Goal: Information Seeking & Learning: Learn about a topic

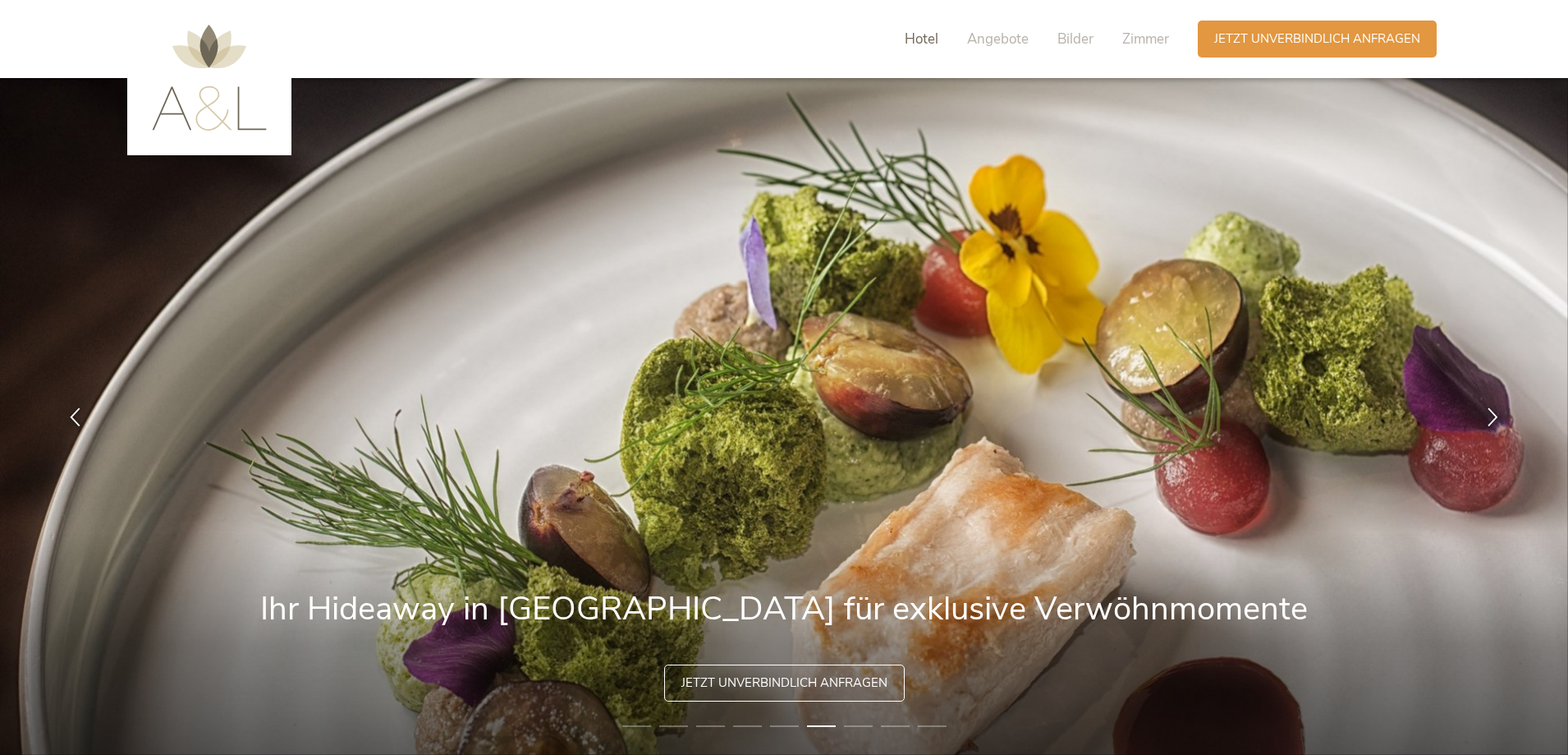
click at [923, 36] on span "Hotel" at bounding box center [921, 39] width 34 height 19
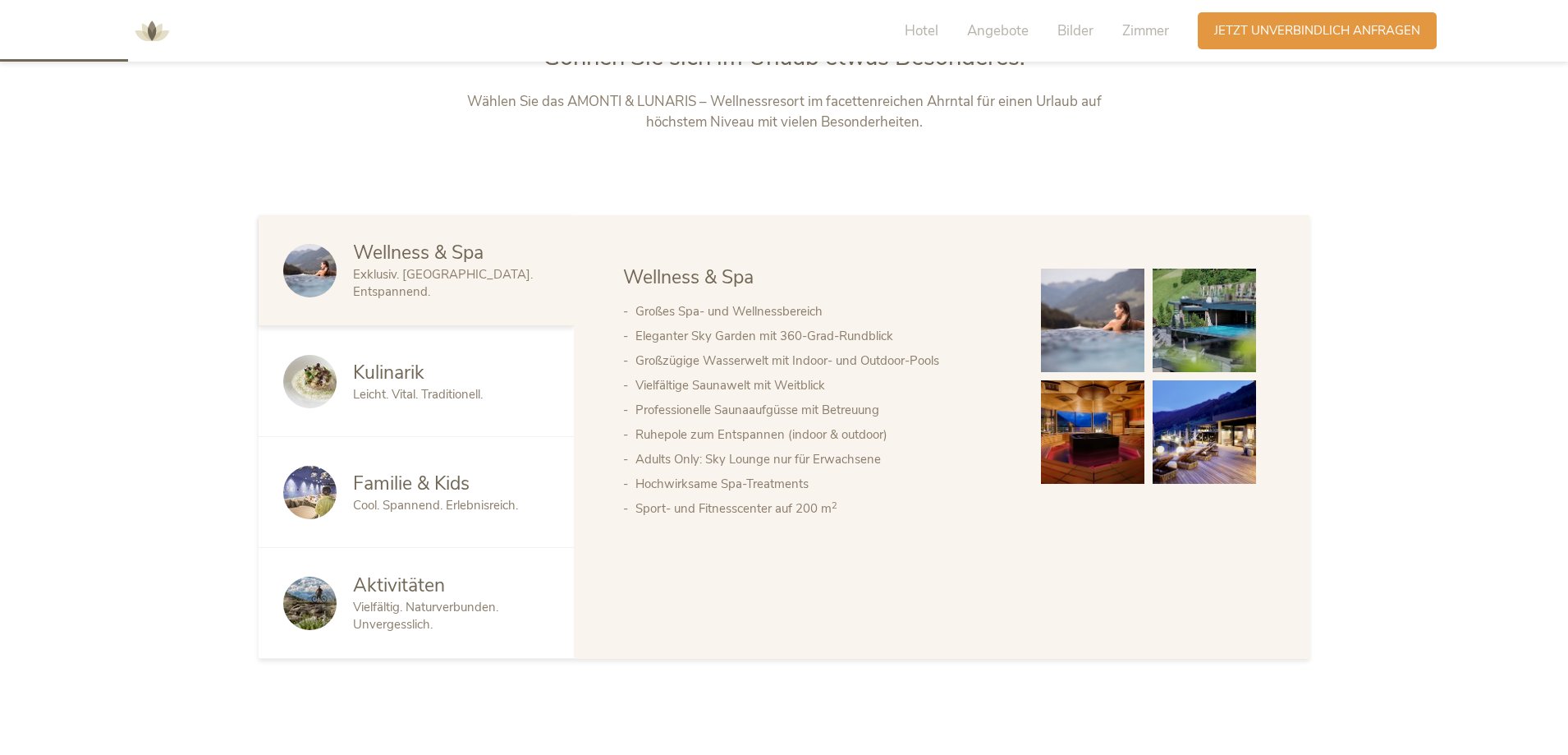
scroll to position [237, 0]
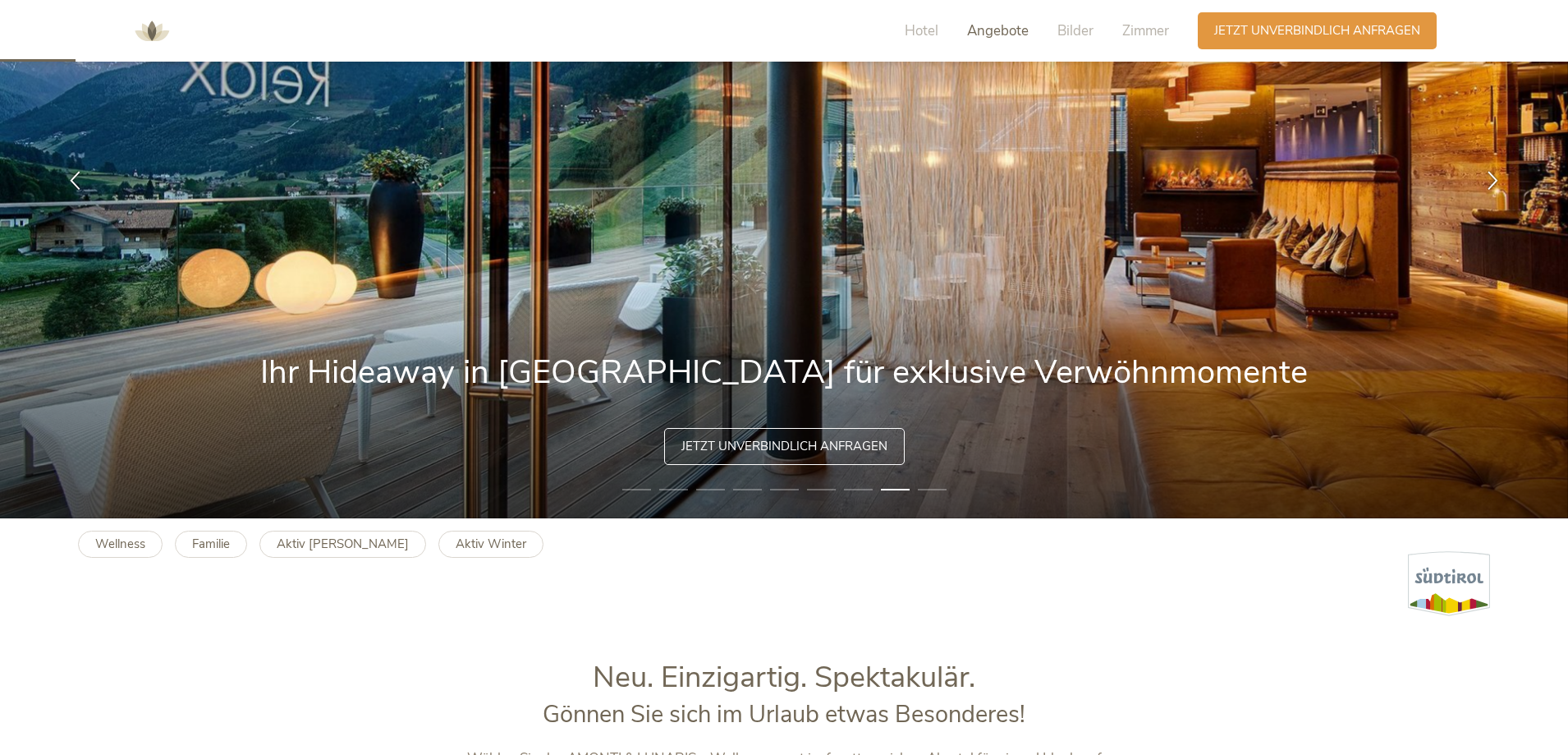
click at [996, 29] on span "Angebote" at bounding box center [997, 31] width 61 height 19
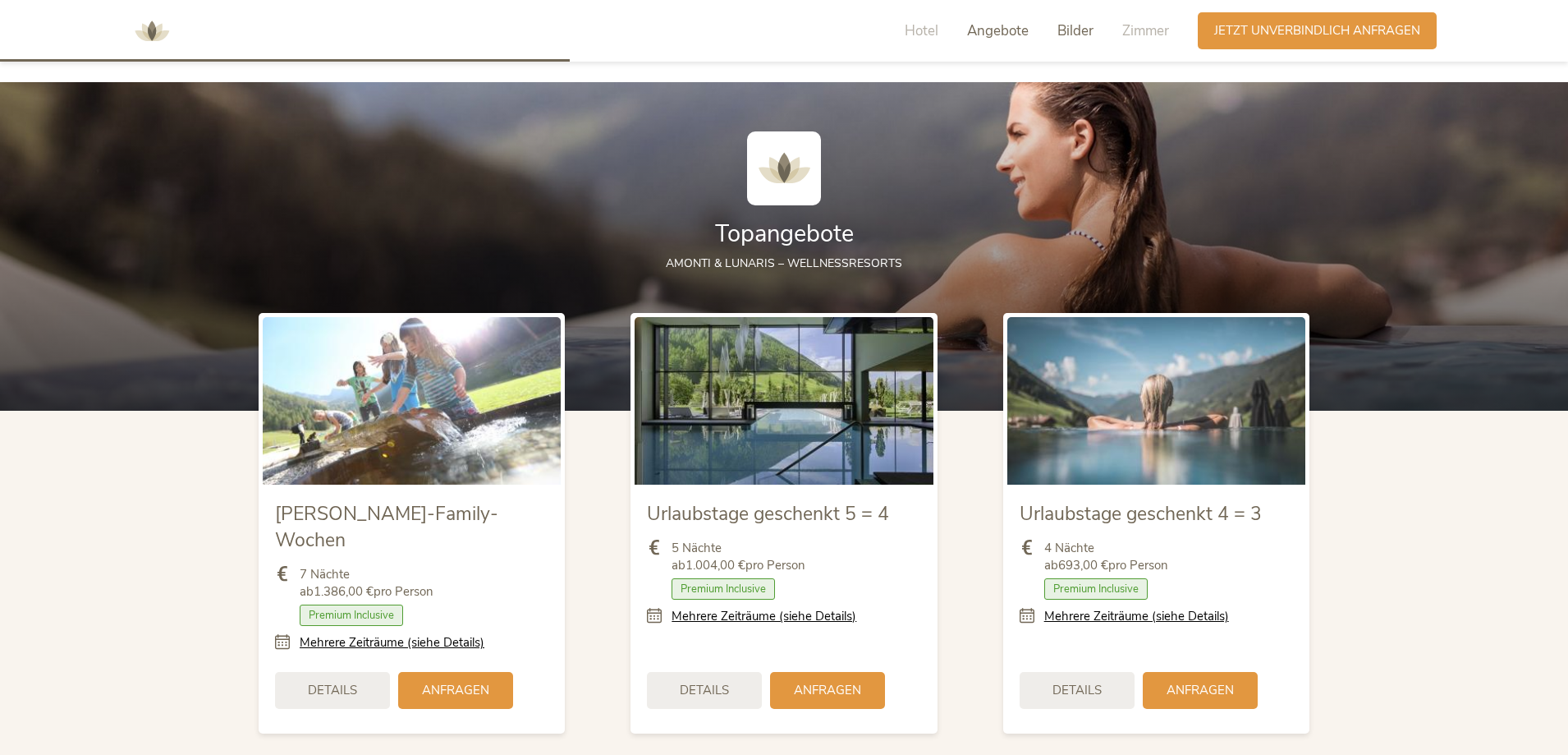
click at [1064, 27] on span "Bilder" at bounding box center [1075, 31] width 36 height 19
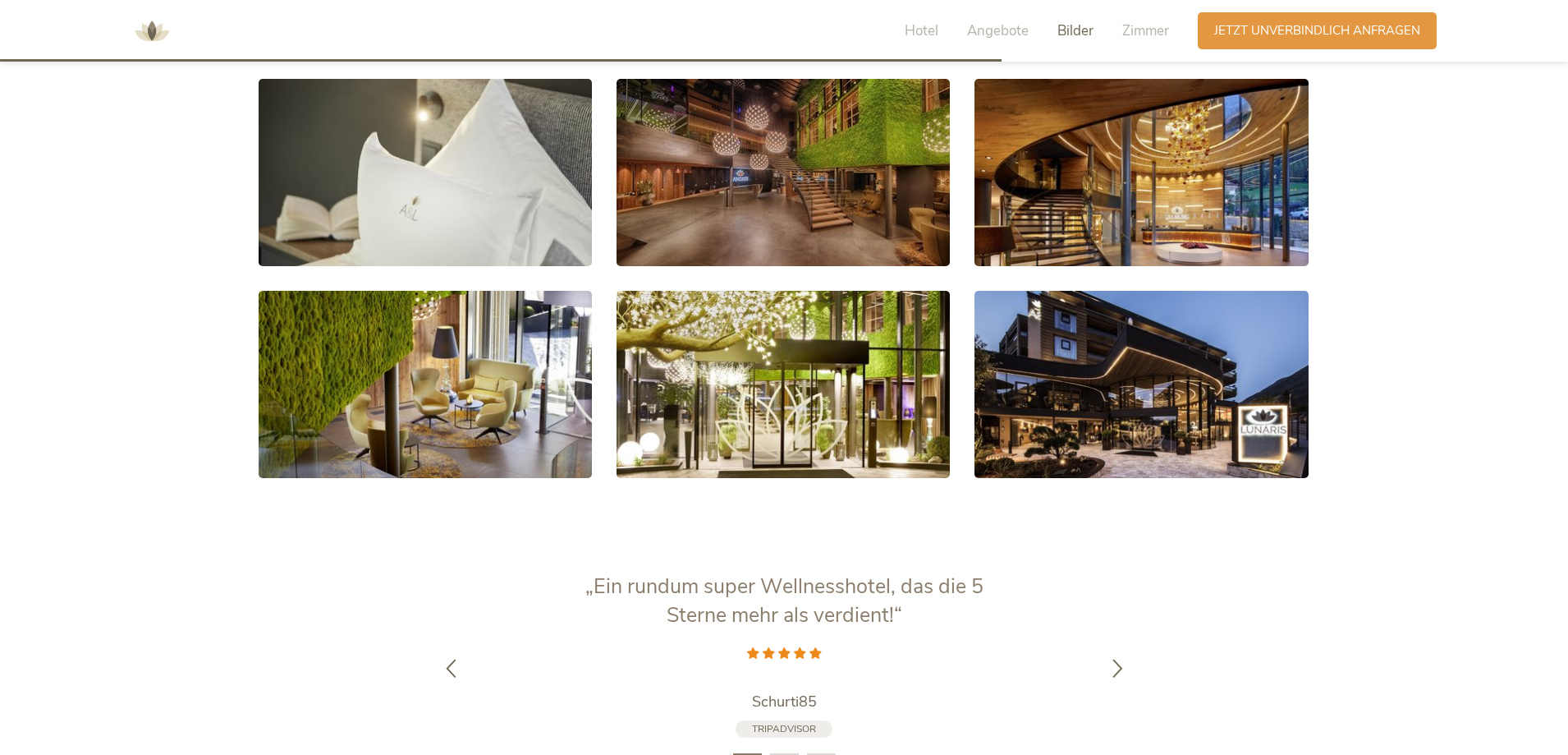
scroll to position [3059, 0]
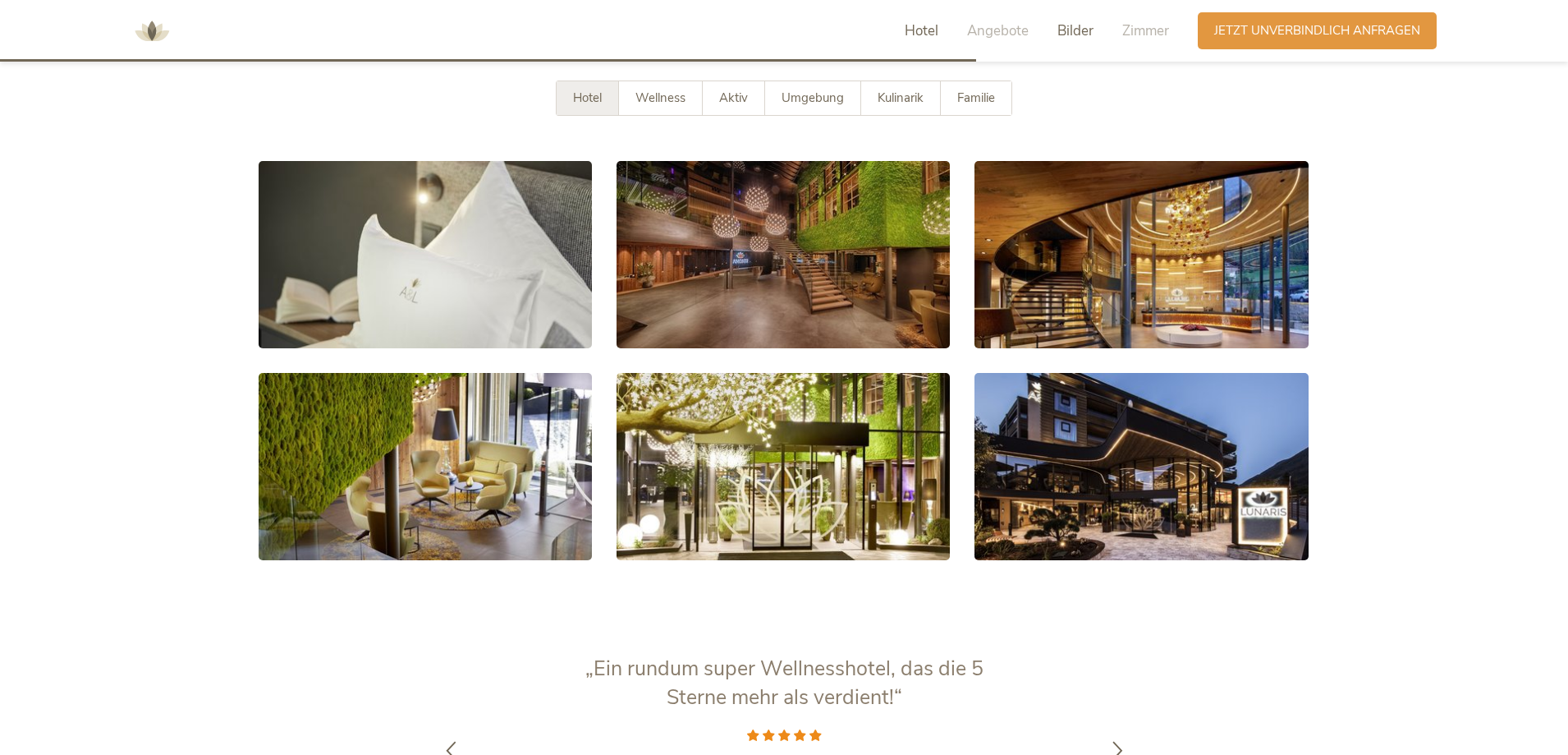
click at [923, 26] on span "Hotel" at bounding box center [921, 31] width 34 height 19
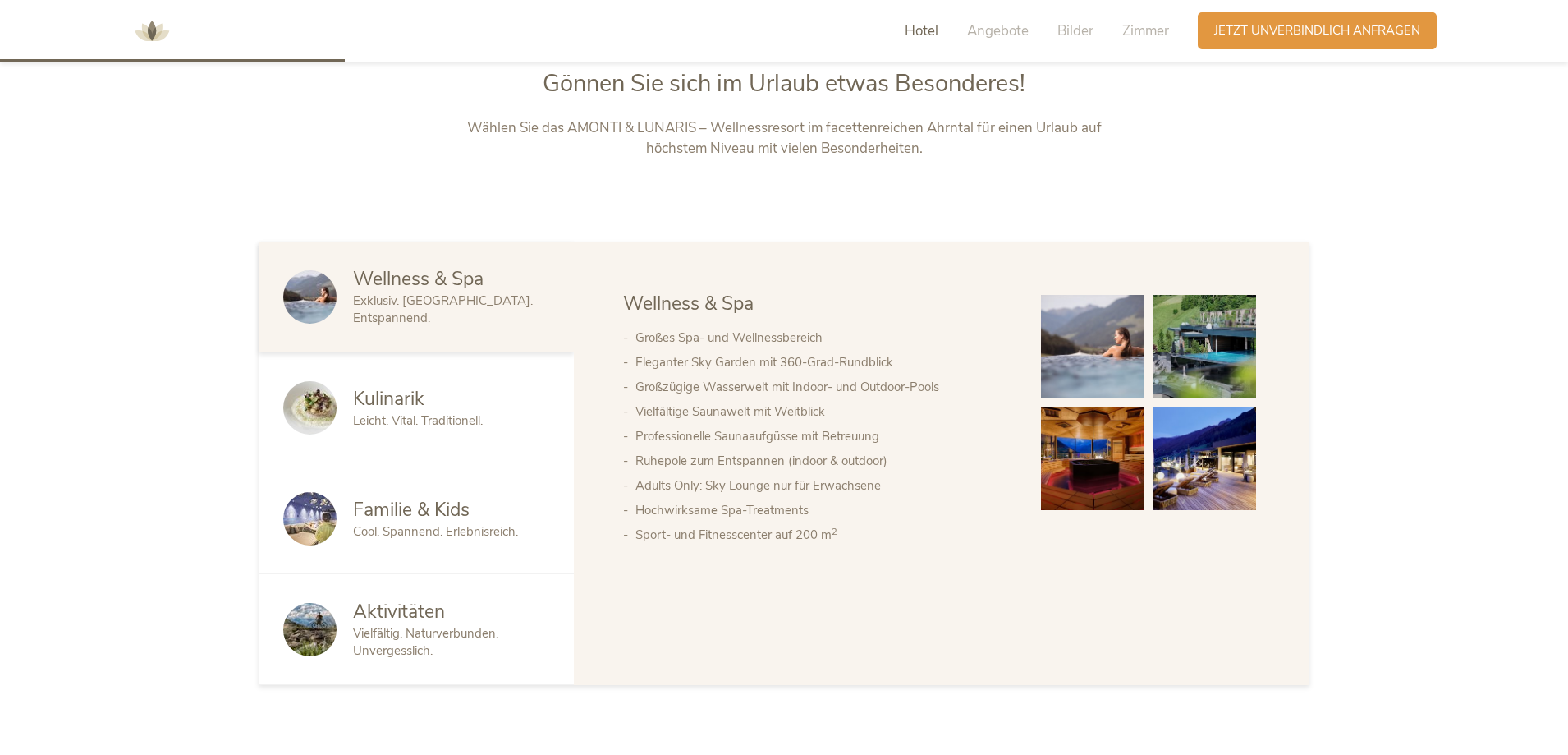
scroll to position [811, 0]
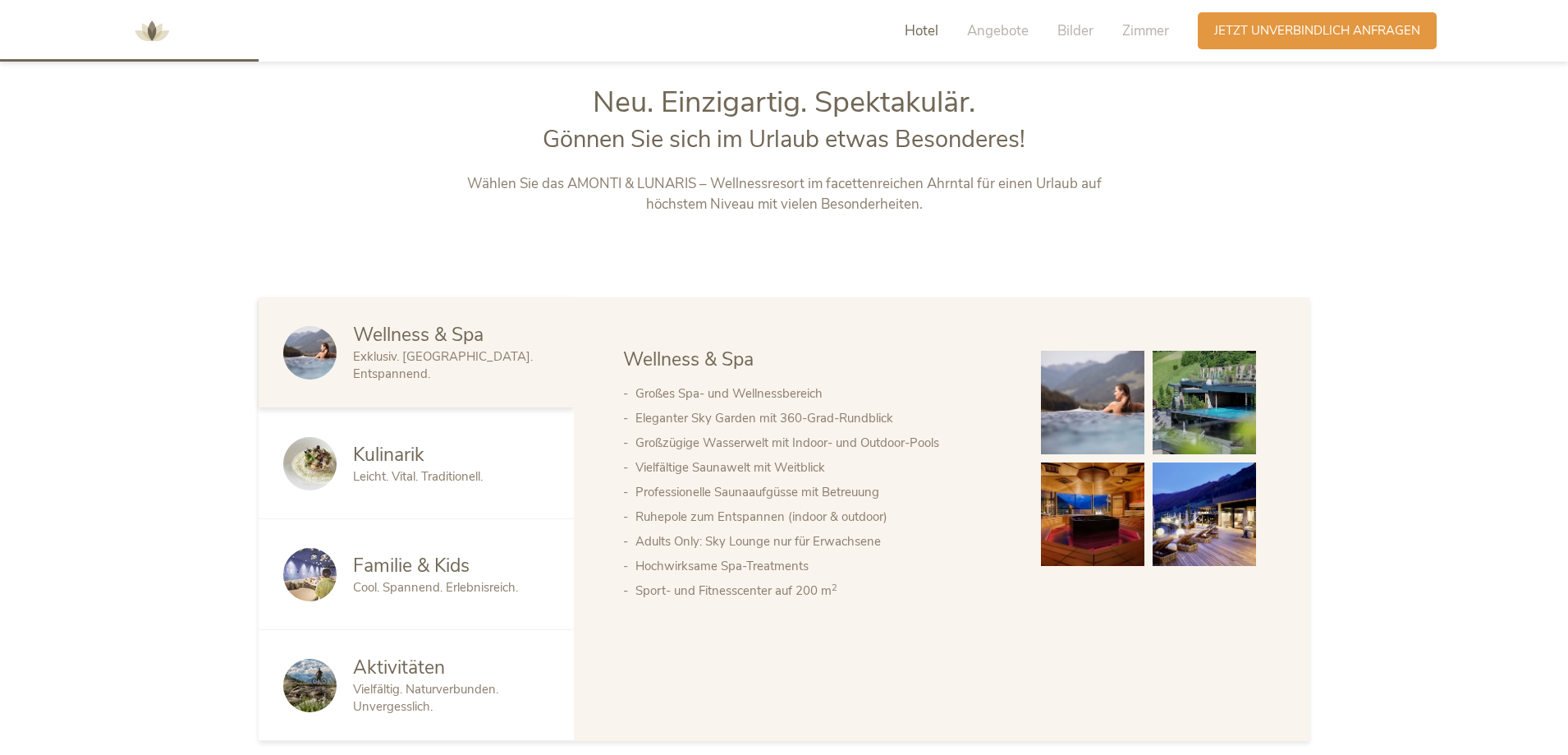
click at [413, 573] on span "Familie & Kids" at bounding box center [411, 566] width 117 height 26
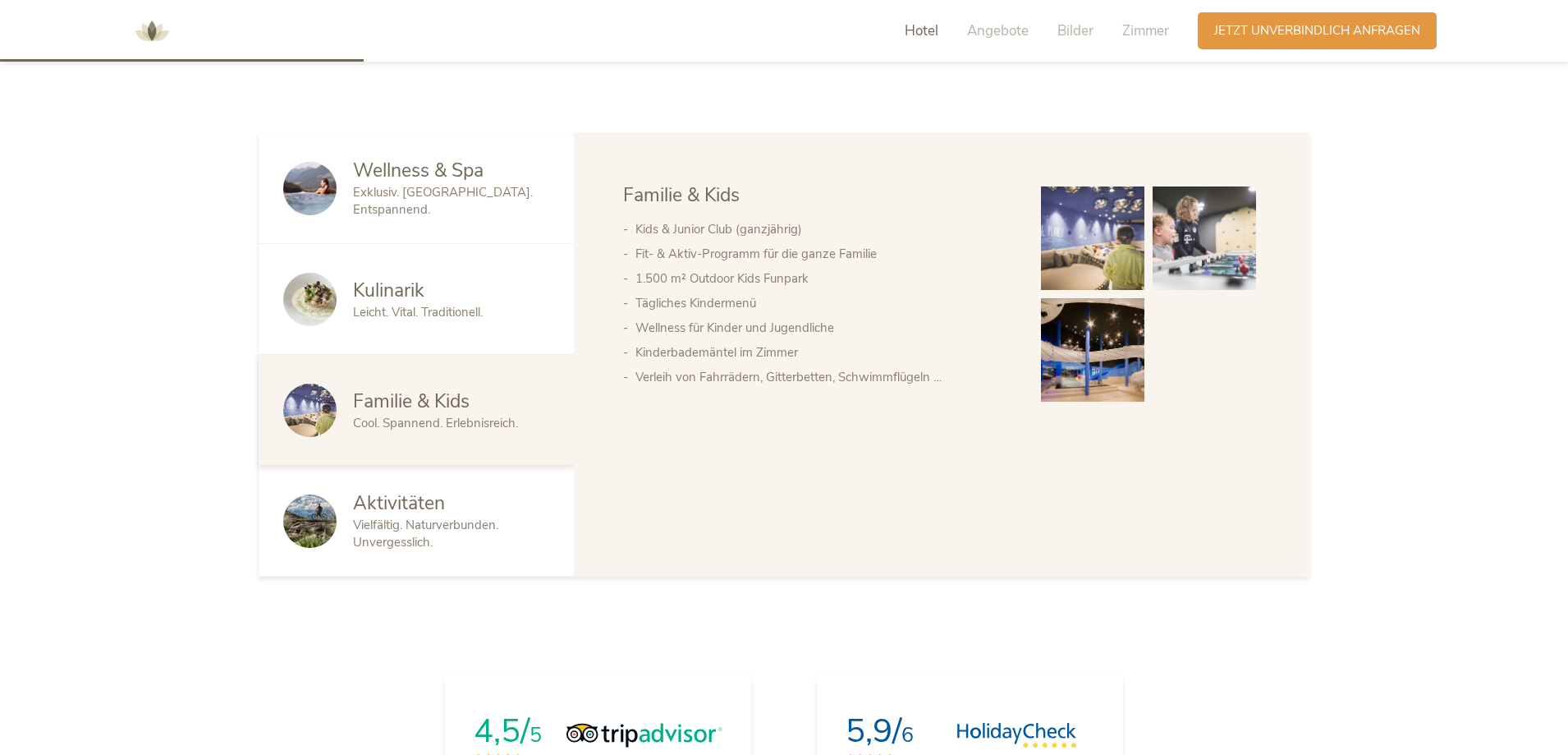
scroll to position [729, 0]
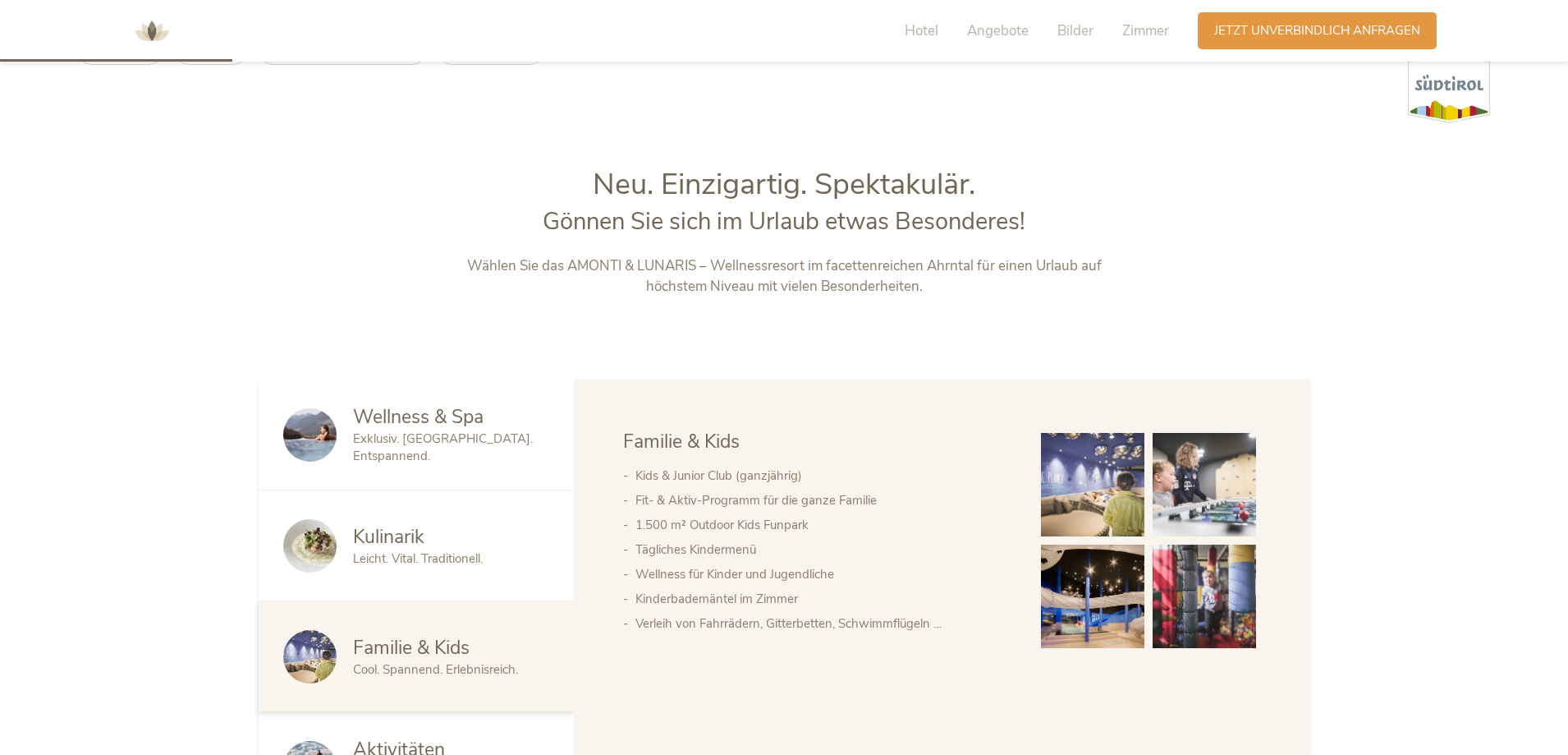
click at [430, 429] on span "Wellness & Spa" at bounding box center [418, 417] width 131 height 26
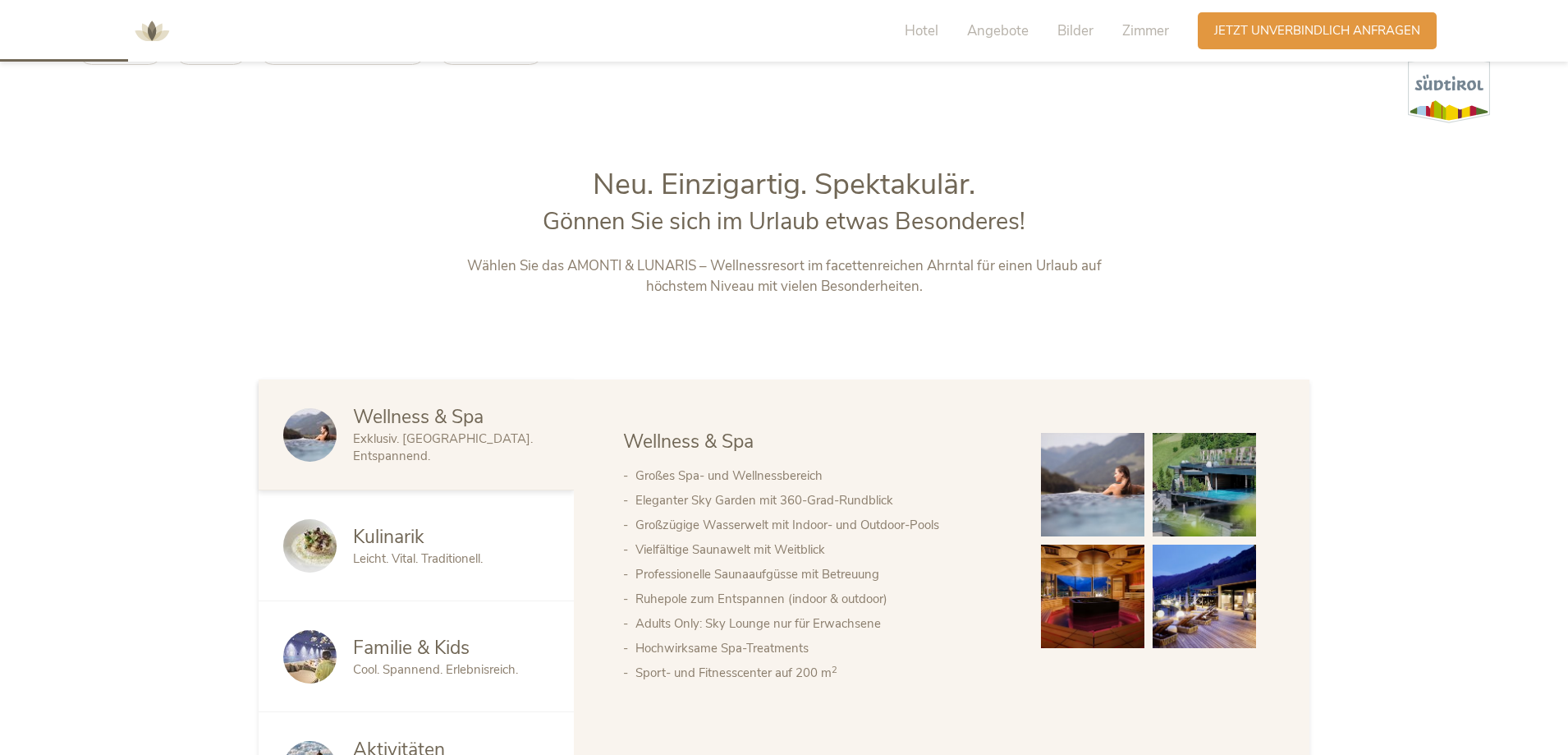
scroll to position [237, 0]
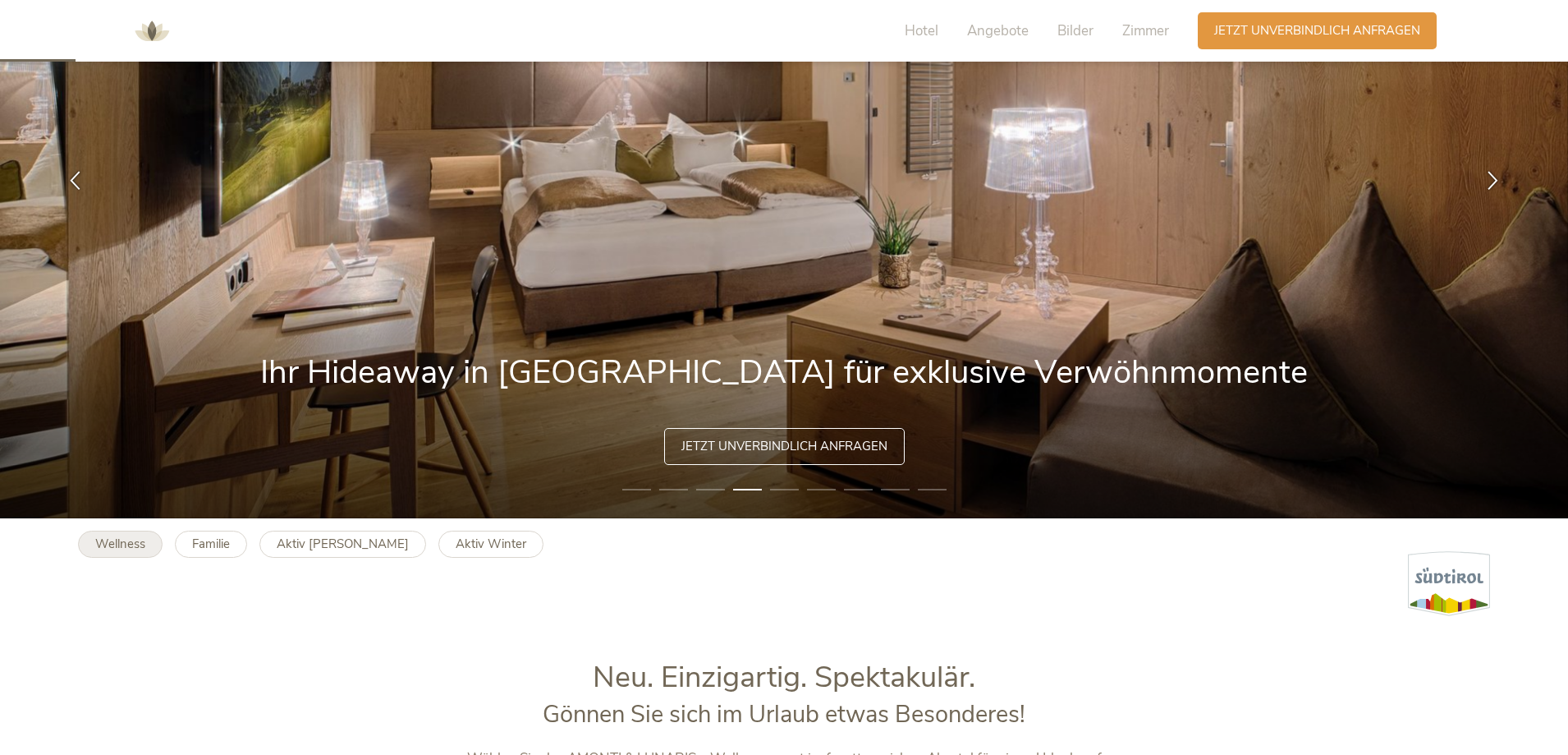
click at [105, 544] on b "Wellness" at bounding box center [120, 543] width 51 height 17
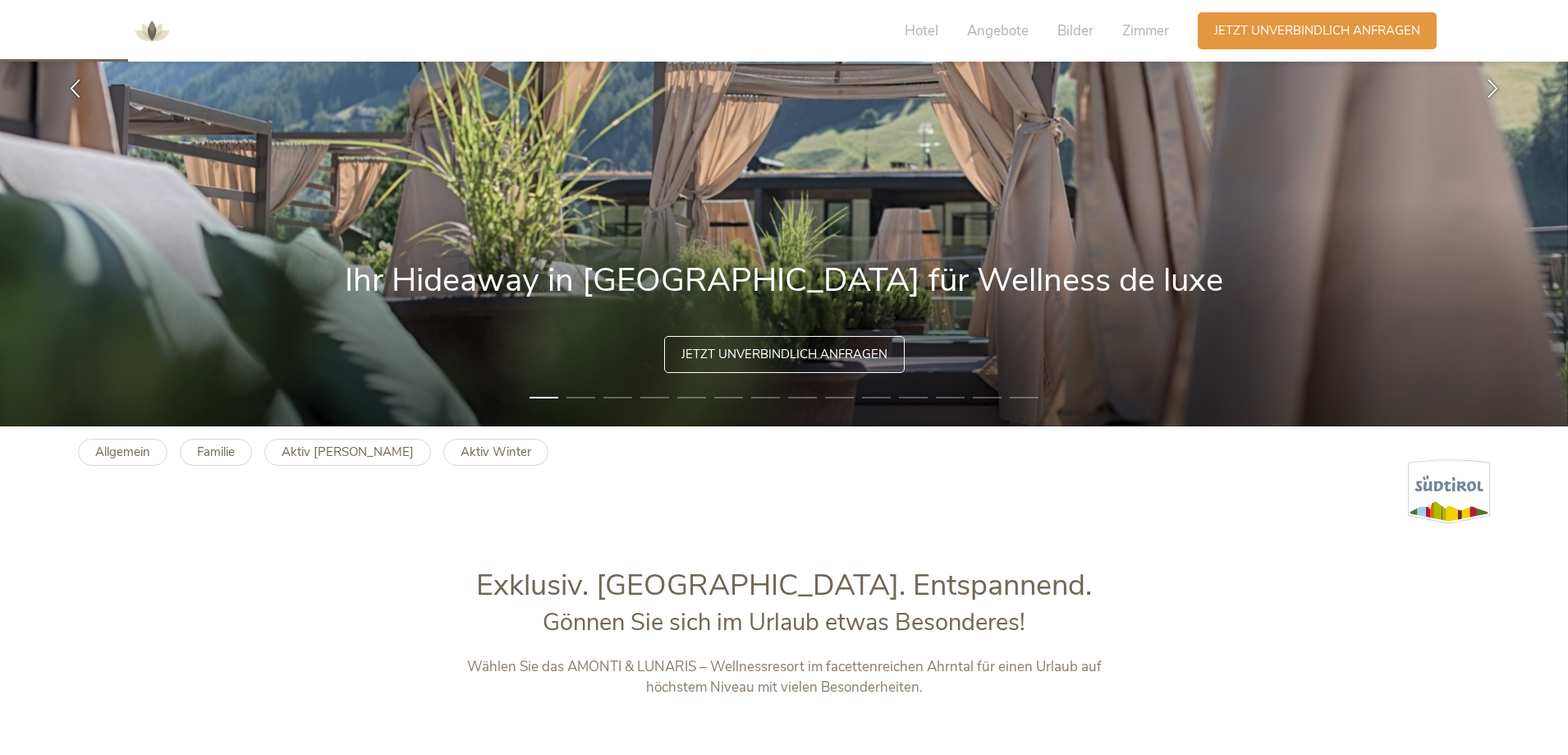
scroll to position [410, 0]
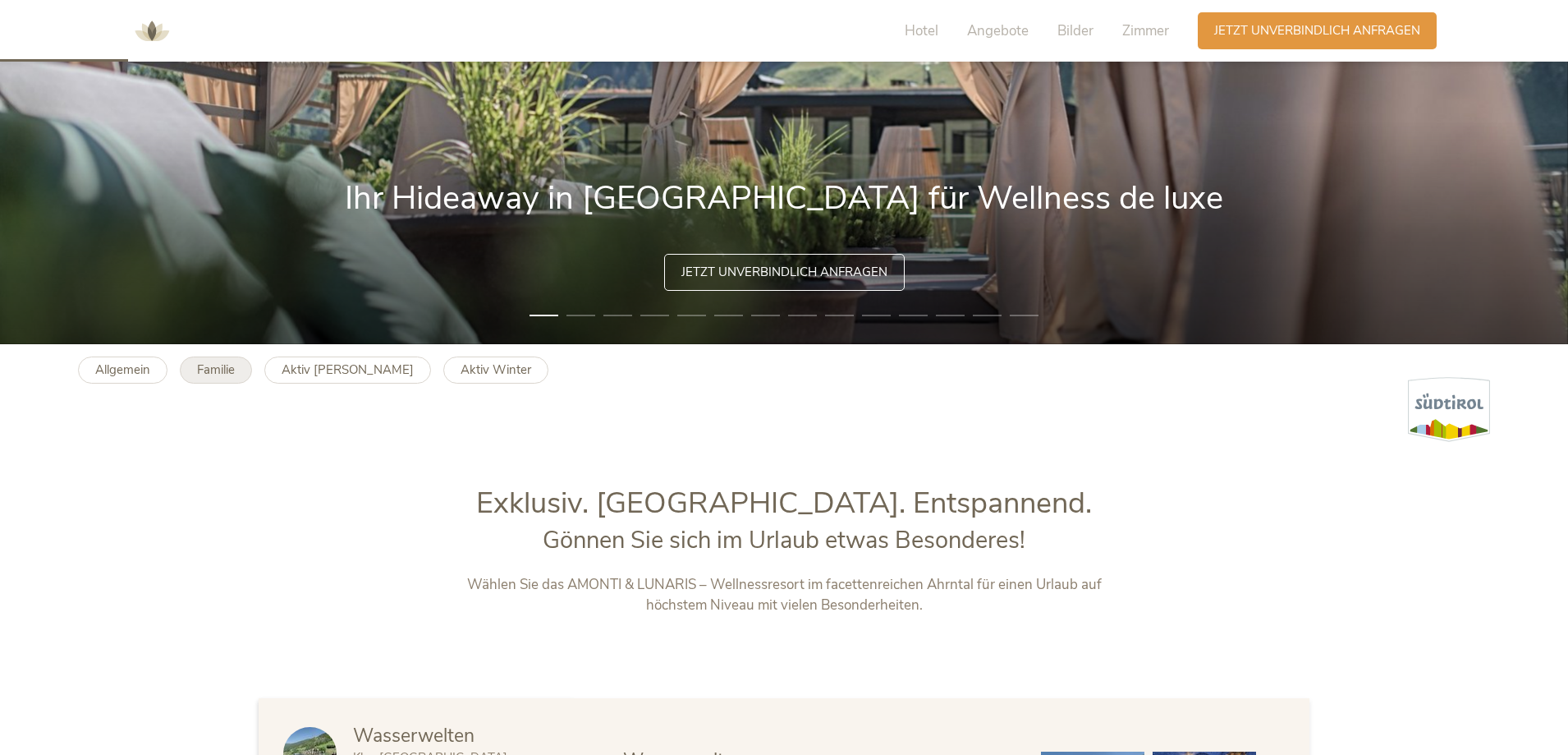
click at [204, 365] on b "Familie" at bounding box center [216, 370] width 38 height 17
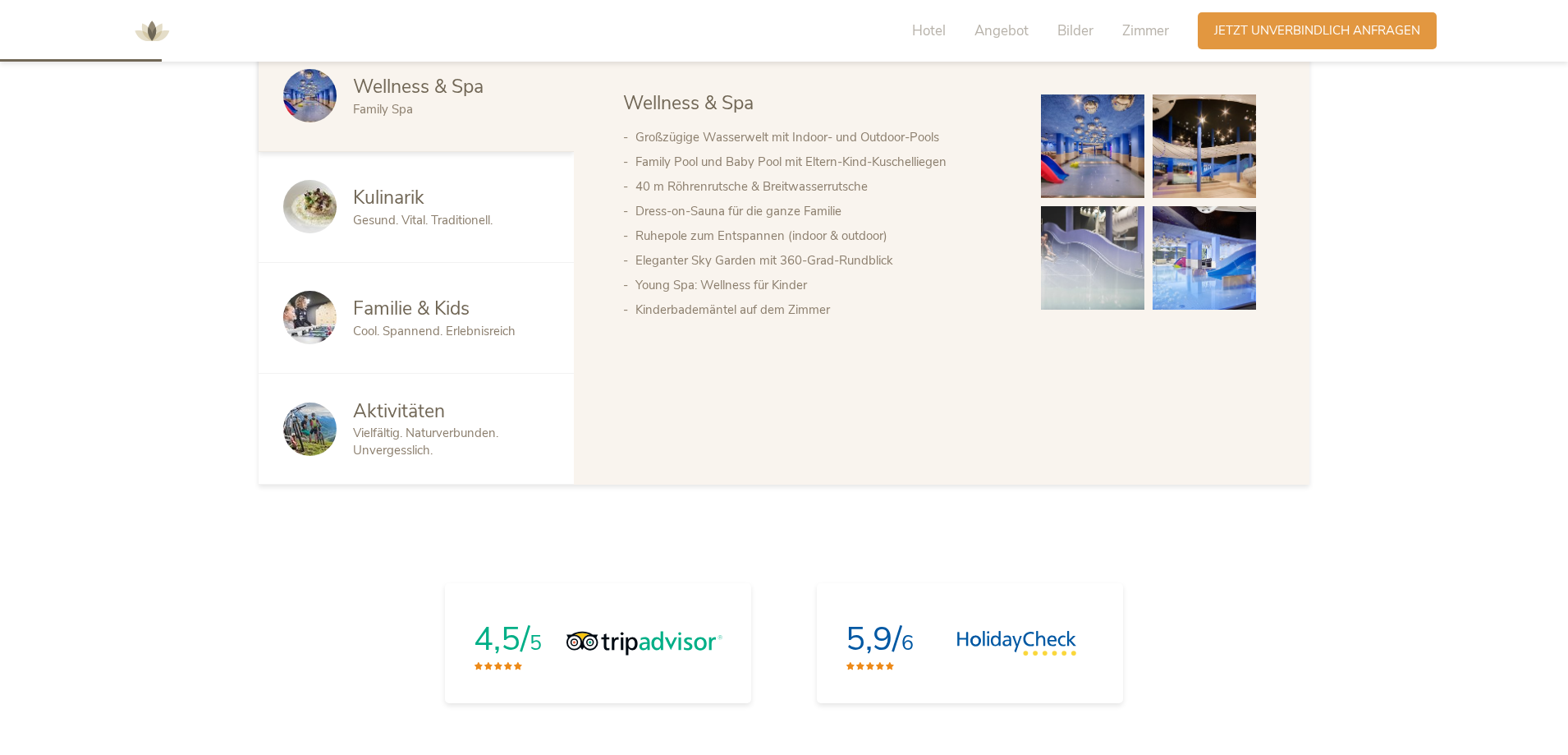
scroll to position [492, 0]
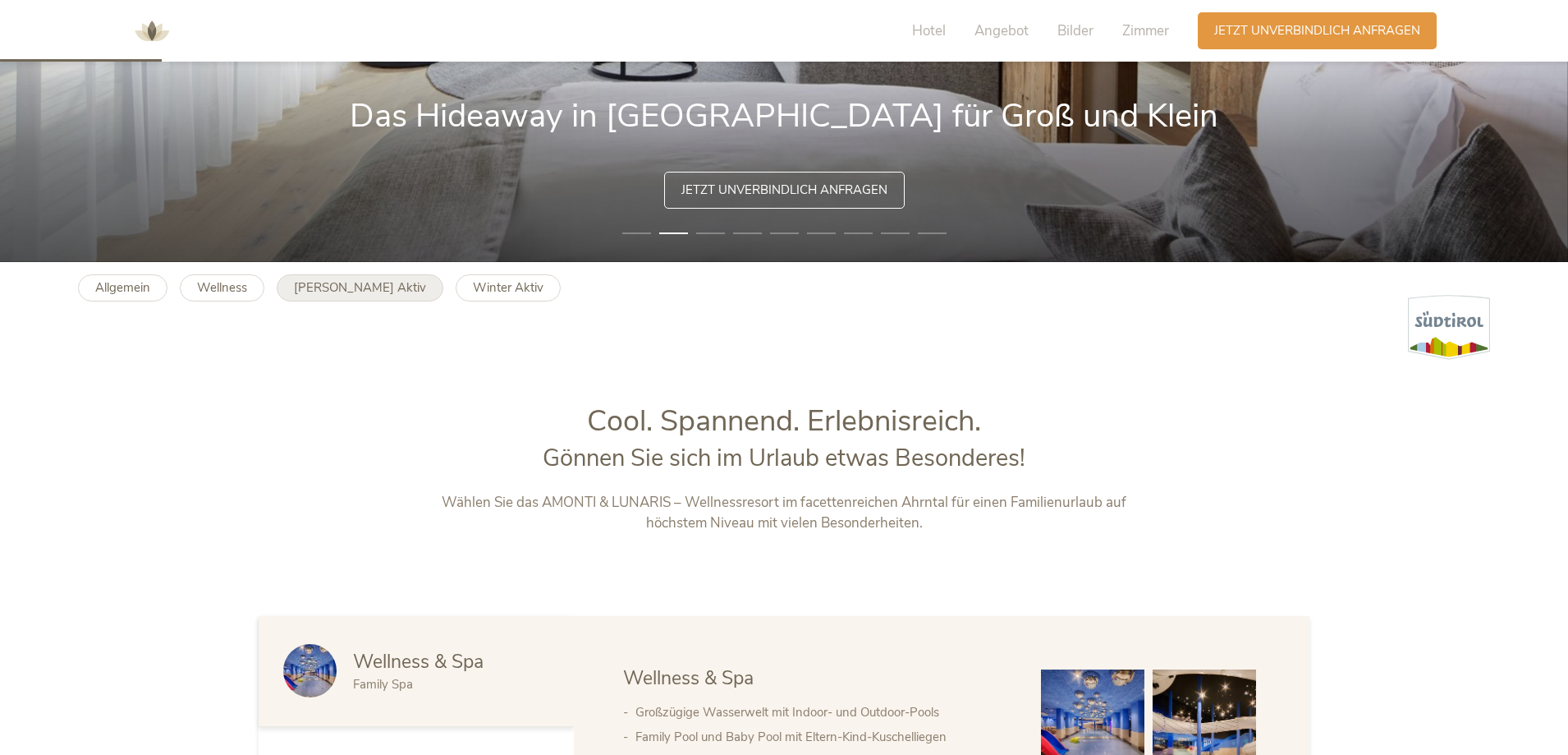
click at [346, 283] on b "[PERSON_NAME] Aktiv" at bounding box center [360, 287] width 132 height 17
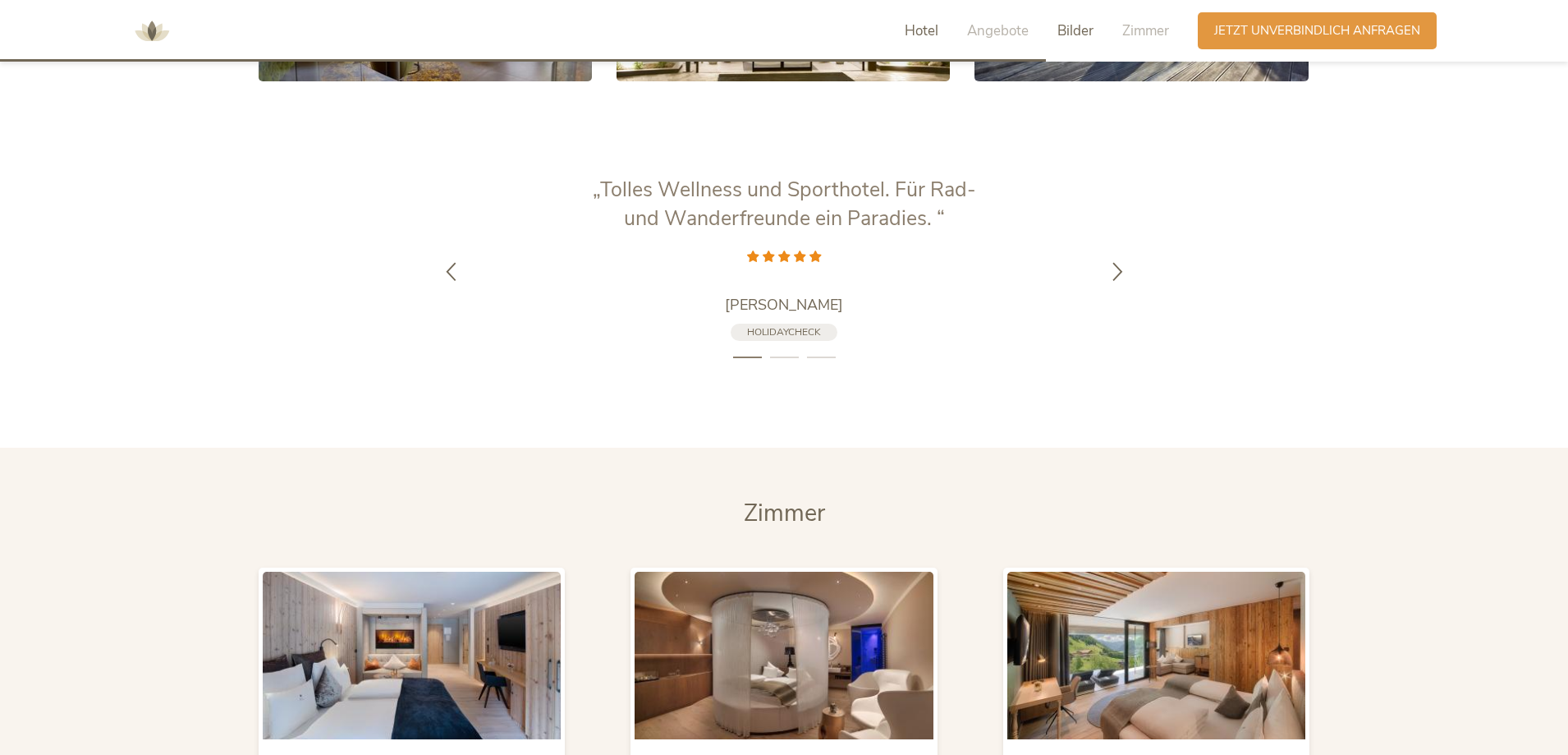
scroll to position [3291, 0]
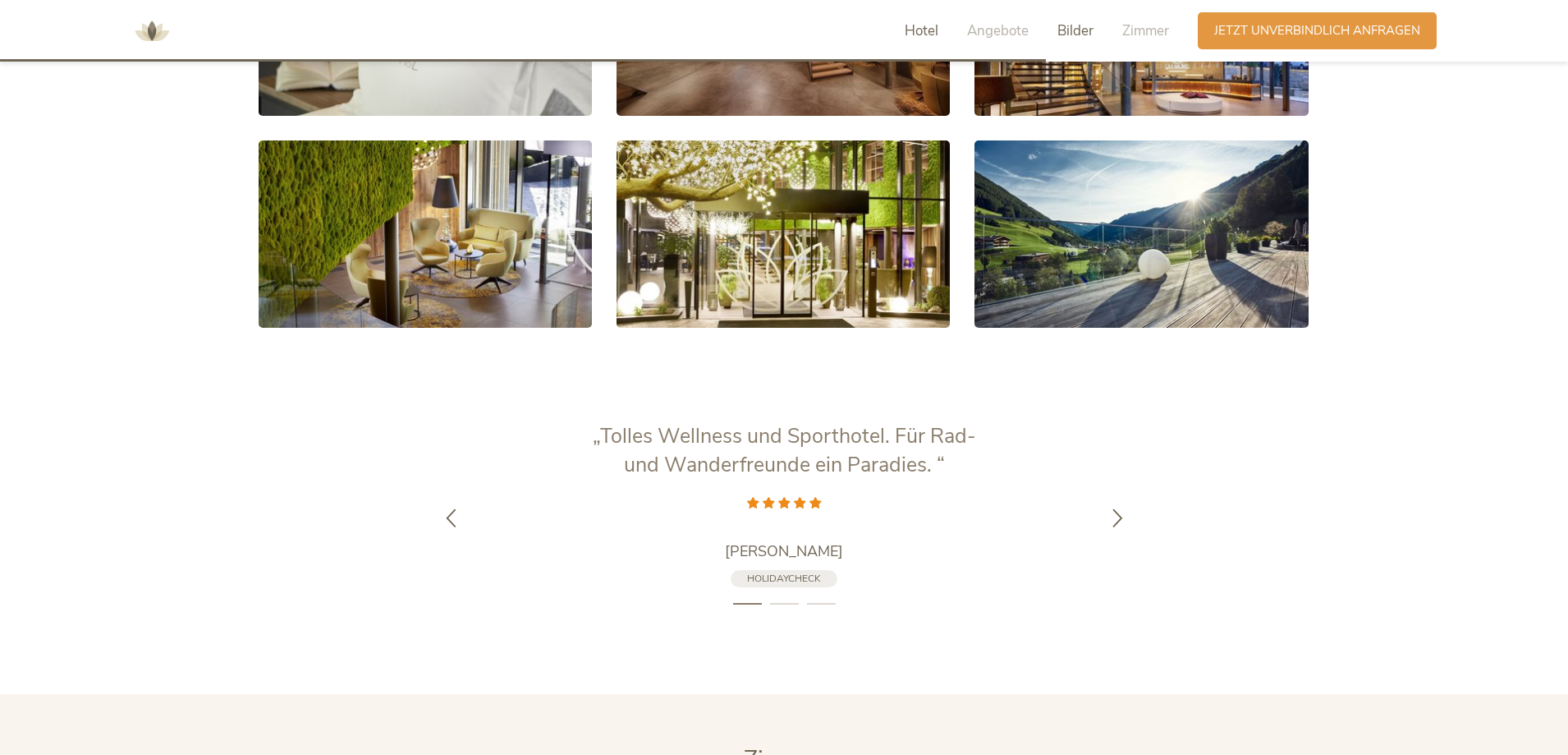
click at [917, 28] on span "Hotel" at bounding box center [921, 31] width 34 height 19
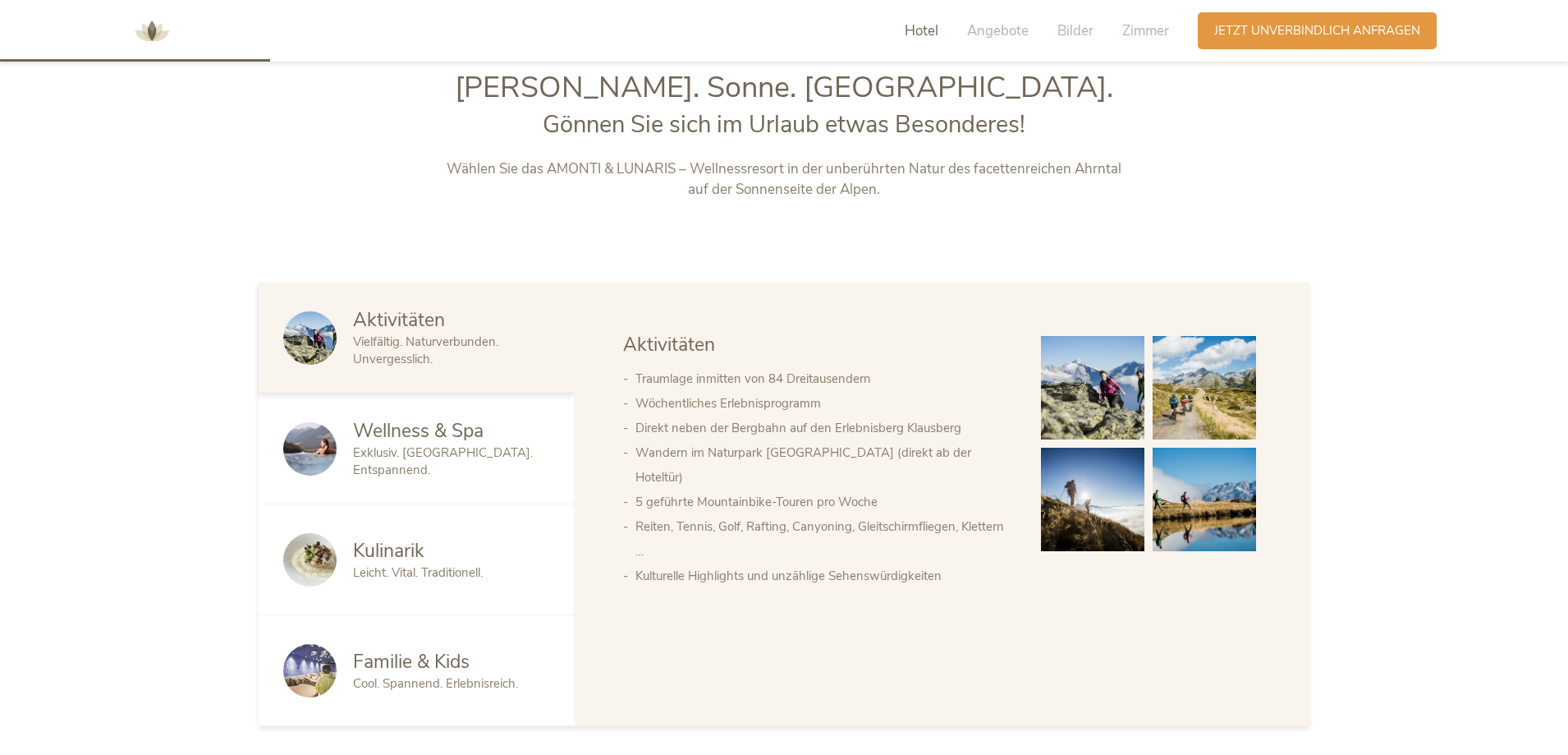
scroll to position [811, 0]
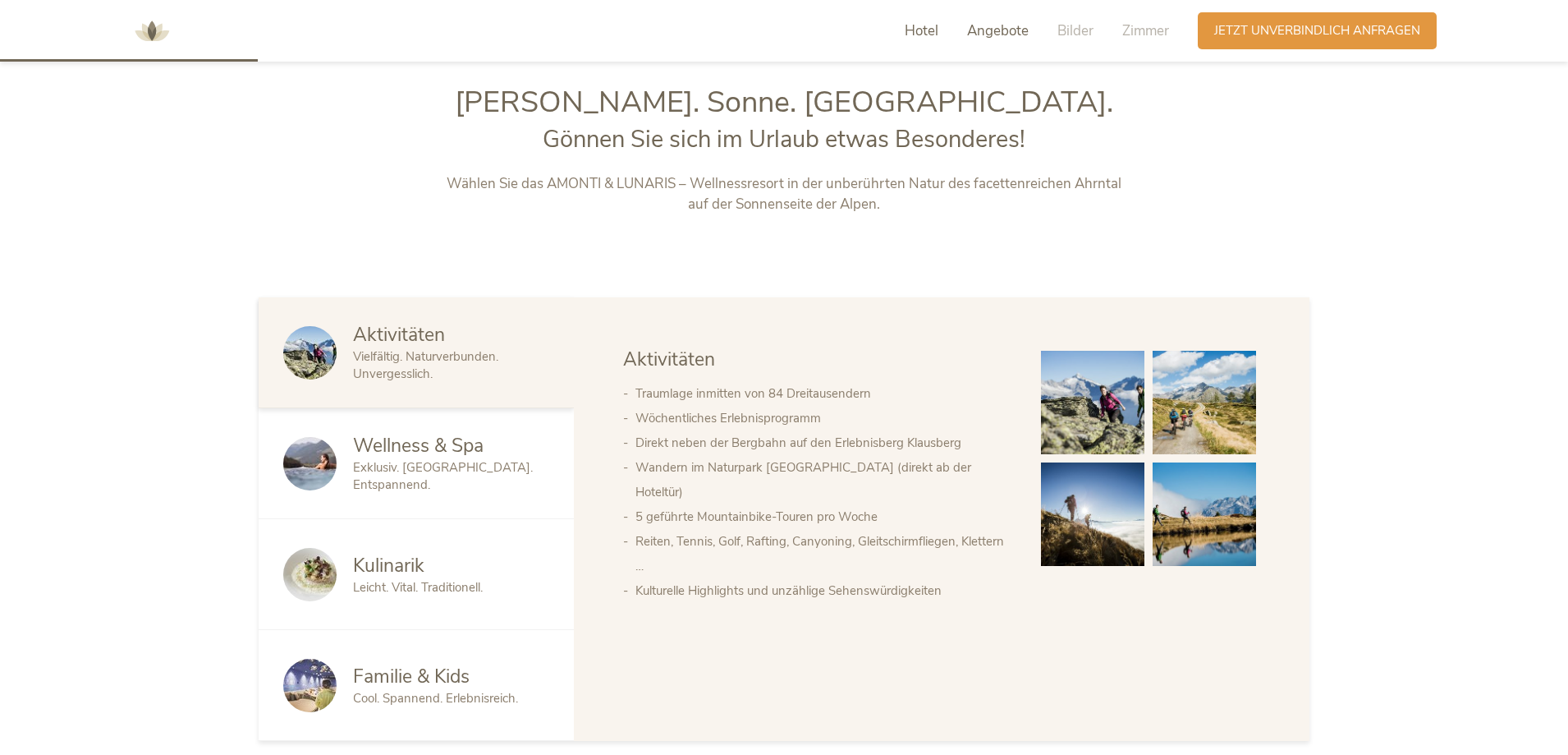
click at [986, 29] on span "Angebote" at bounding box center [997, 31] width 61 height 19
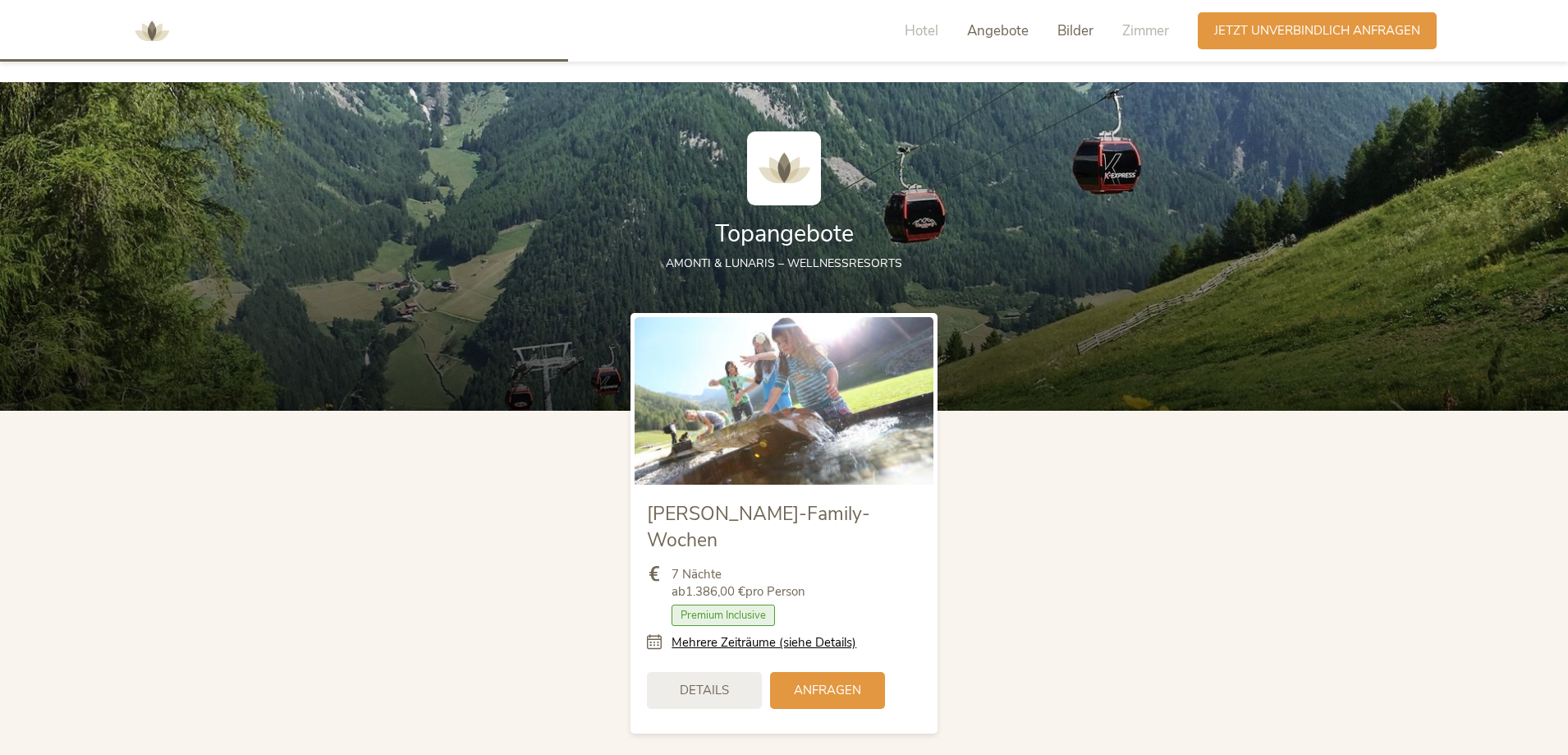
click at [1067, 25] on span "Bilder" at bounding box center [1075, 31] width 36 height 19
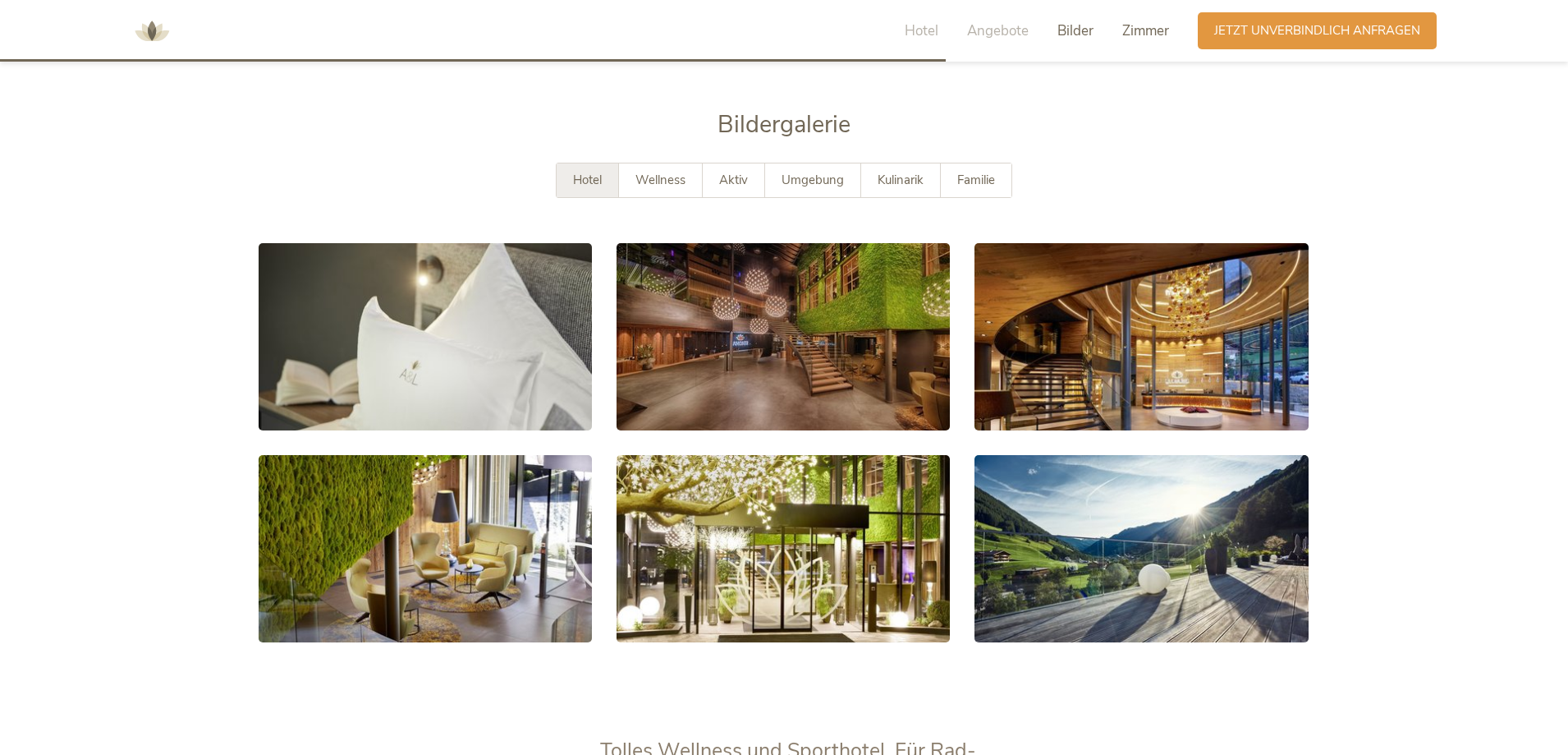
click at [1143, 23] on span "Zimmer" at bounding box center [1145, 31] width 47 height 19
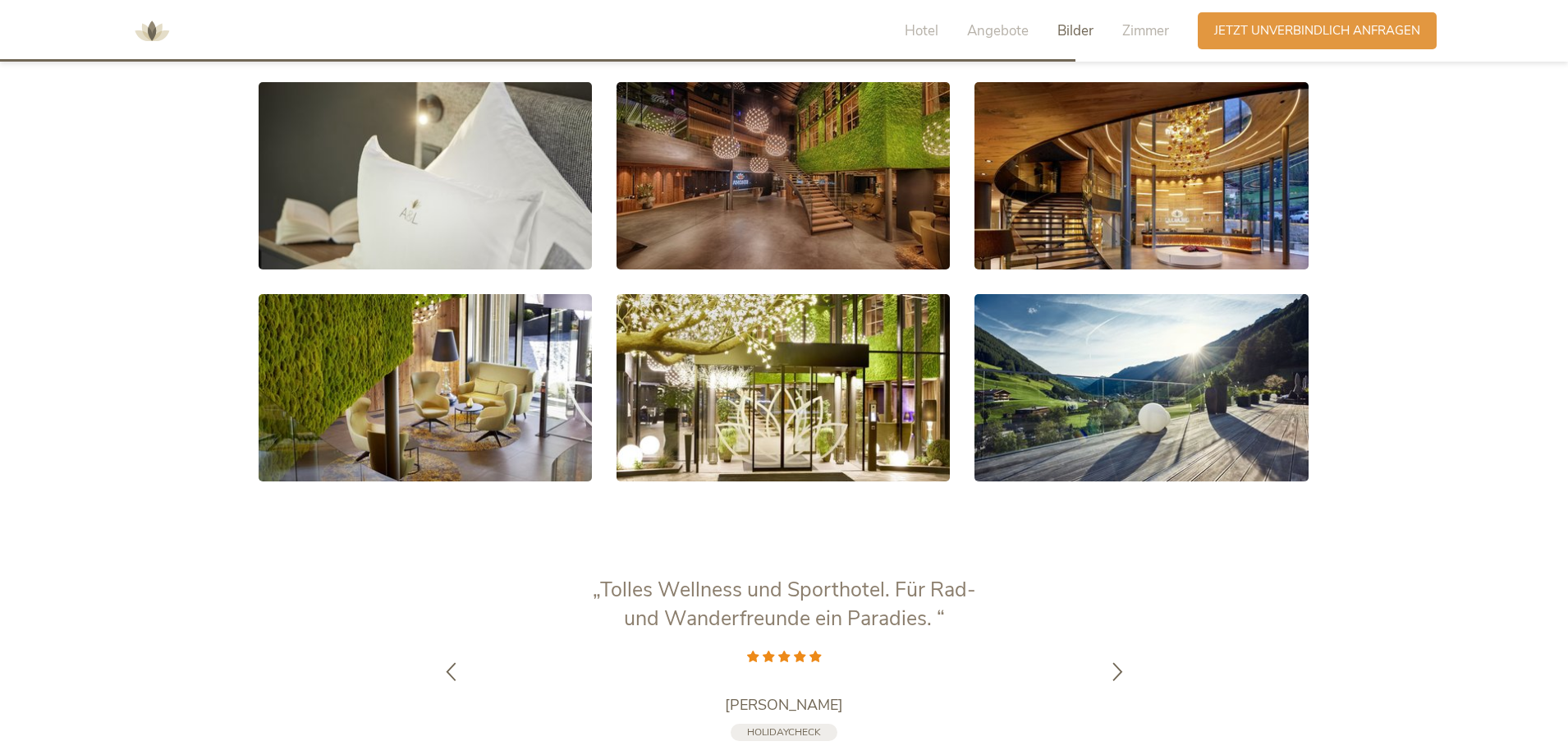
scroll to position [2973, 0]
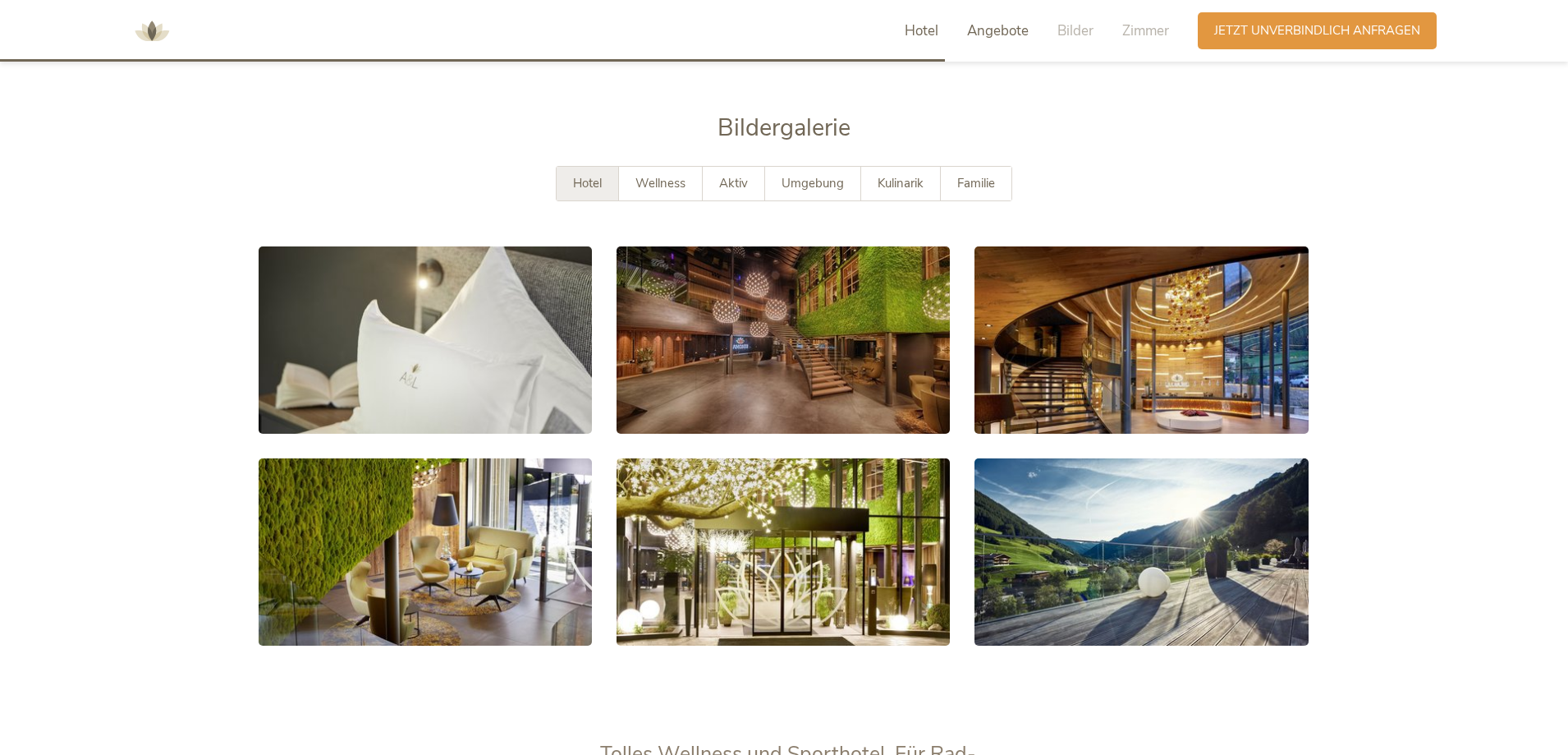
click at [923, 30] on span "Hotel" at bounding box center [921, 31] width 34 height 19
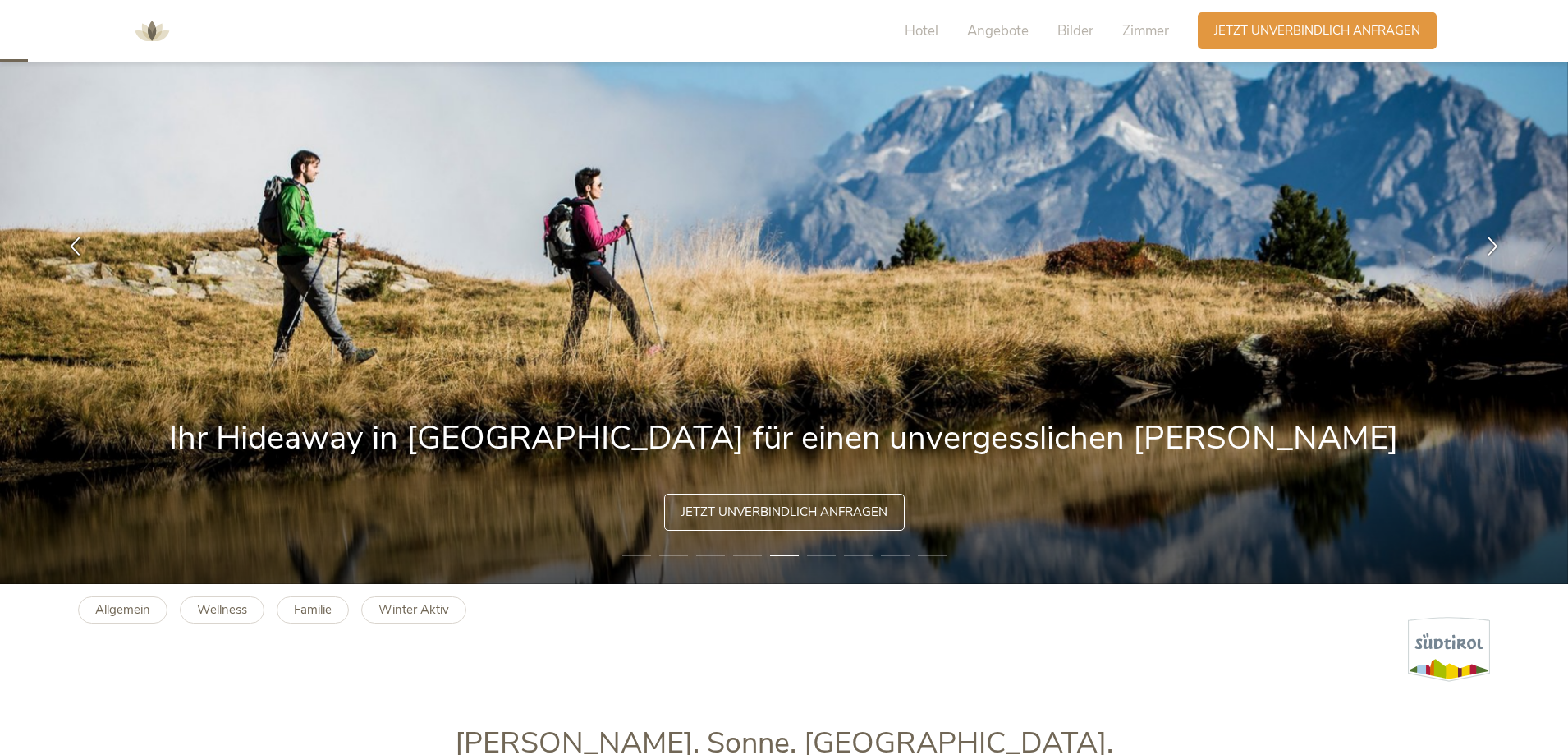
scroll to position [0, 0]
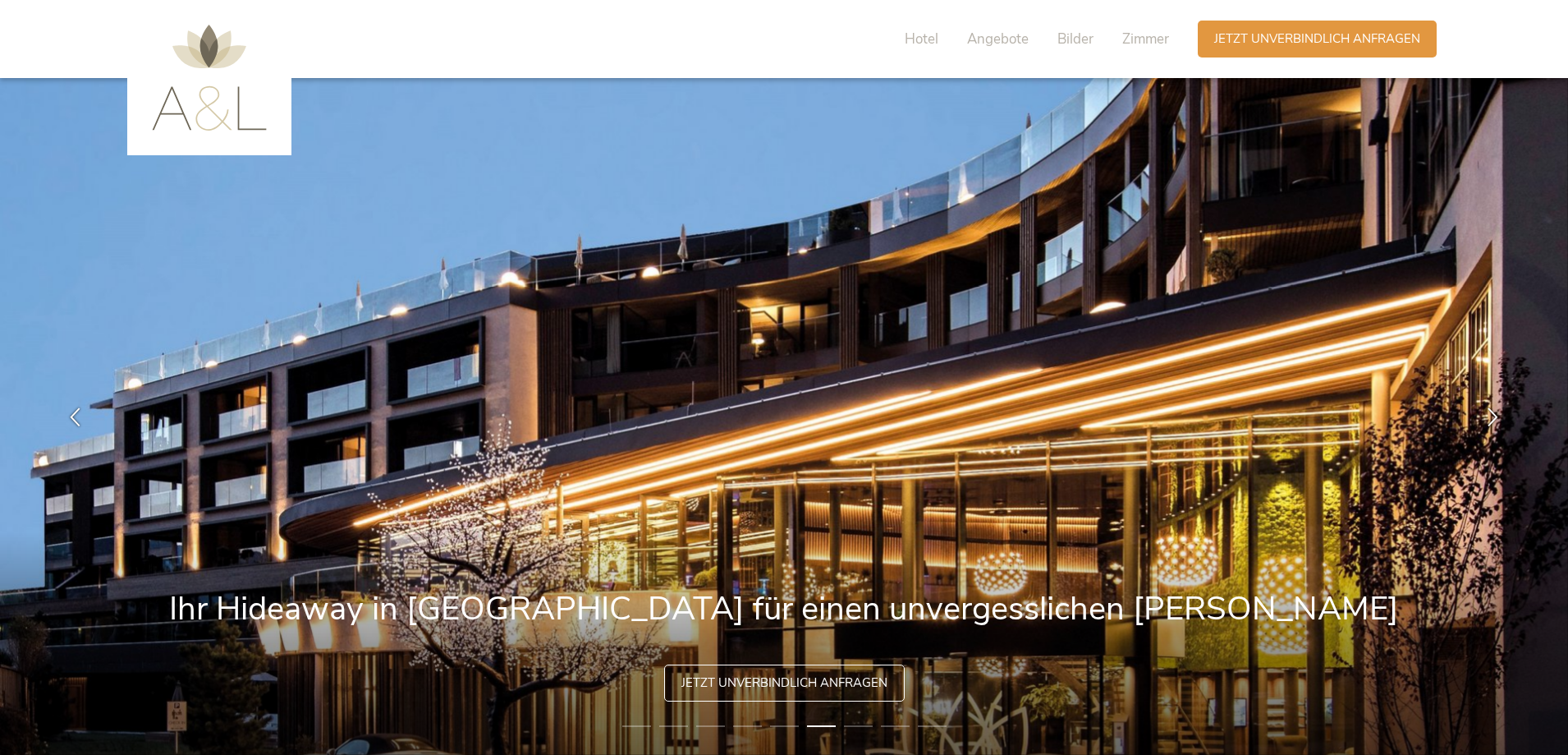
click at [212, 55] on img at bounding box center [209, 77] width 115 height 106
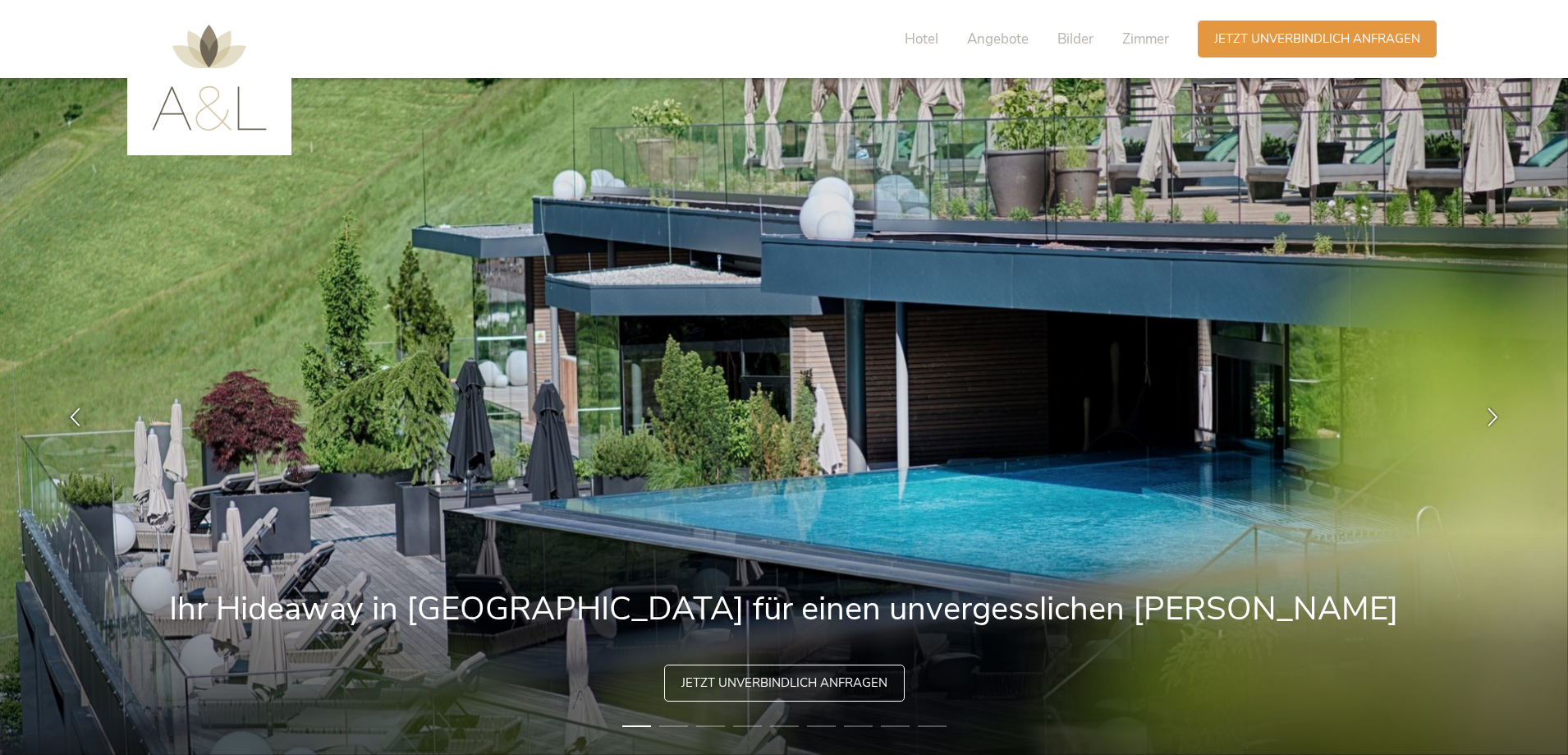
drag, startPoint x: 0, startPoint y: 0, endPoint x: 212, endPoint y: 55, distance: 219.0
click at [212, 55] on img at bounding box center [209, 77] width 115 height 106
click at [204, 65] on img at bounding box center [209, 77] width 115 height 106
click at [206, 122] on img at bounding box center [209, 77] width 115 height 106
click at [1489, 415] on icon at bounding box center [1493, 414] width 19 height 19
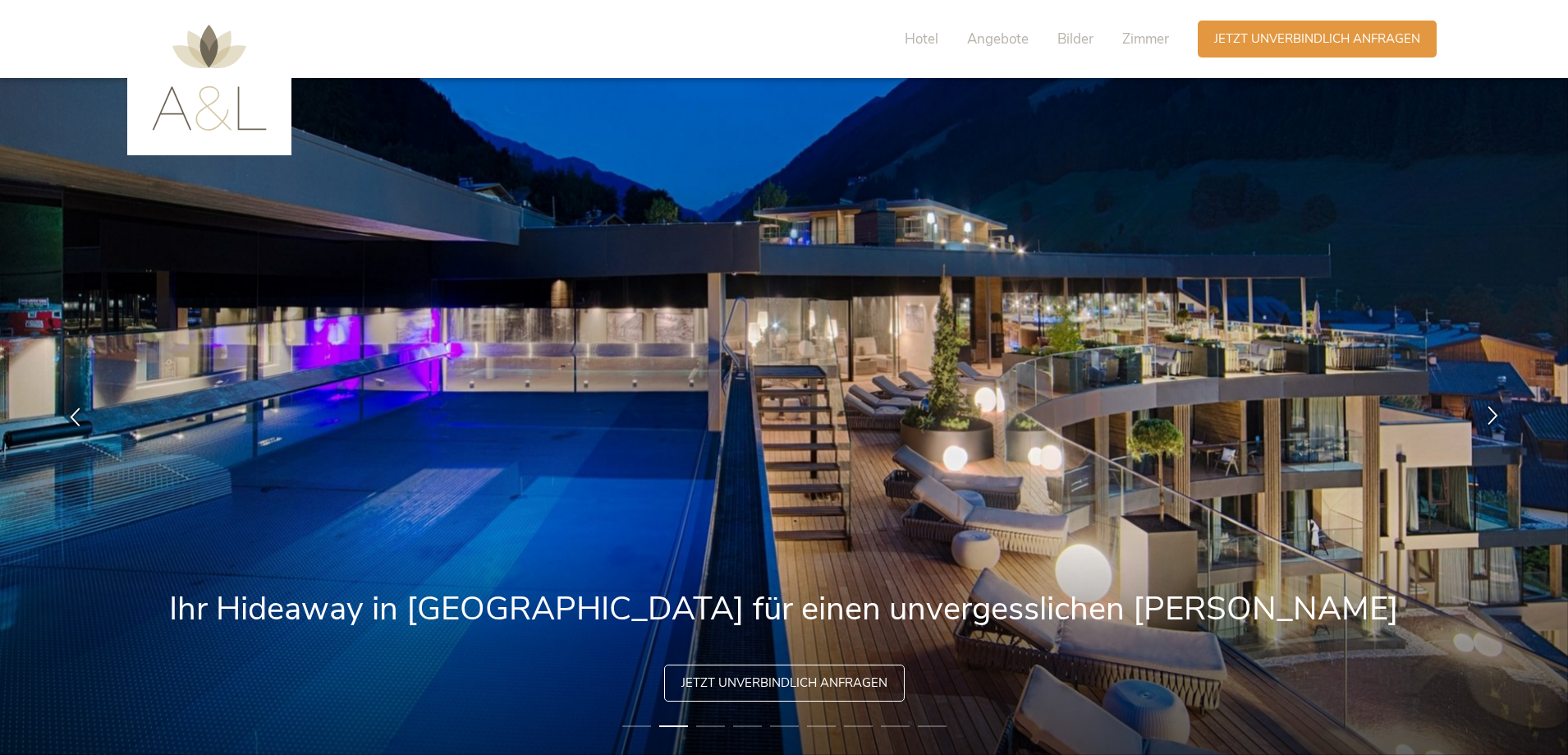
click at [1489, 415] on icon at bounding box center [1493, 414] width 19 height 19
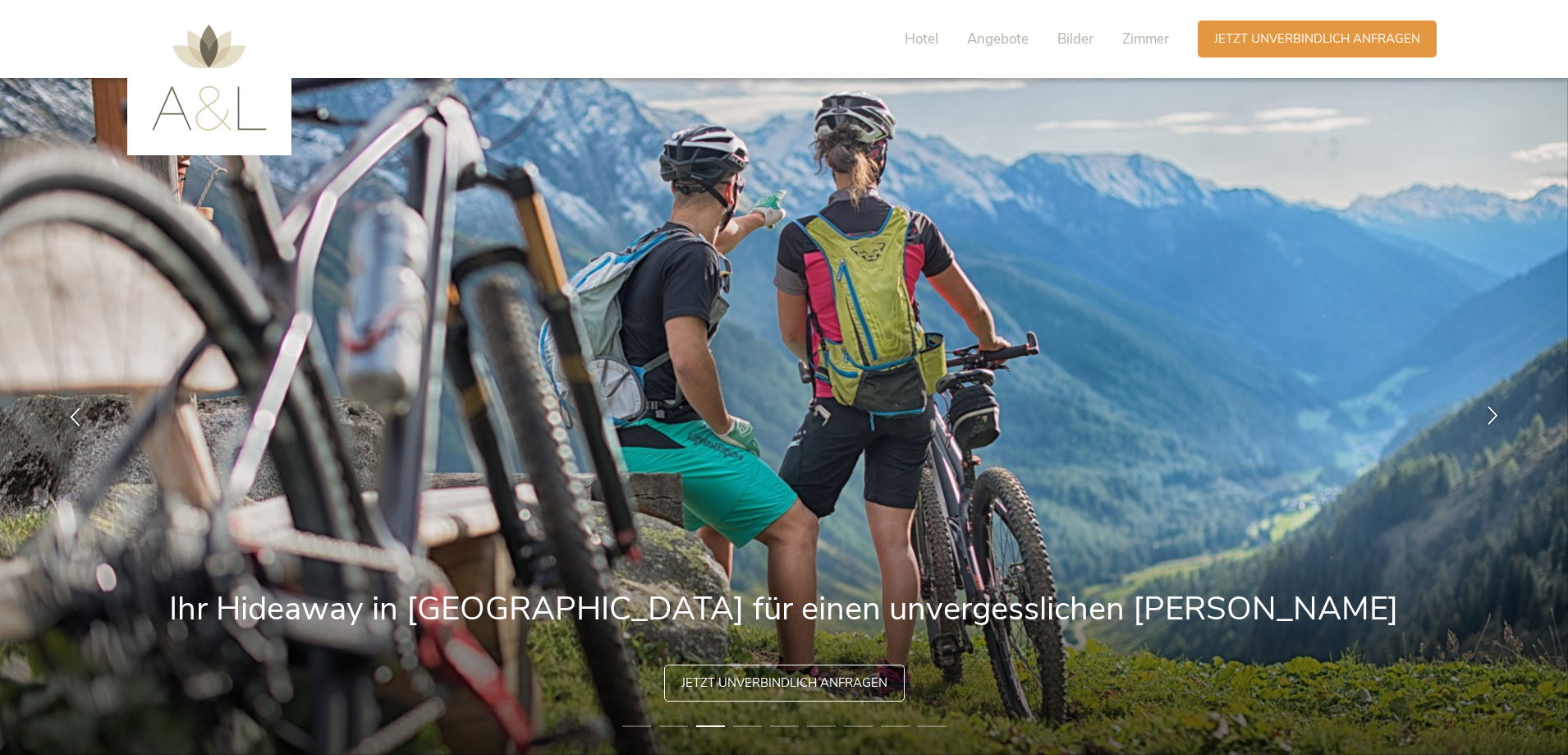
click at [1489, 415] on icon at bounding box center [1493, 414] width 19 height 19
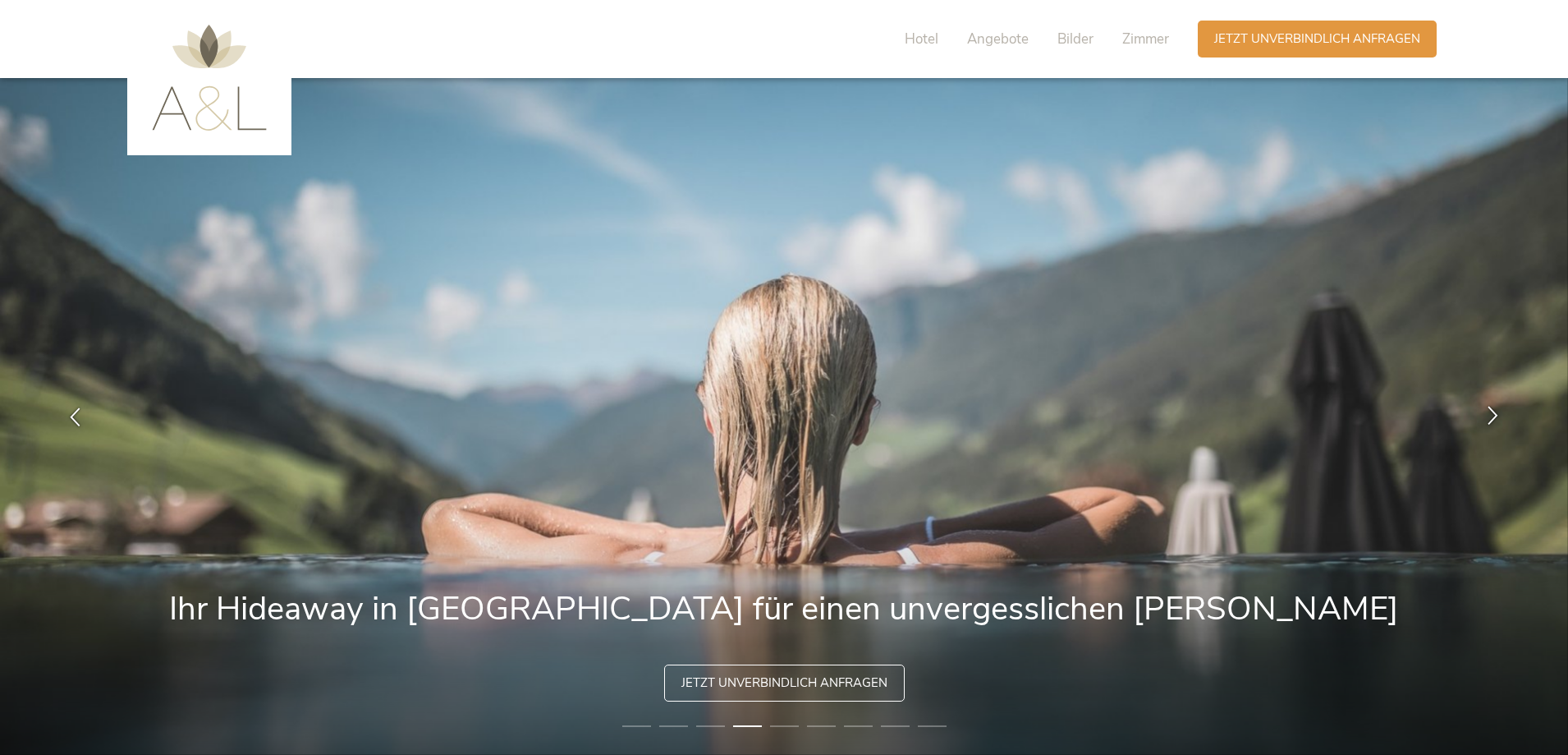
click at [1489, 415] on icon at bounding box center [1493, 414] width 19 height 19
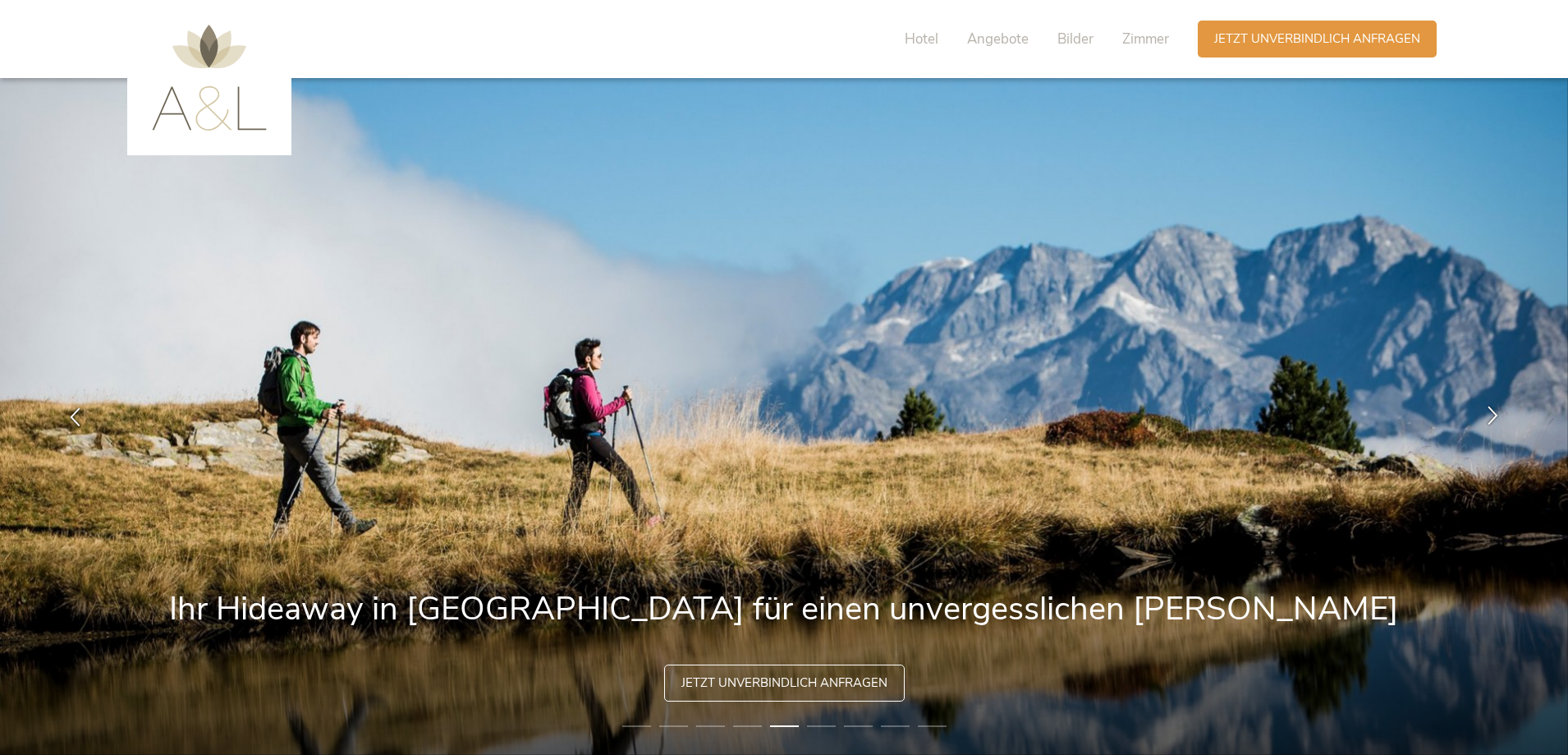
click at [1489, 415] on icon at bounding box center [1493, 414] width 19 height 19
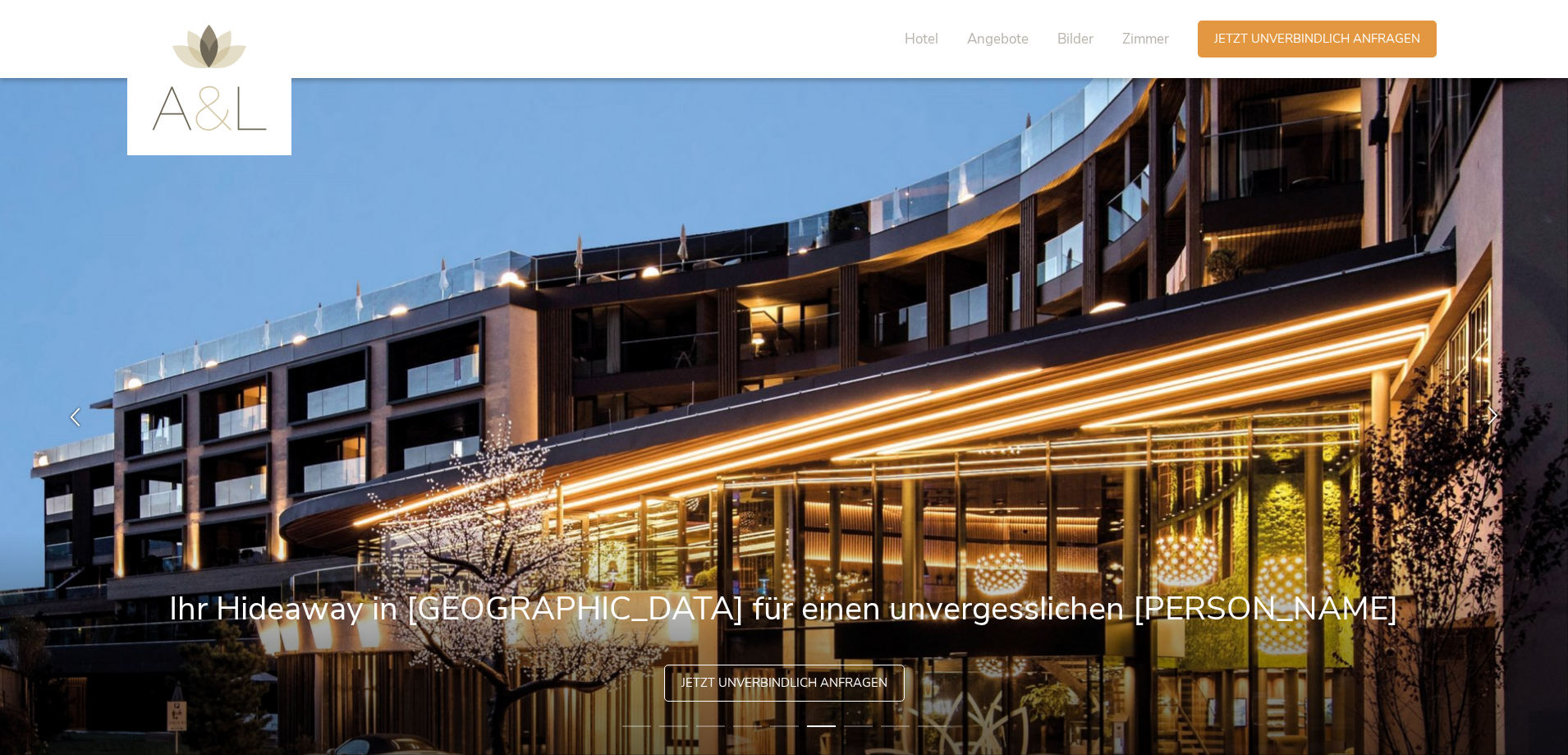
click at [1489, 415] on icon at bounding box center [1493, 414] width 19 height 19
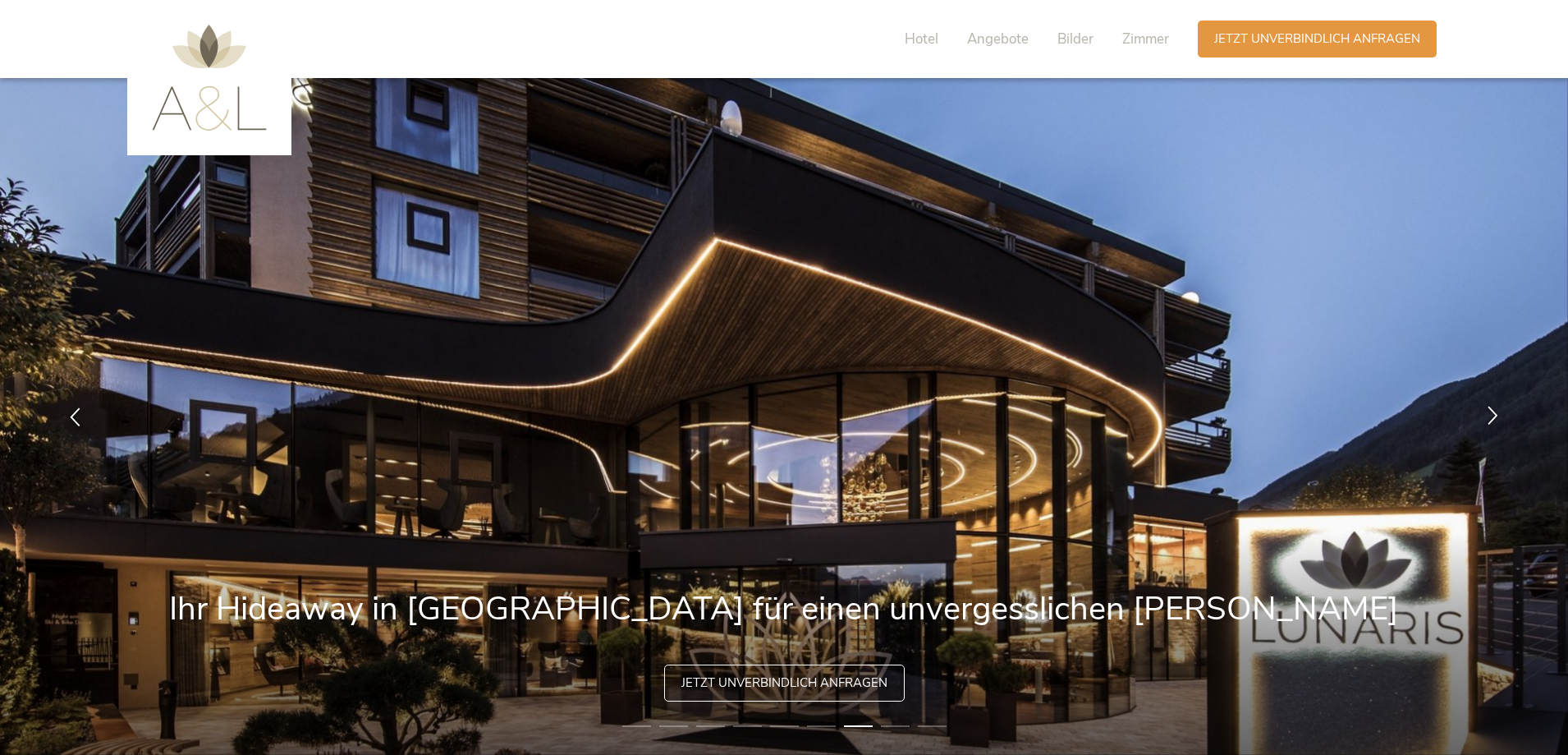
click at [1489, 415] on icon at bounding box center [1493, 414] width 19 height 19
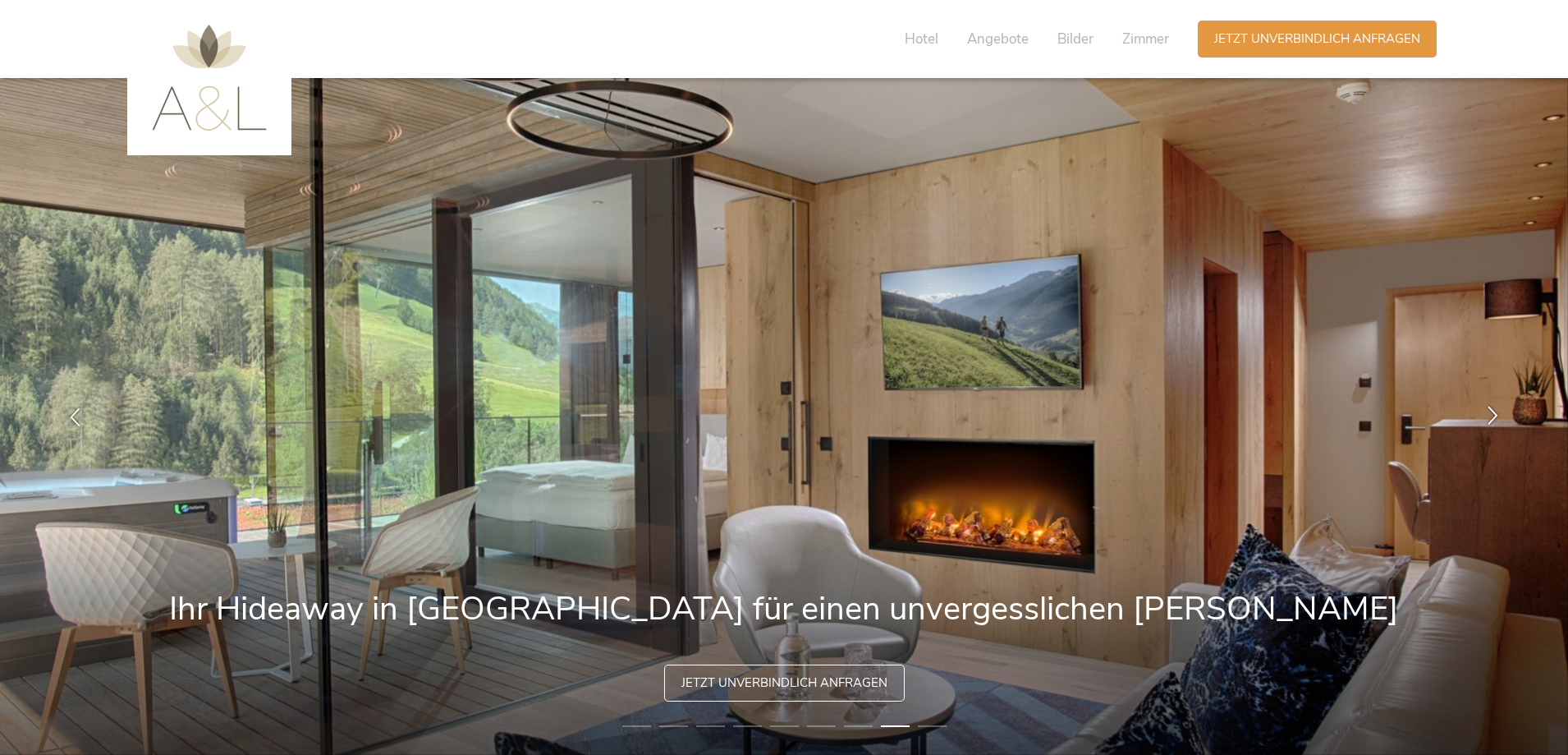
click at [1489, 415] on icon at bounding box center [1493, 414] width 19 height 19
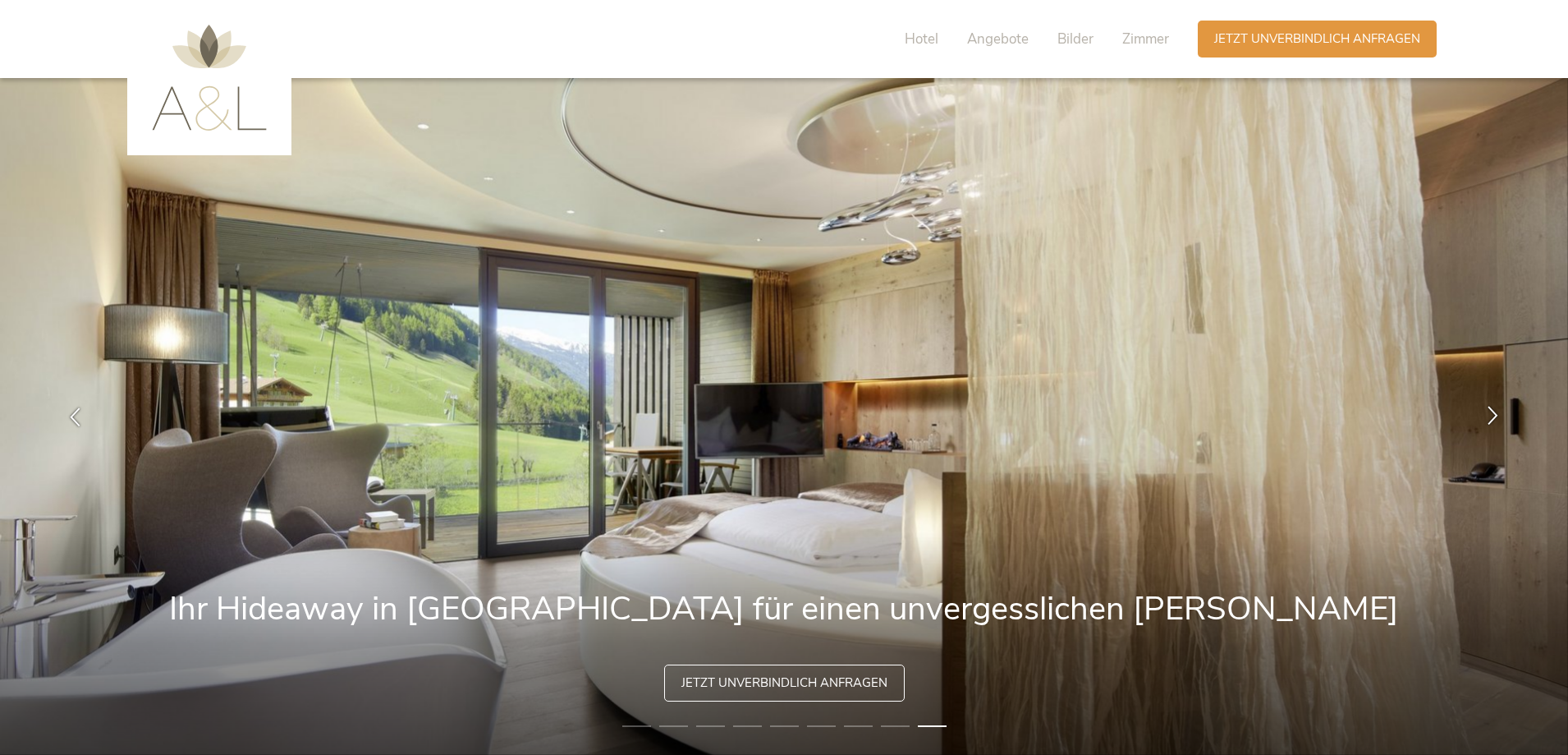
click at [1489, 415] on icon at bounding box center [1493, 414] width 19 height 19
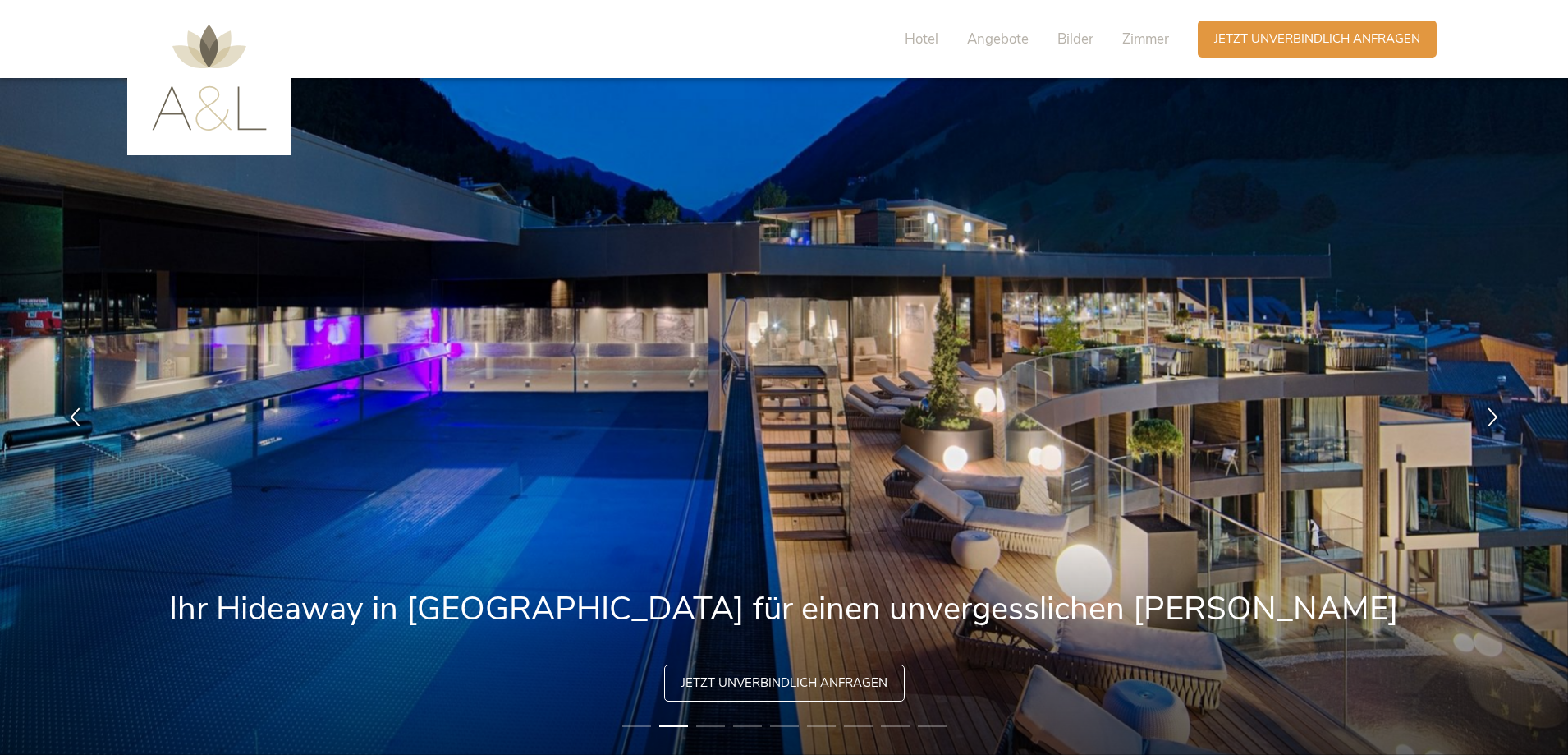
click at [204, 122] on img at bounding box center [209, 77] width 115 height 106
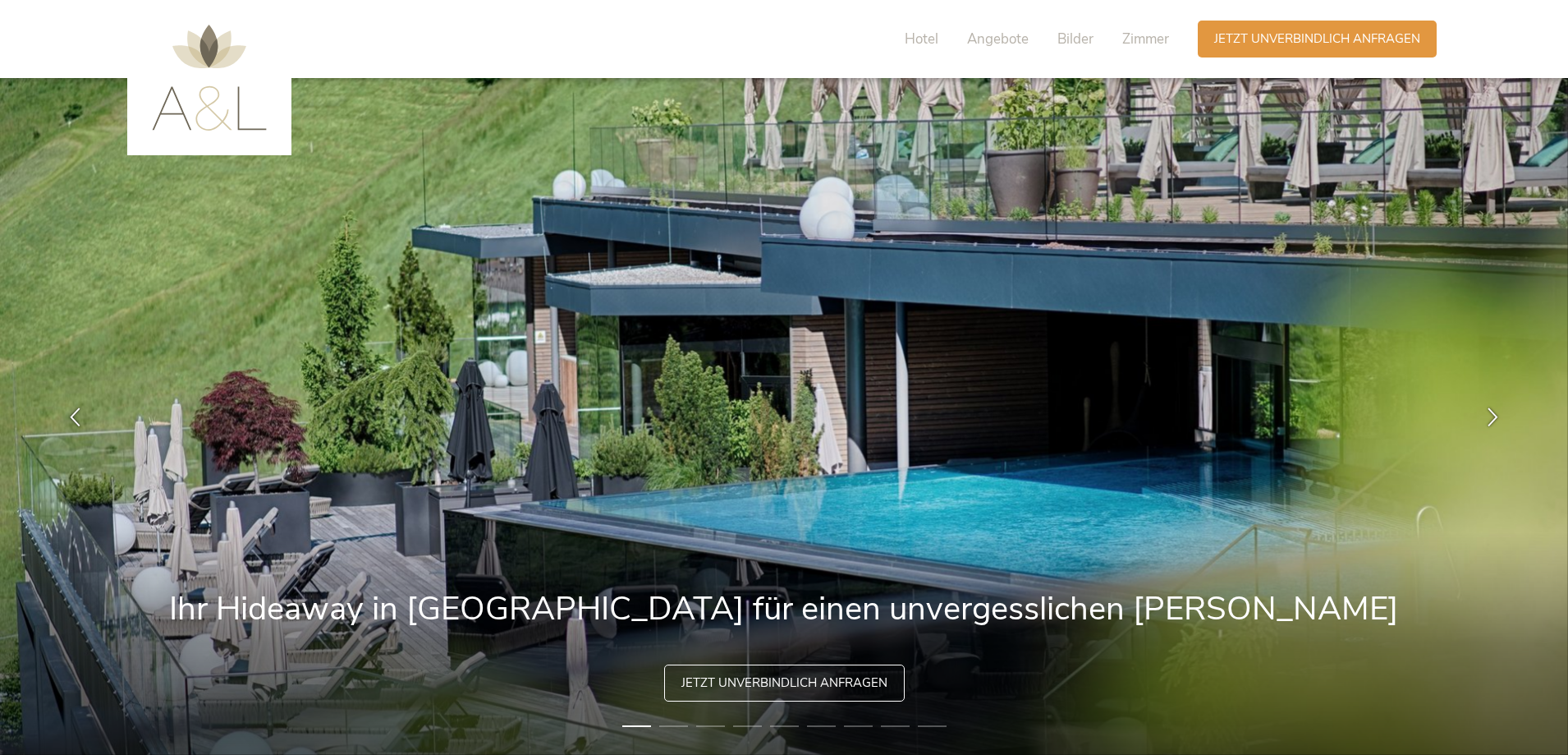
click at [204, 122] on img at bounding box center [209, 77] width 115 height 106
click at [916, 42] on span "Hotel" at bounding box center [921, 39] width 34 height 19
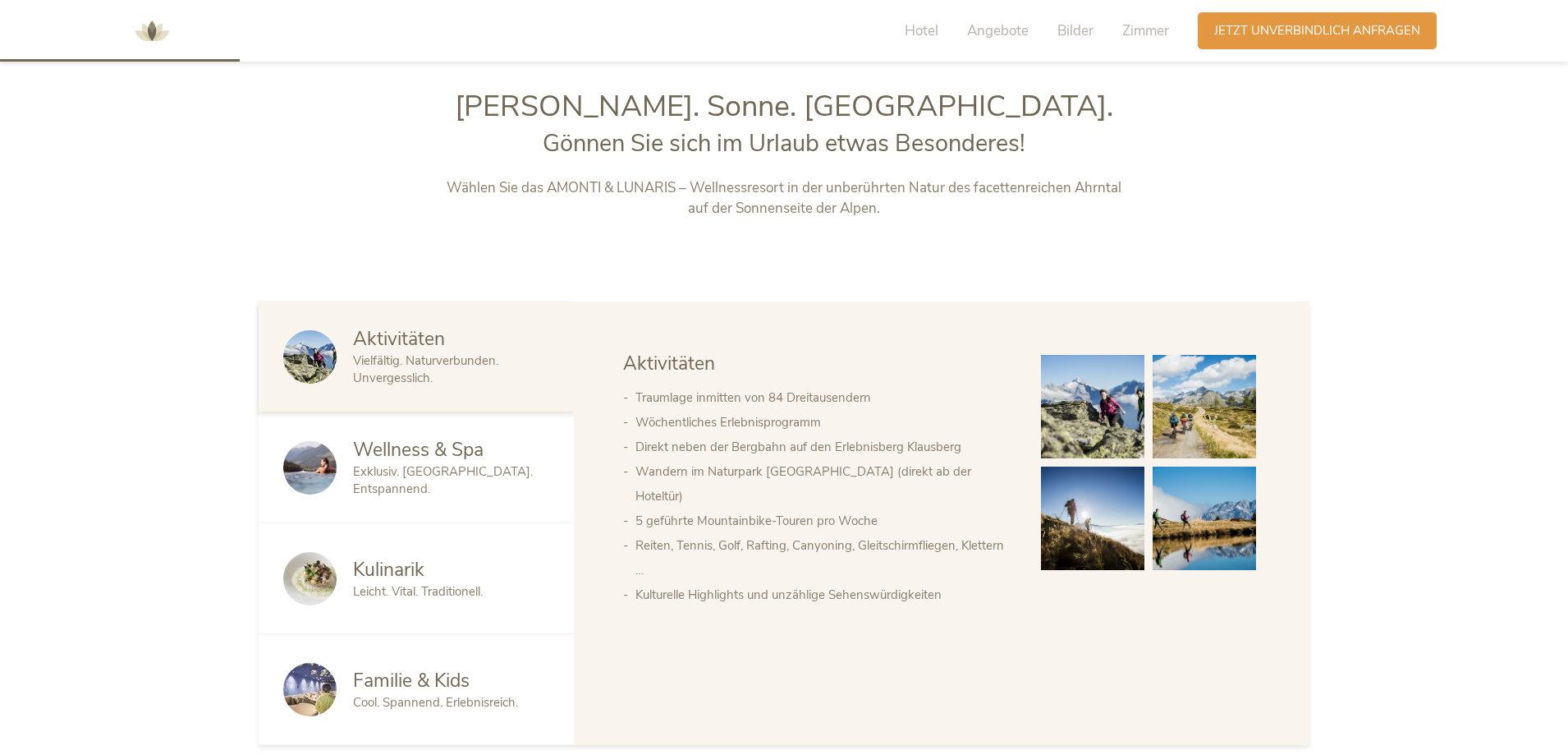
scroll to position [811, 0]
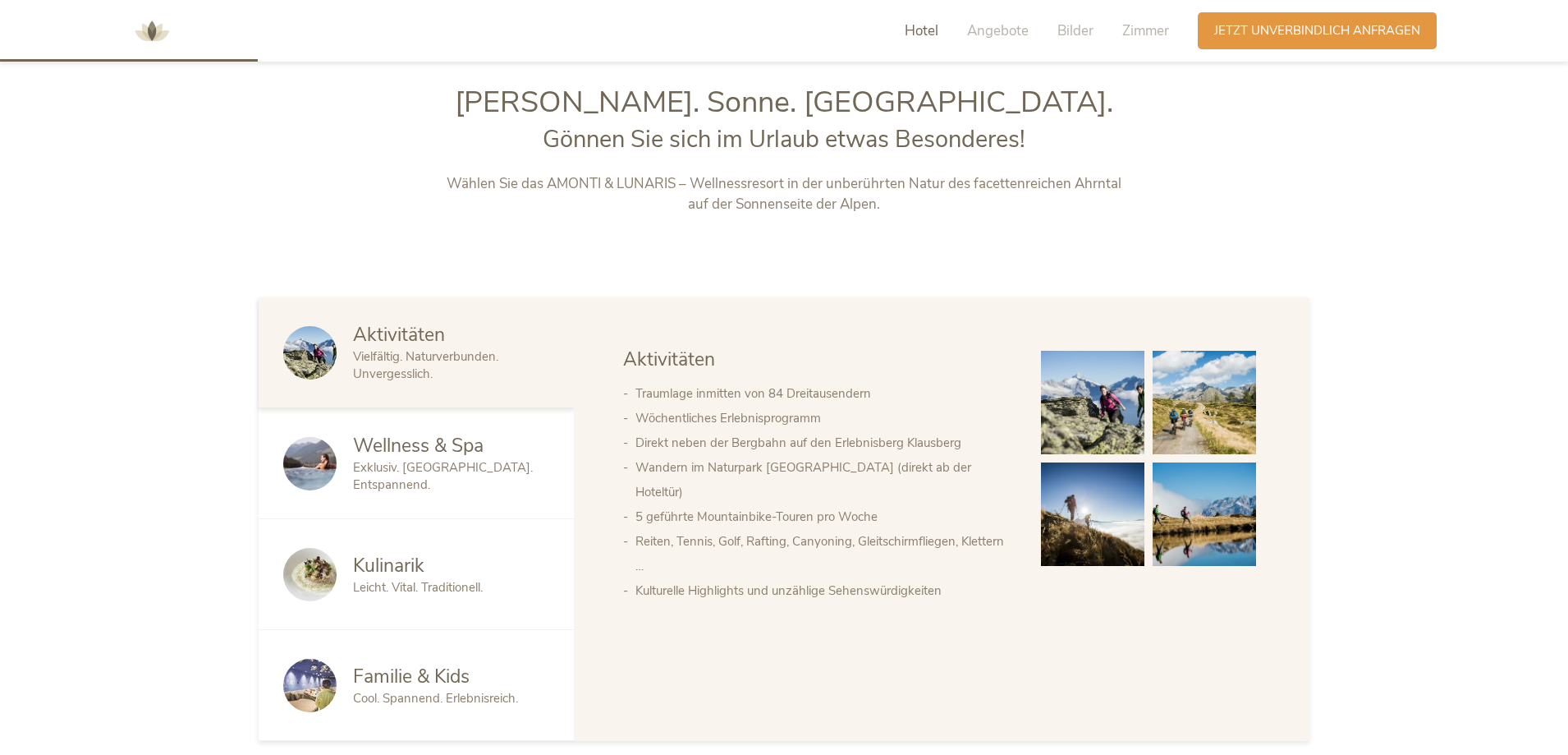
click at [435, 458] on span "Wellness & Spa" at bounding box center [418, 446] width 131 height 26
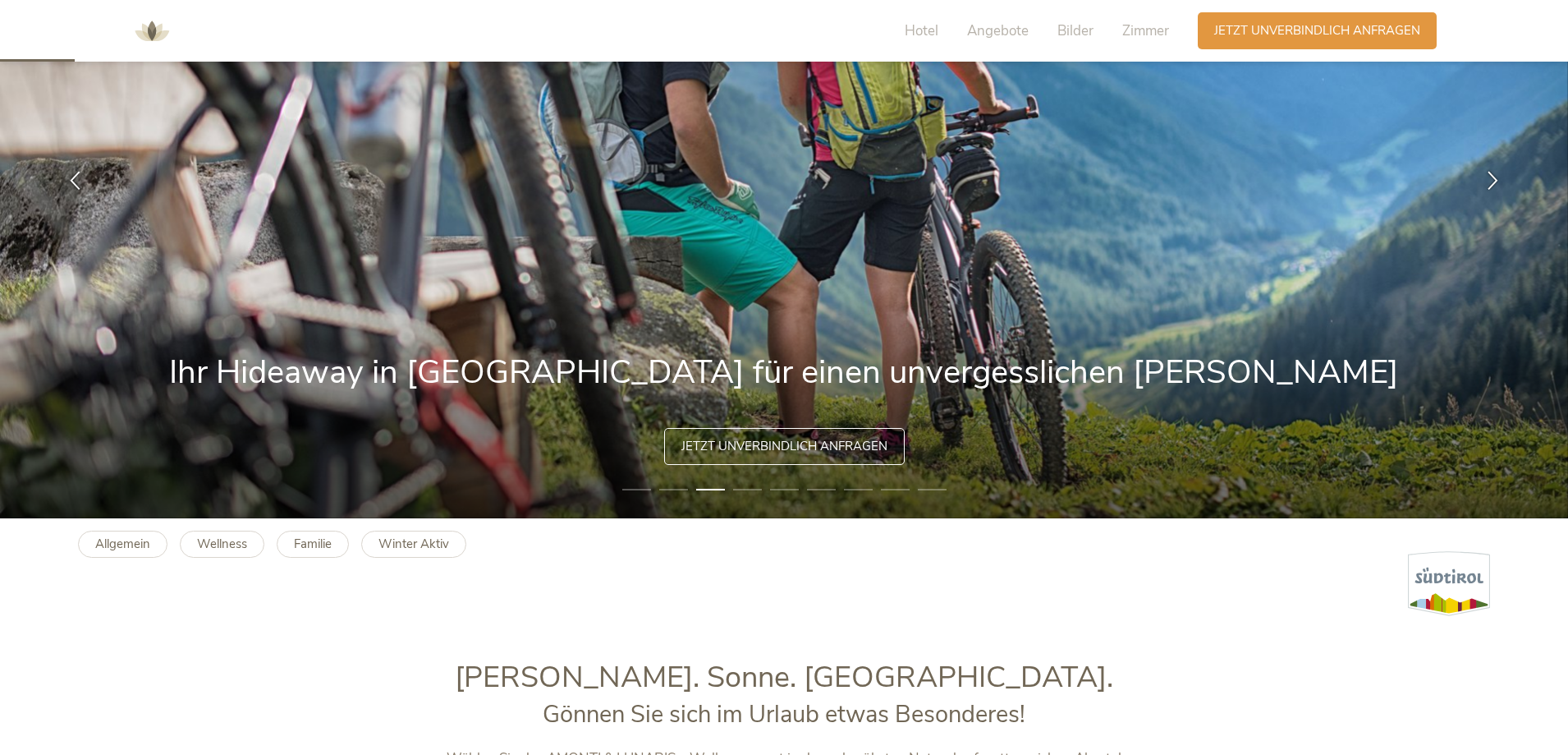
scroll to position [0, 0]
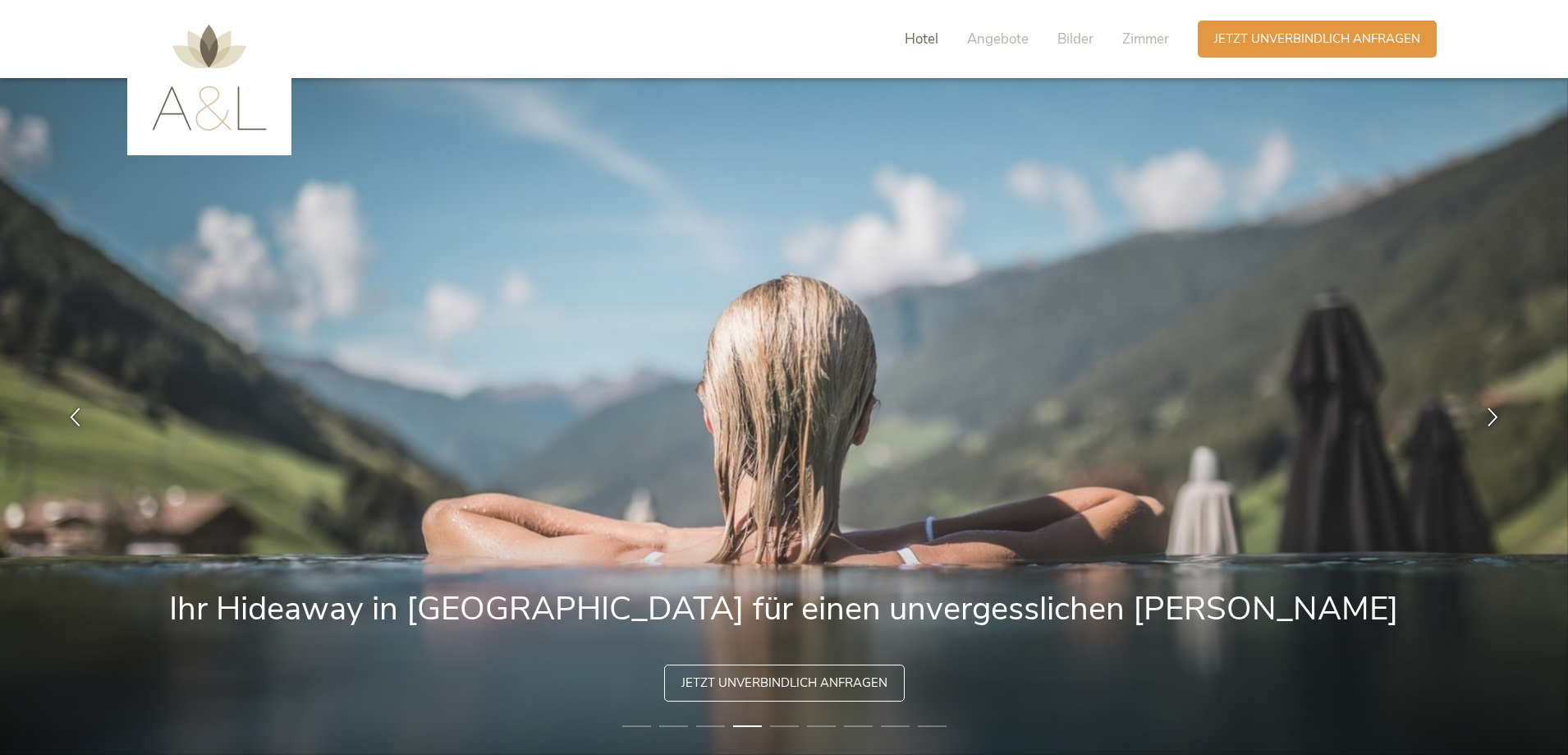
click at [918, 37] on span "Hotel" at bounding box center [921, 39] width 34 height 19
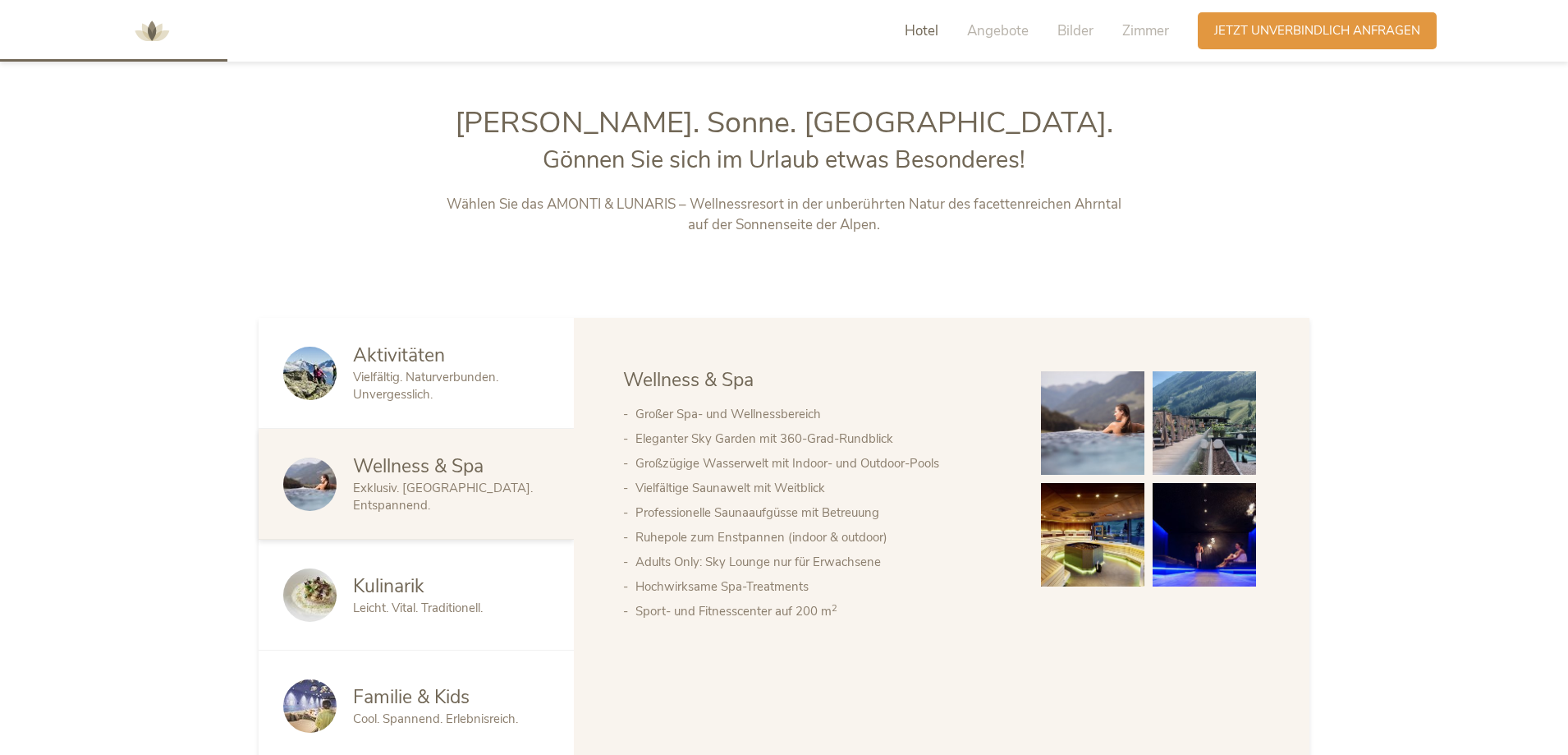
scroll to position [811, 0]
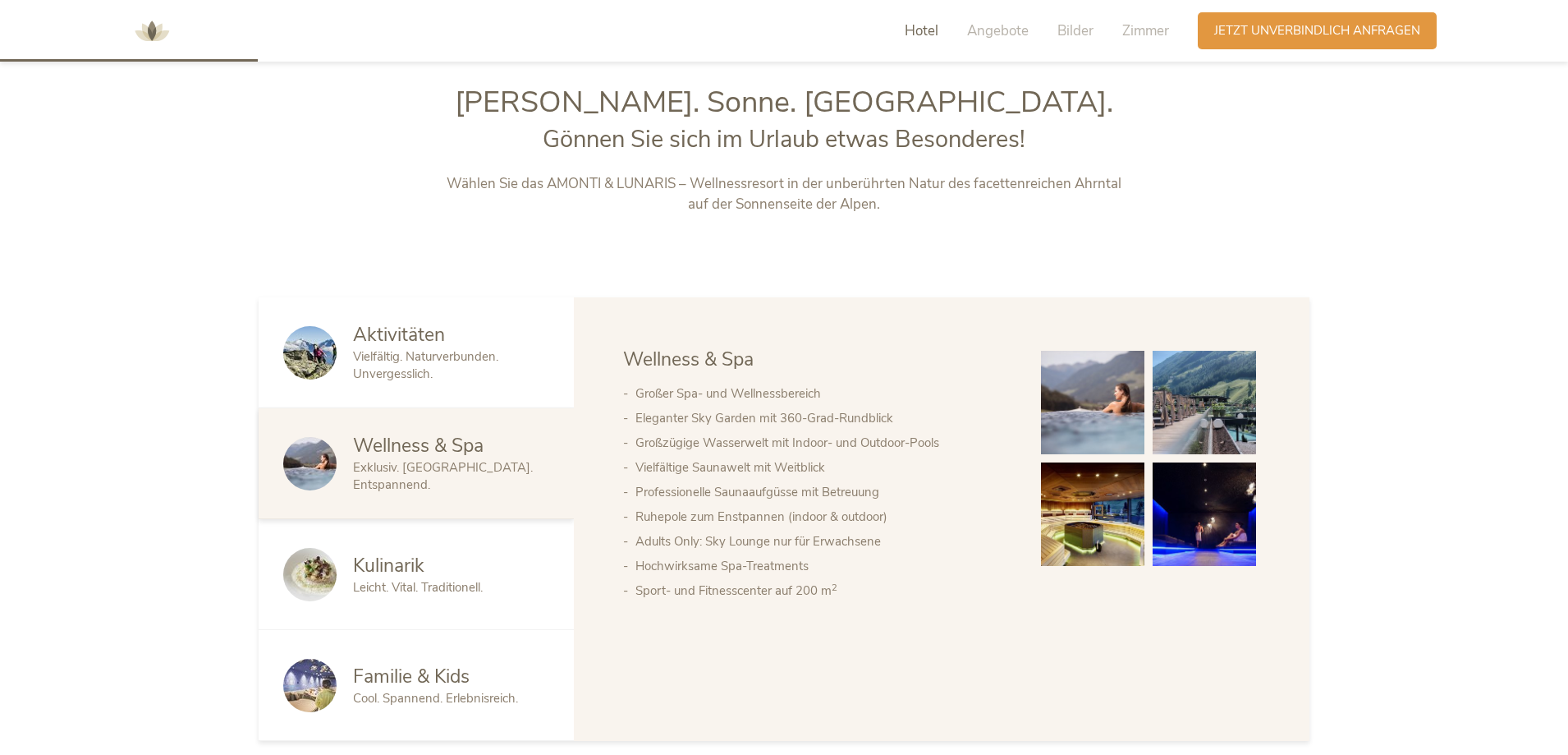
click at [1217, 538] on img at bounding box center [1204, 514] width 103 height 103
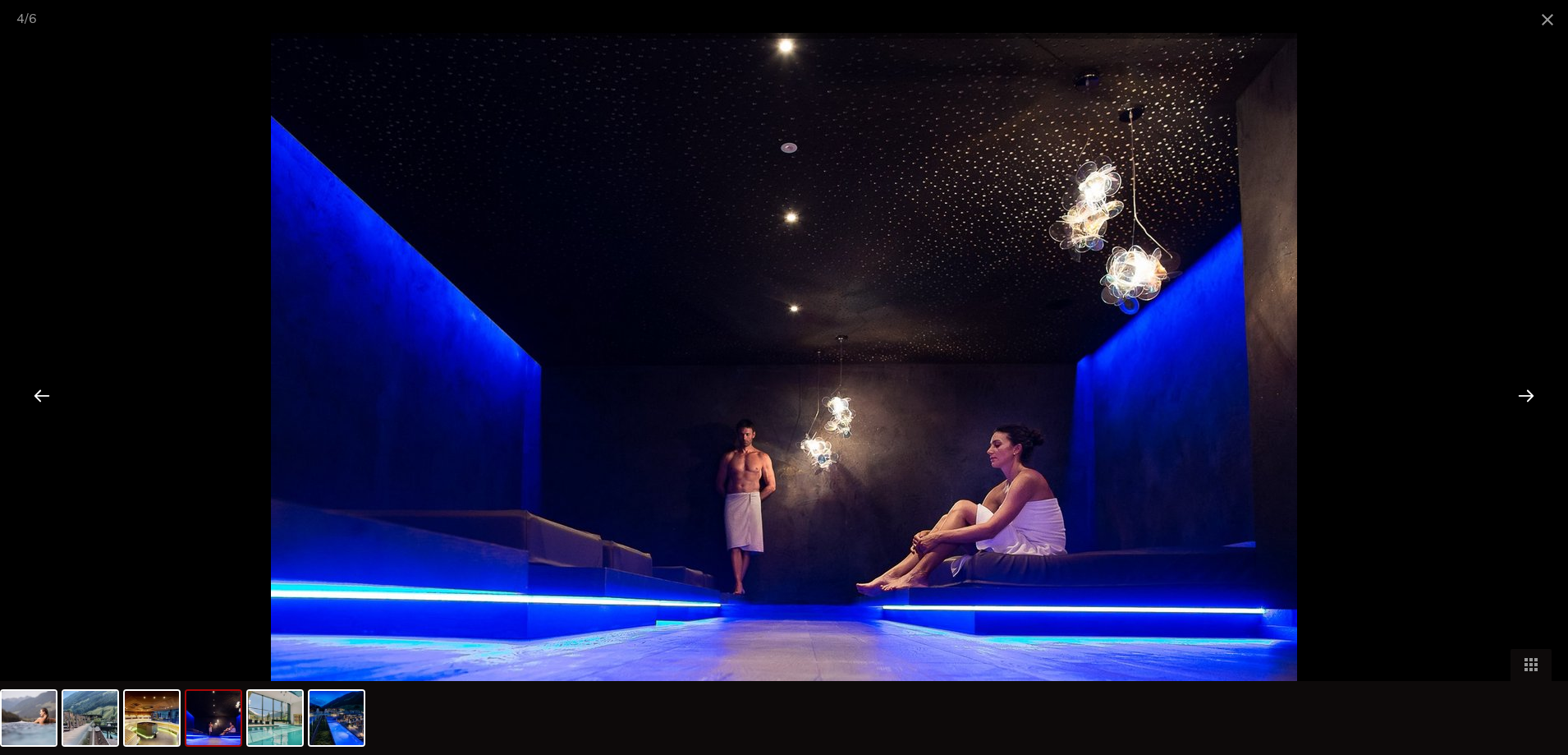
click at [1527, 394] on div at bounding box center [1525, 394] width 51 height 51
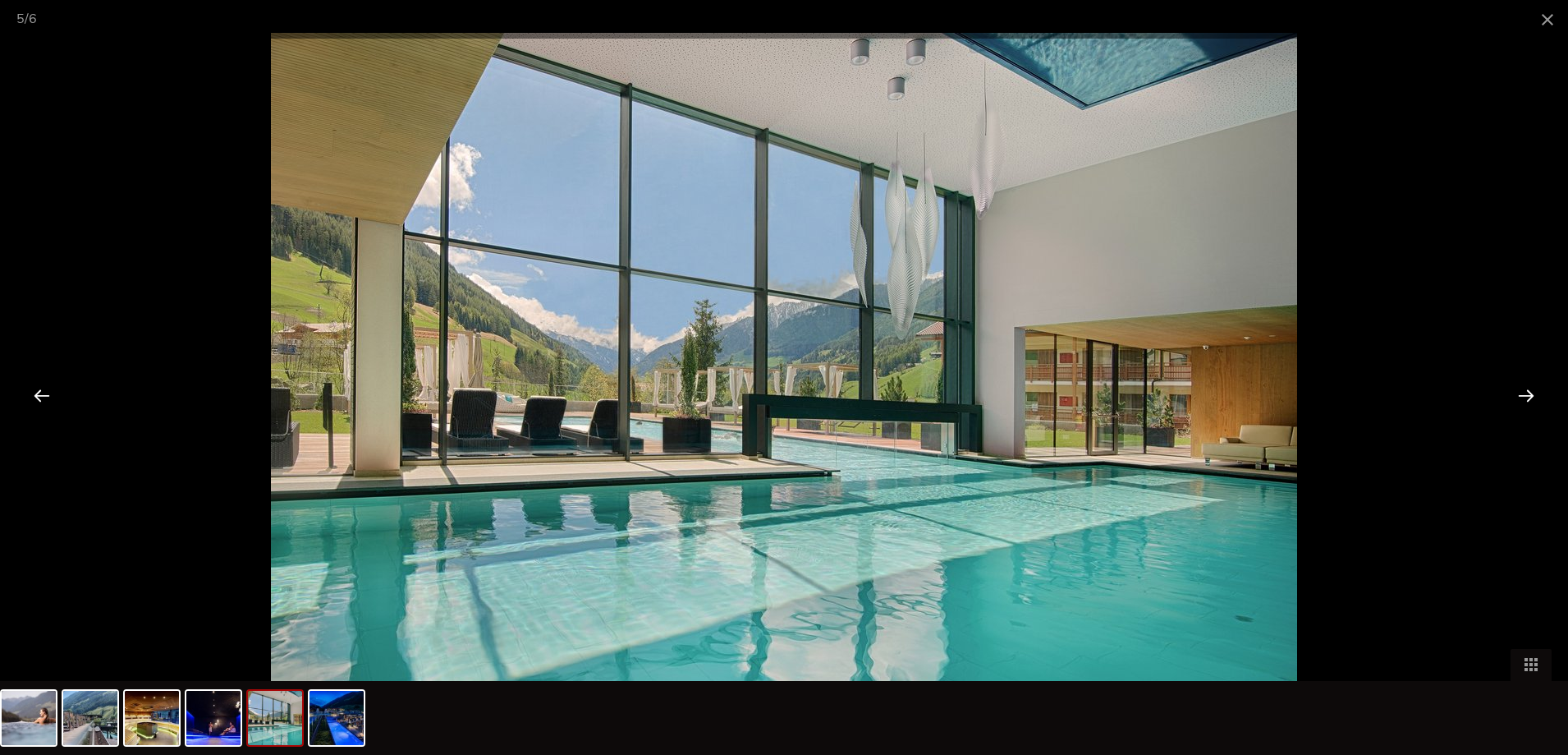
click at [1527, 394] on div at bounding box center [1525, 394] width 51 height 51
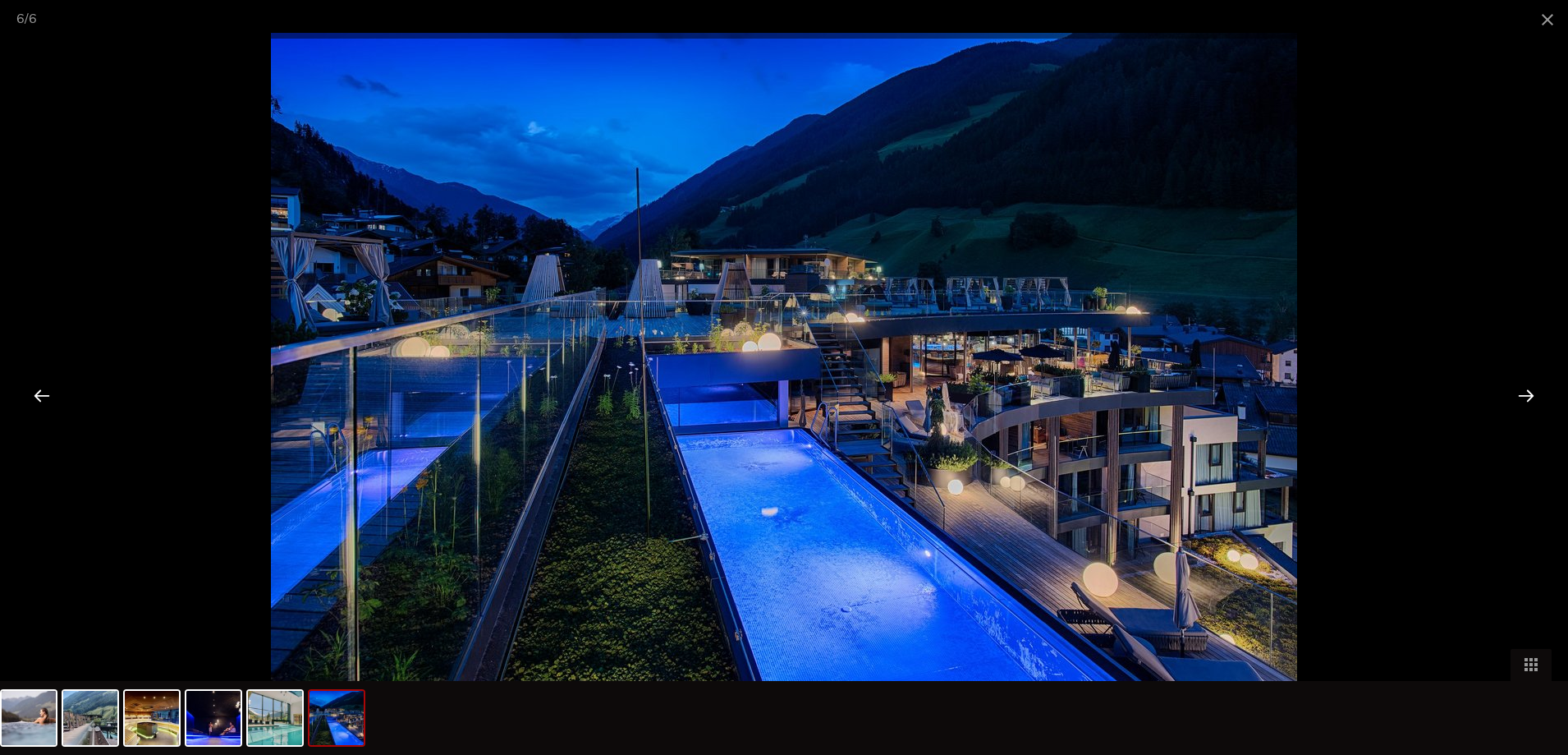
click at [1527, 394] on div at bounding box center [1525, 394] width 51 height 51
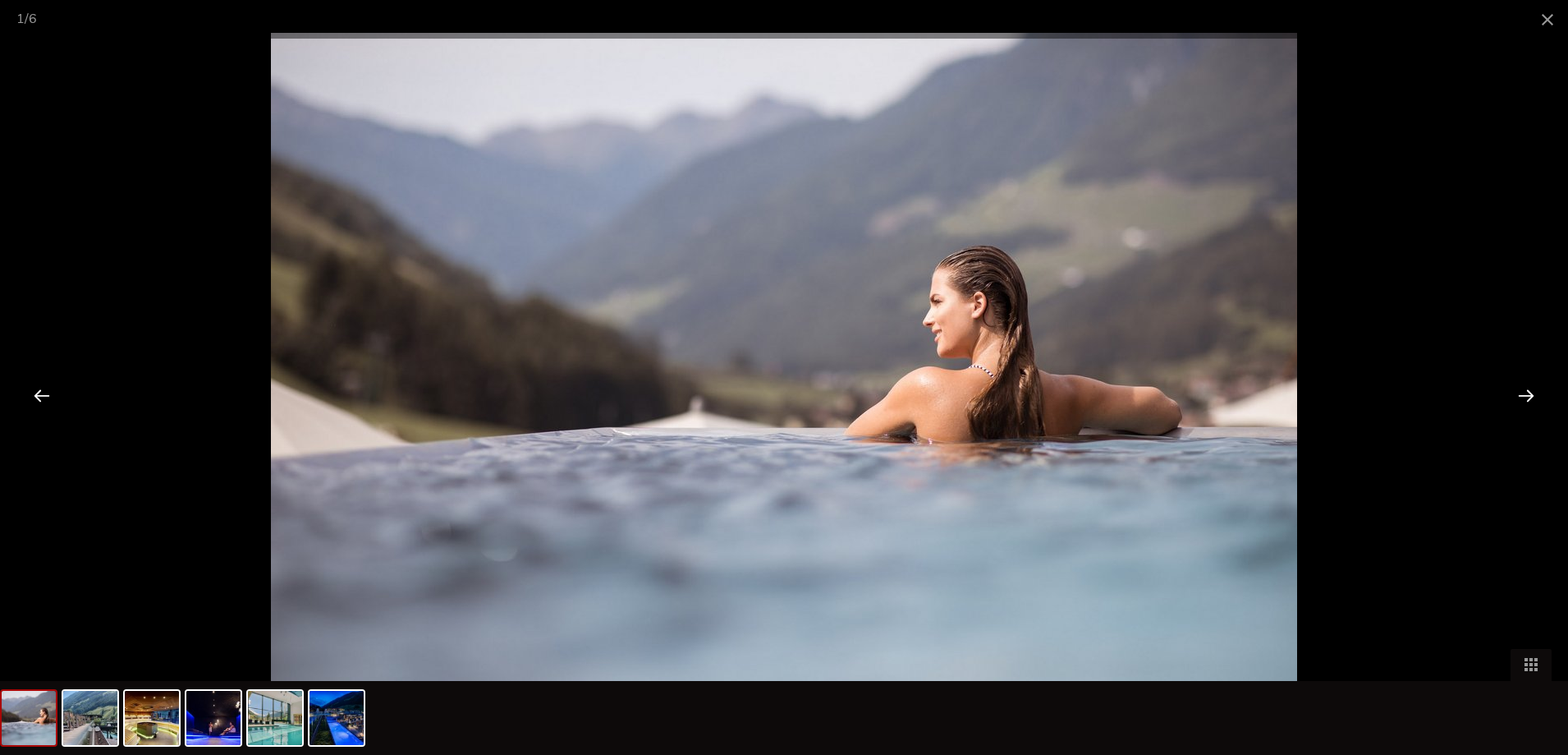
click at [1527, 394] on div at bounding box center [1525, 394] width 51 height 51
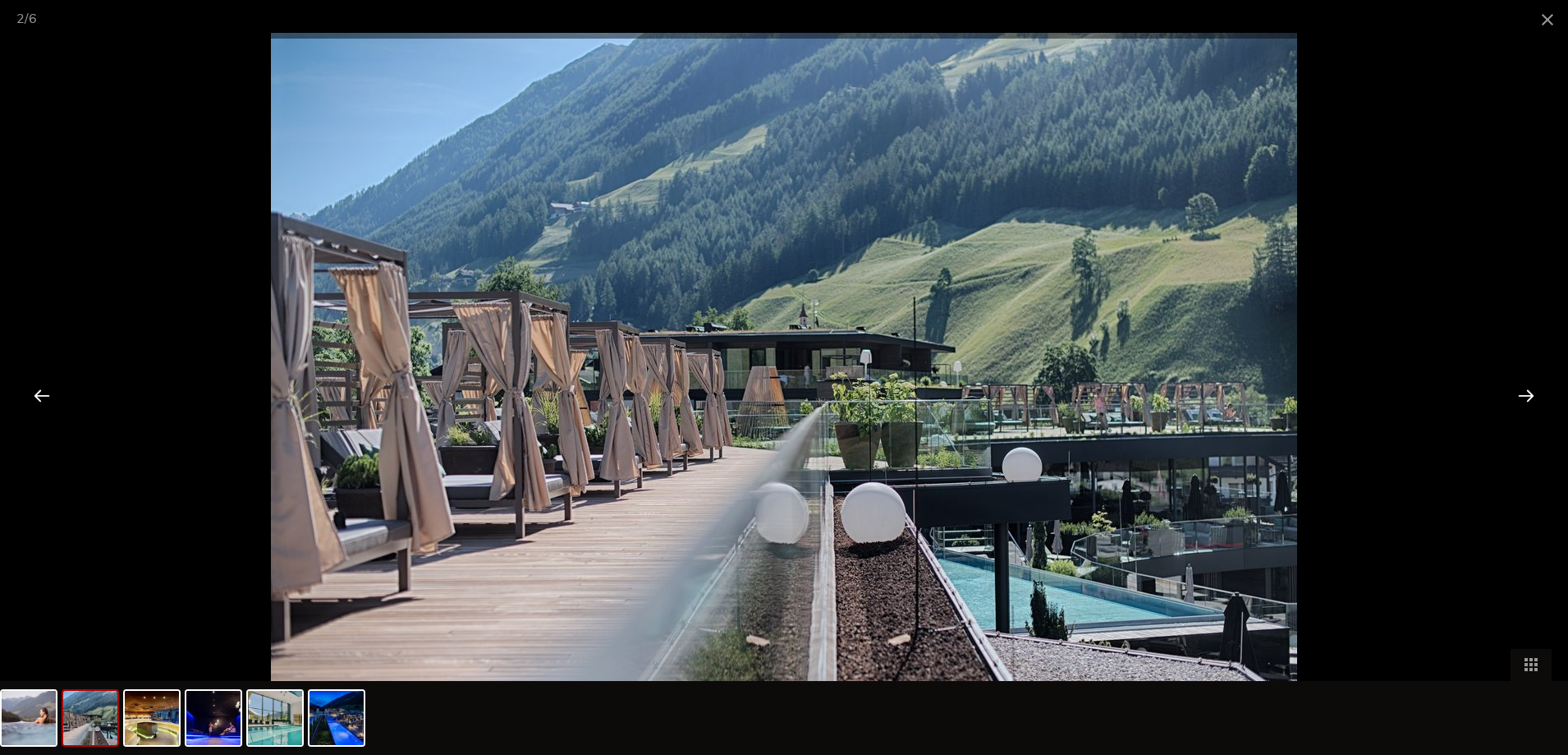
click at [1527, 394] on div at bounding box center [1525, 394] width 51 height 51
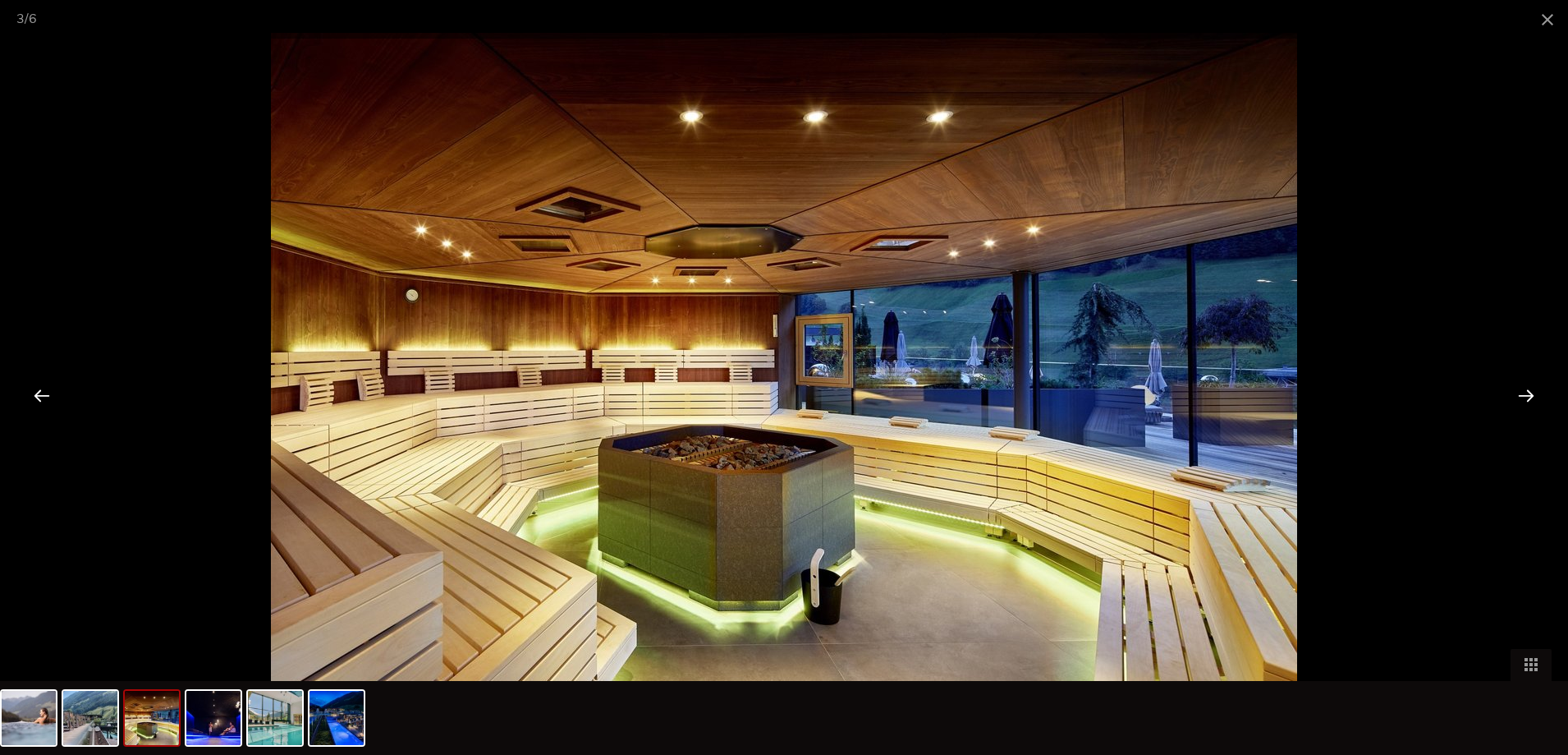
click at [1527, 394] on div at bounding box center [1525, 394] width 51 height 51
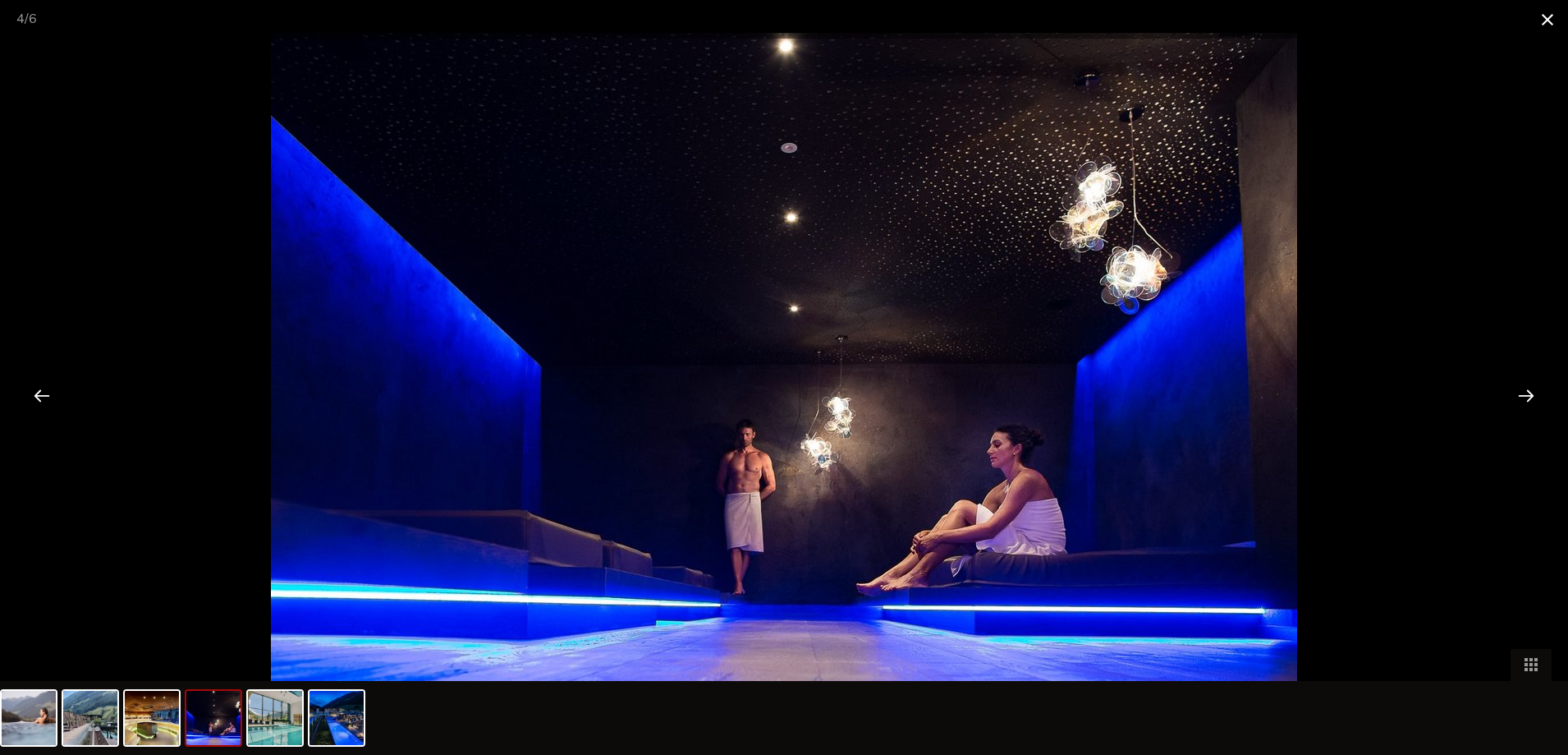
click at [1545, 21] on span at bounding box center [1547, 19] width 41 height 39
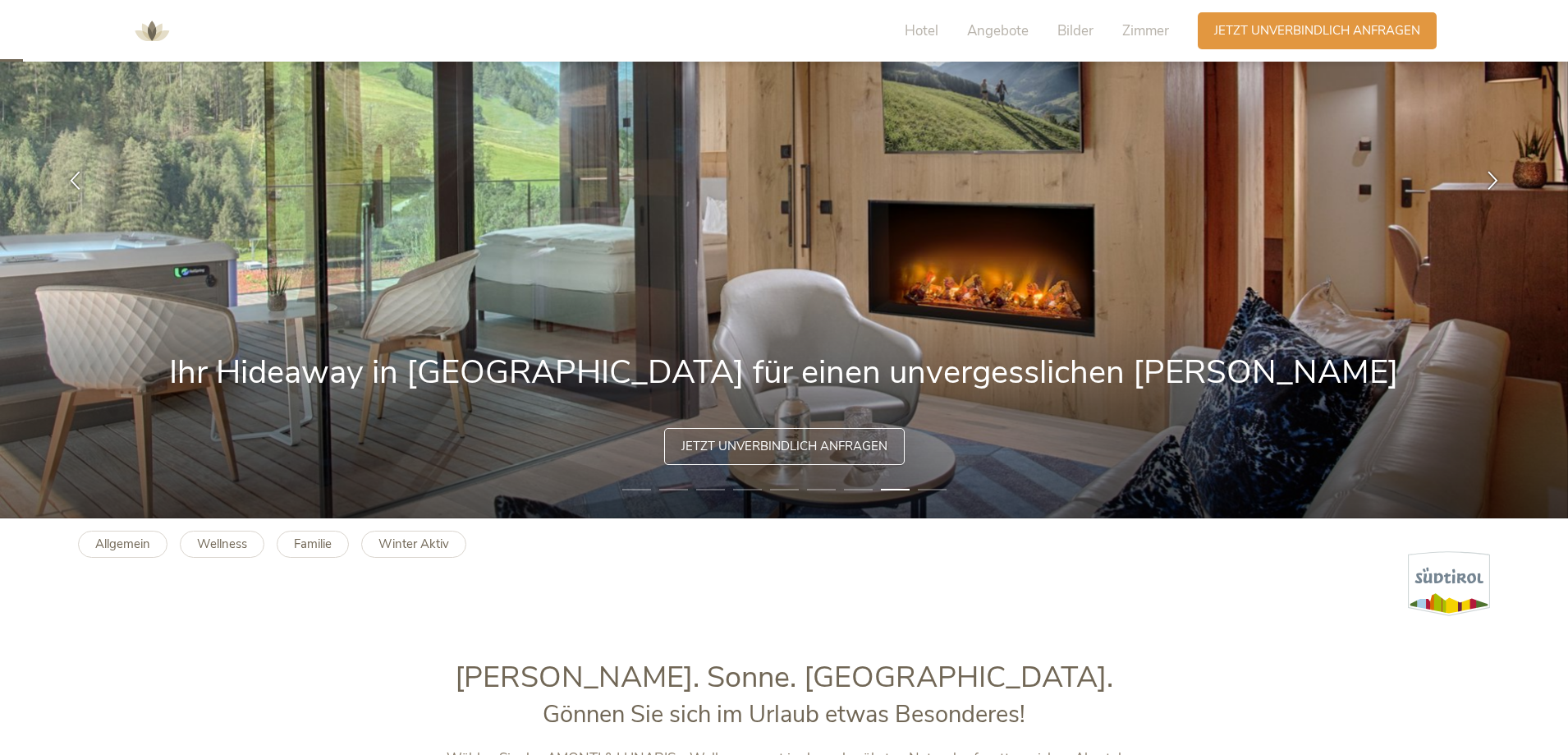
scroll to position [0, 0]
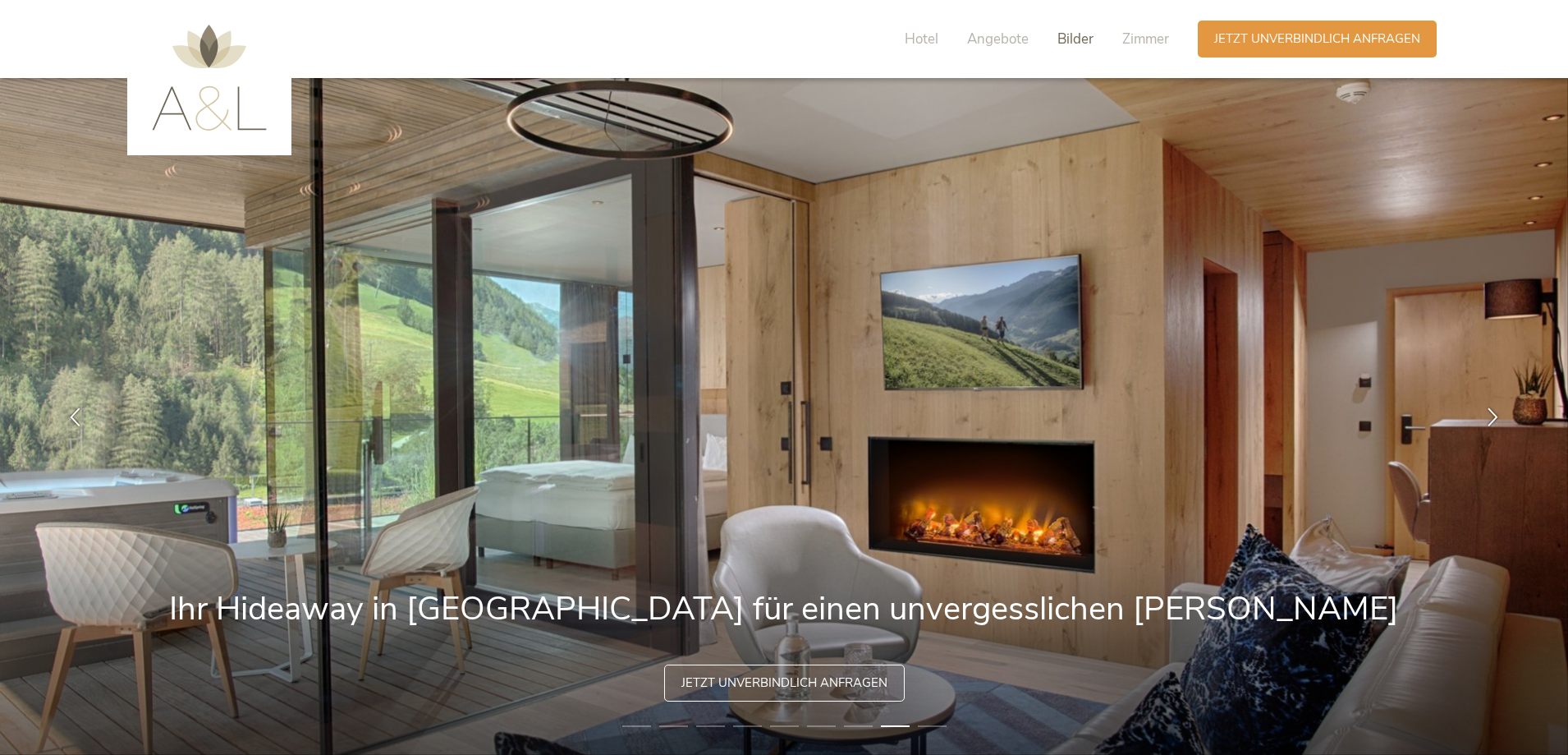
click at [1067, 37] on span "Bilder" at bounding box center [1075, 39] width 36 height 19
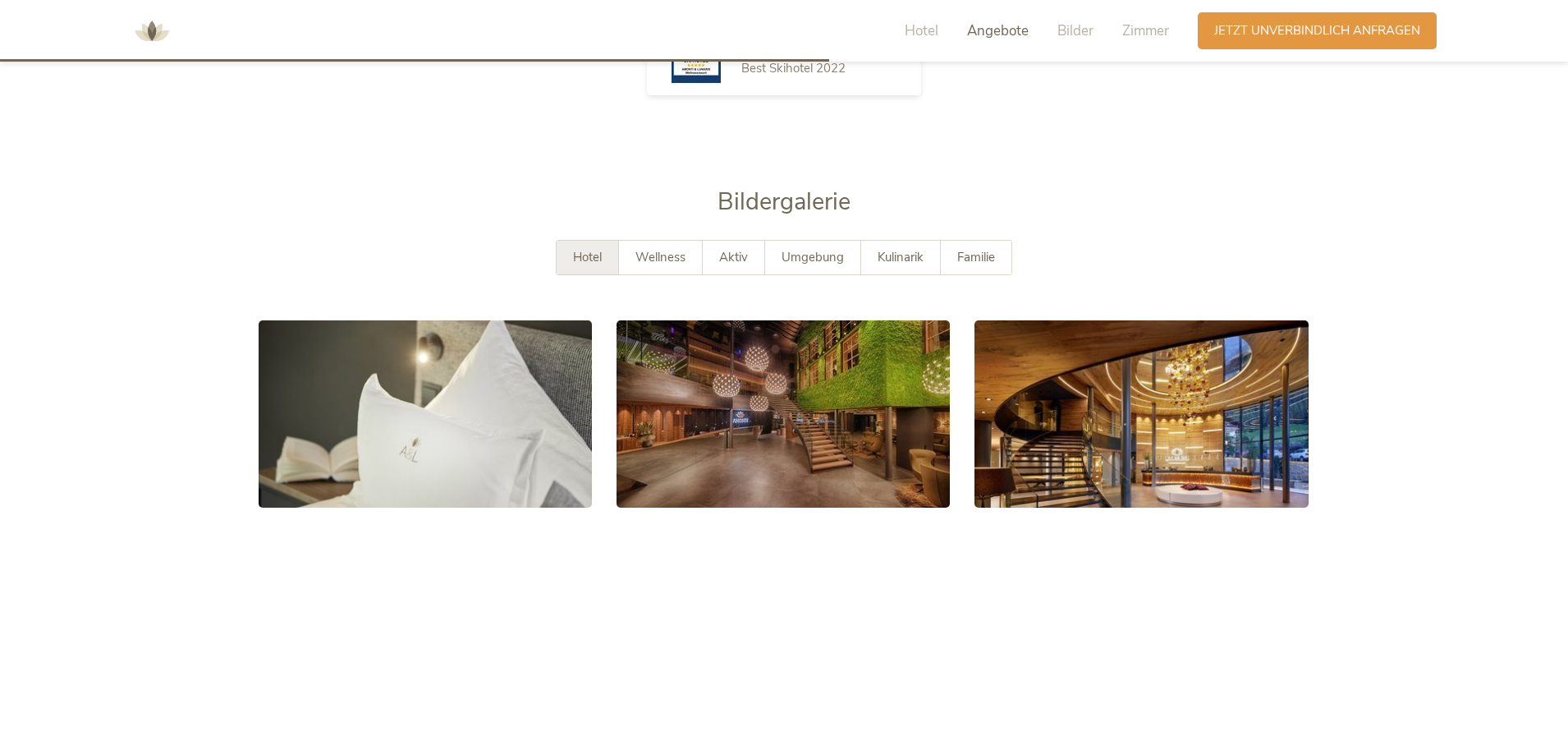
scroll to position [2976, 0]
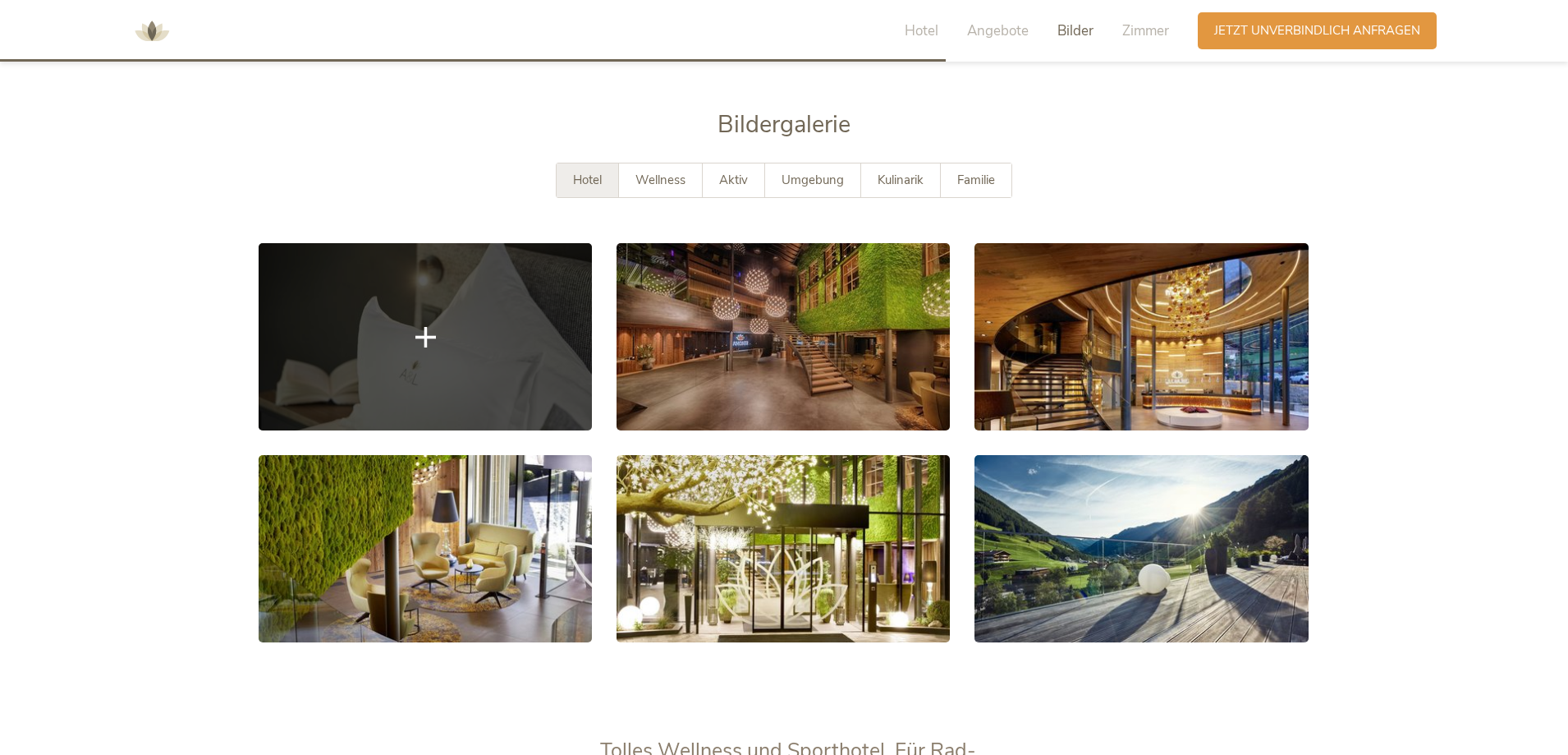
click at [410, 330] on link at bounding box center [425, 336] width 333 height 187
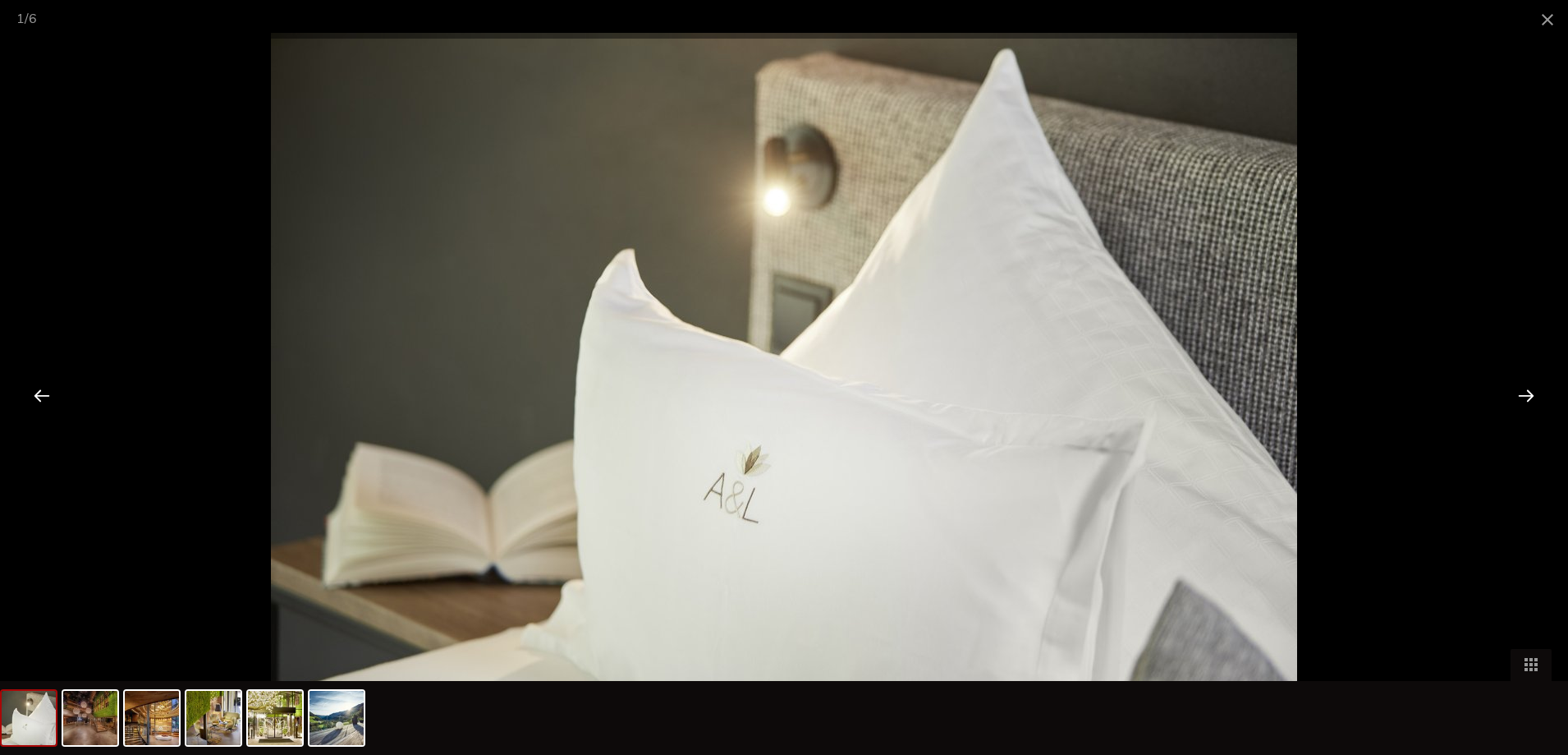
click at [1527, 391] on div at bounding box center [1525, 394] width 51 height 51
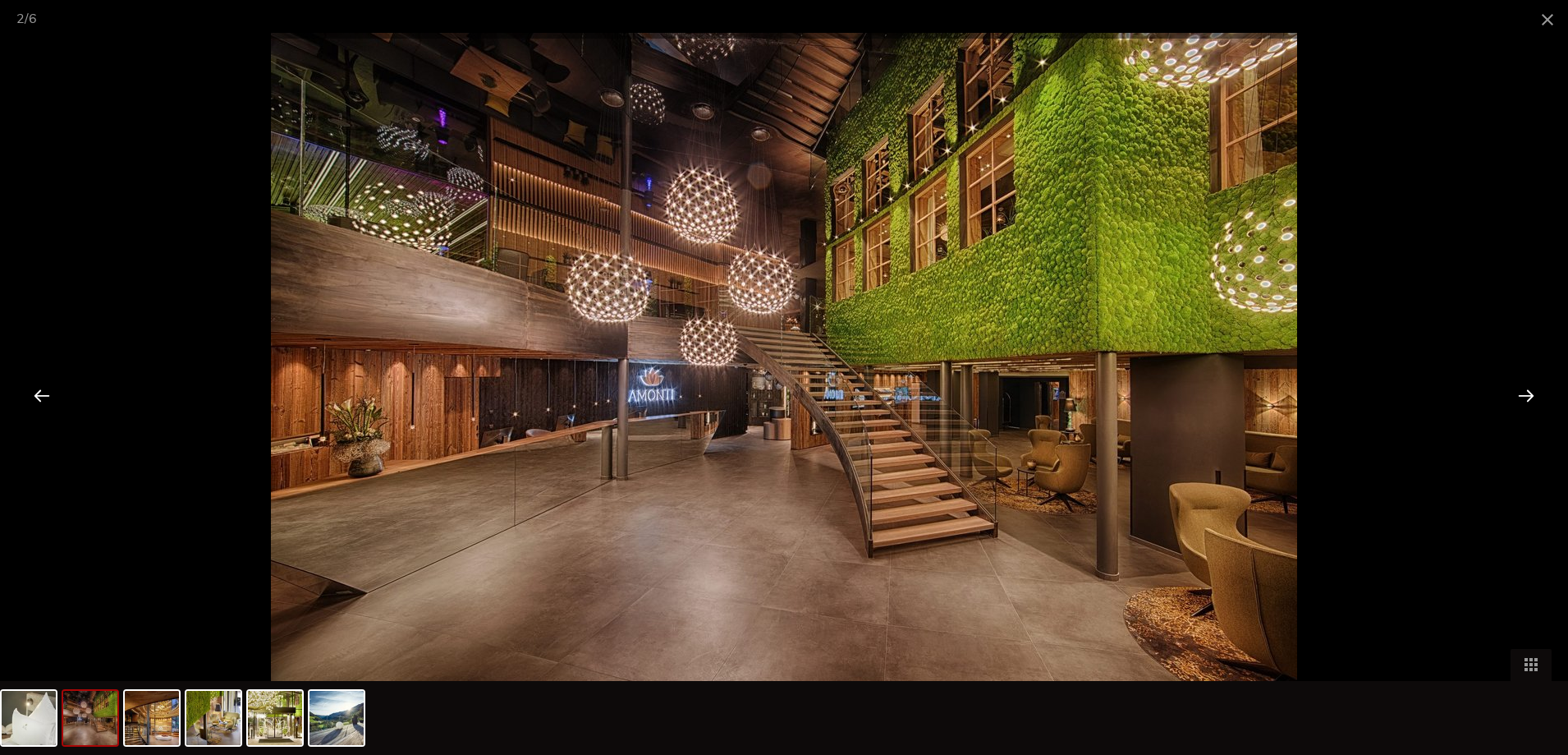
click at [1527, 391] on div at bounding box center [1525, 394] width 51 height 51
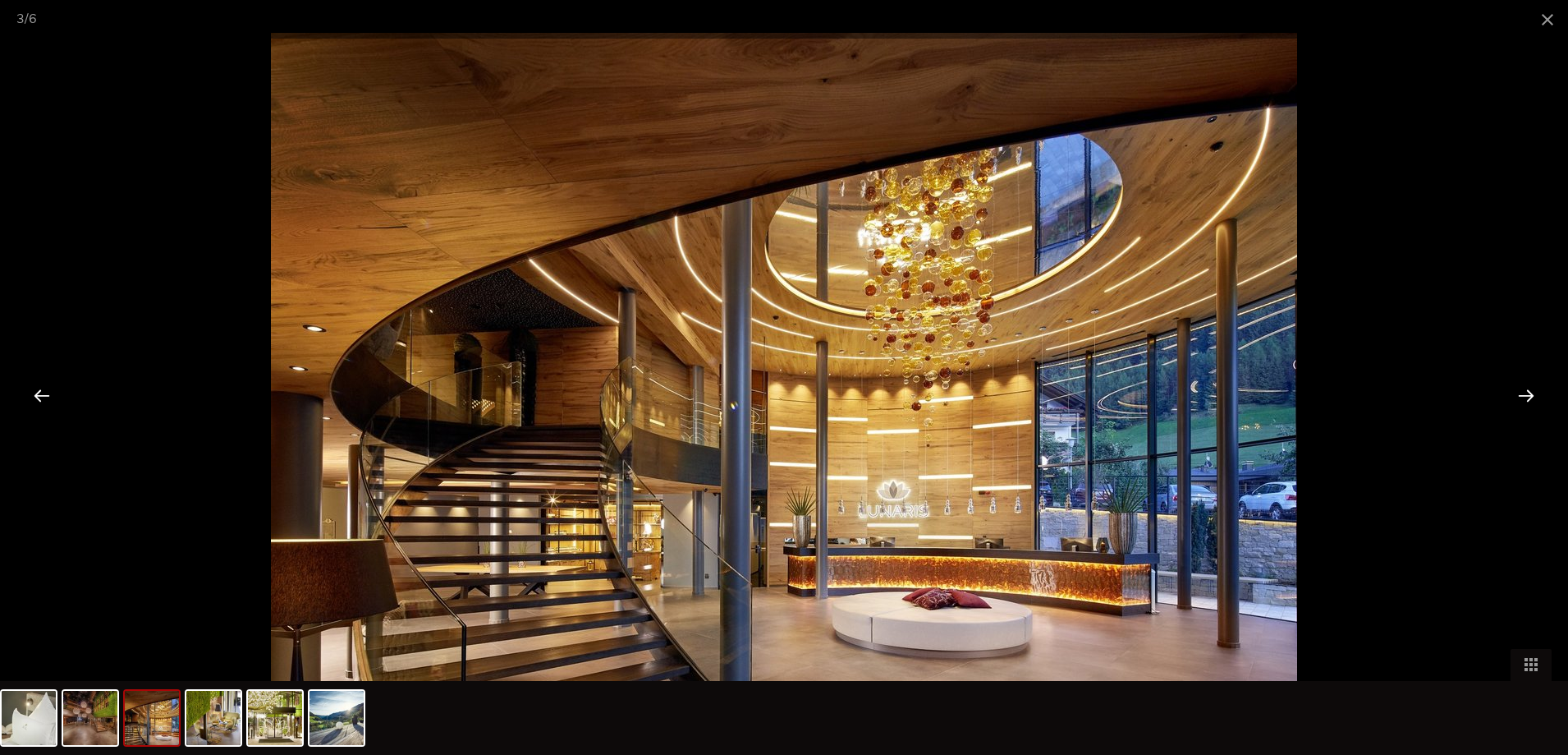
click at [1521, 396] on div at bounding box center [1525, 394] width 51 height 51
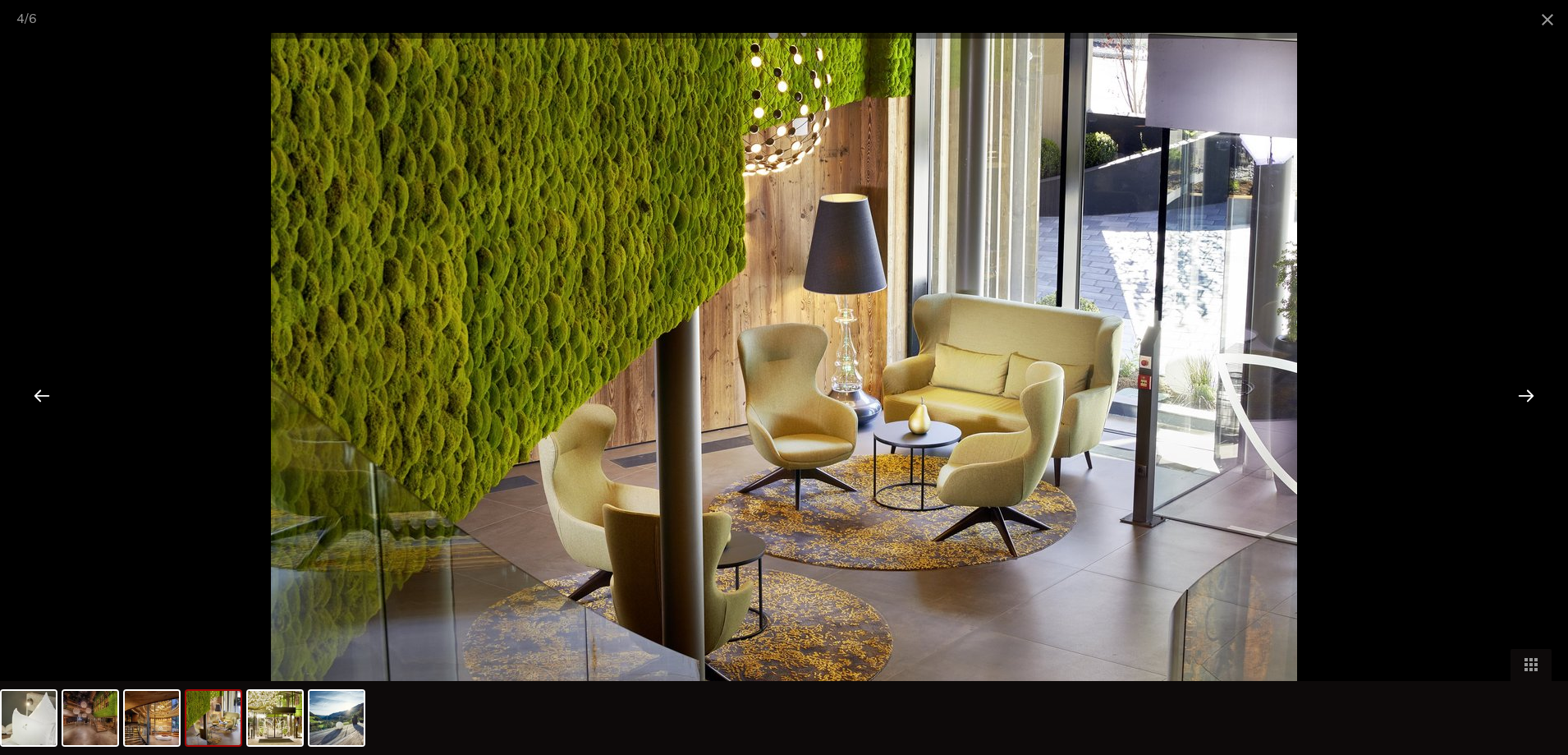
click at [1521, 396] on div at bounding box center [1525, 394] width 51 height 51
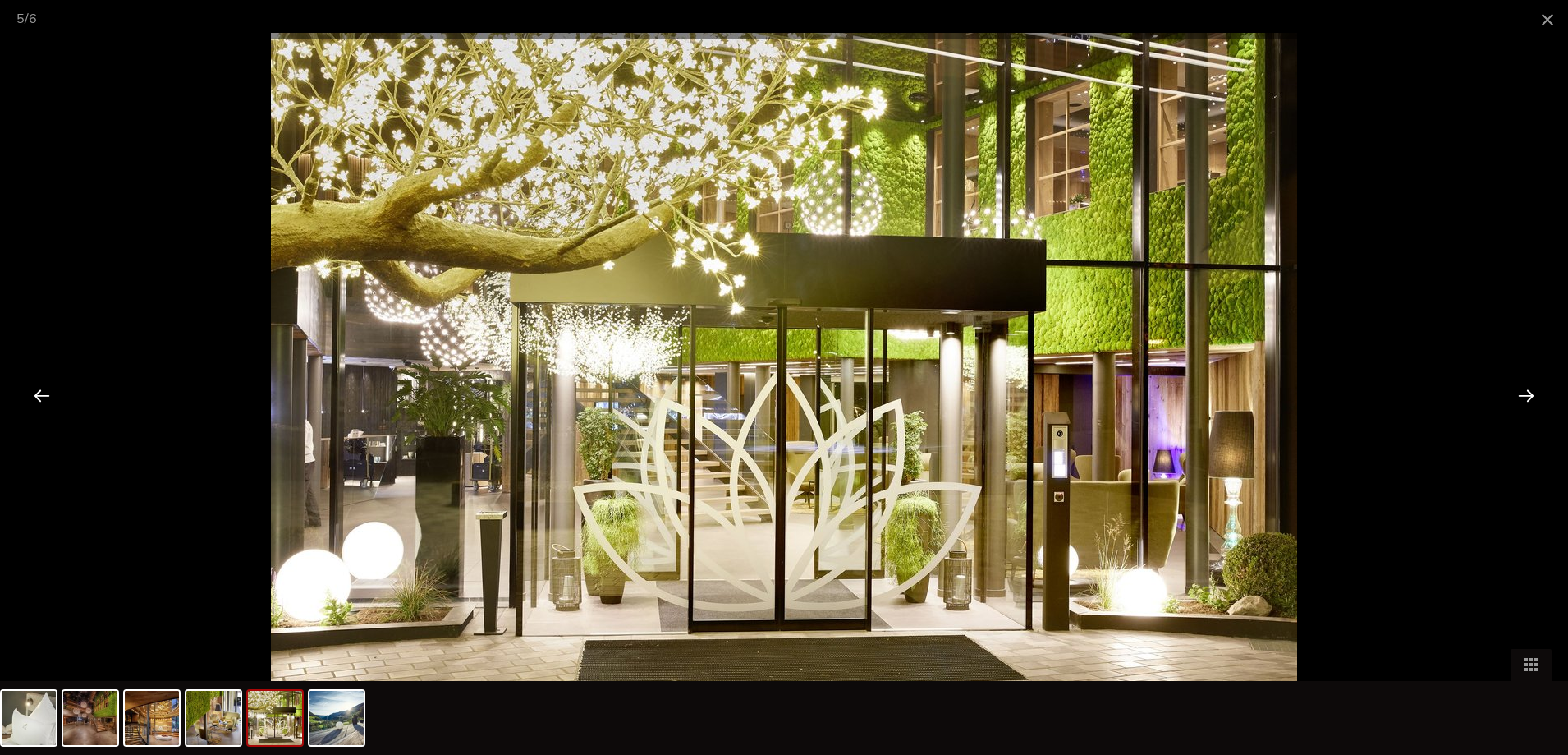
click at [1524, 388] on div at bounding box center [1525, 394] width 51 height 51
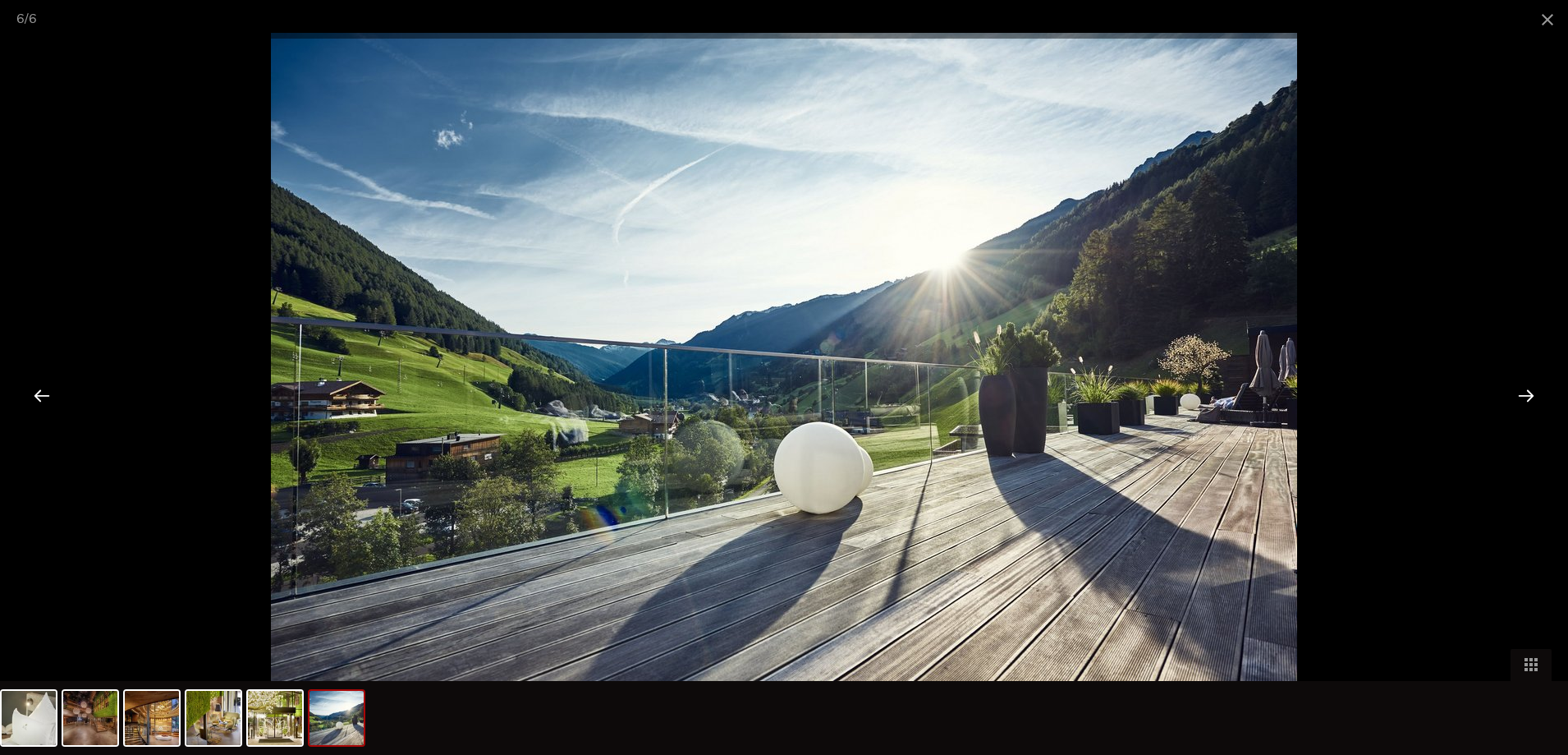
click at [1516, 395] on div at bounding box center [1525, 394] width 51 height 51
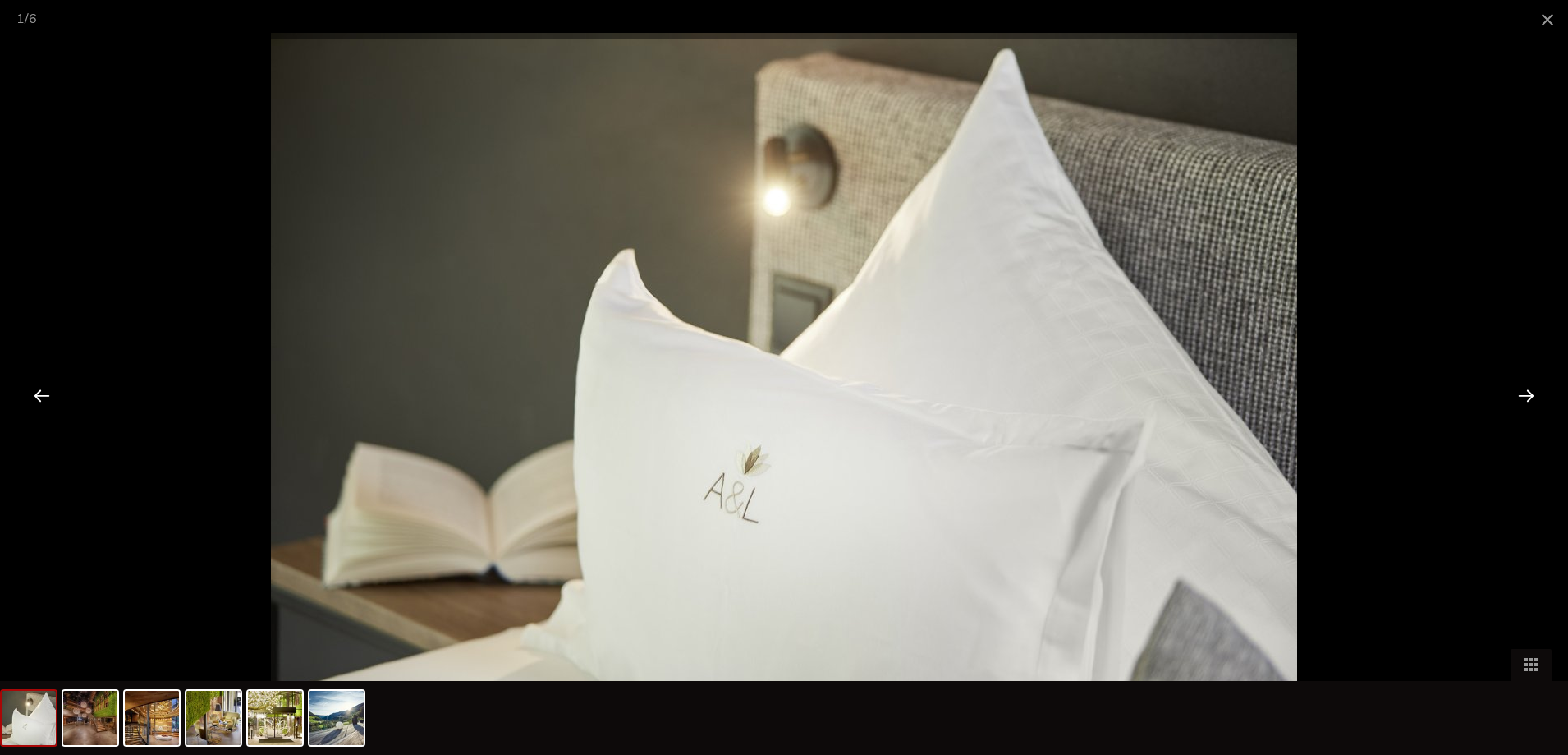
scroll to position [3388, 0]
